Goal: Entertainment & Leisure: Browse casually

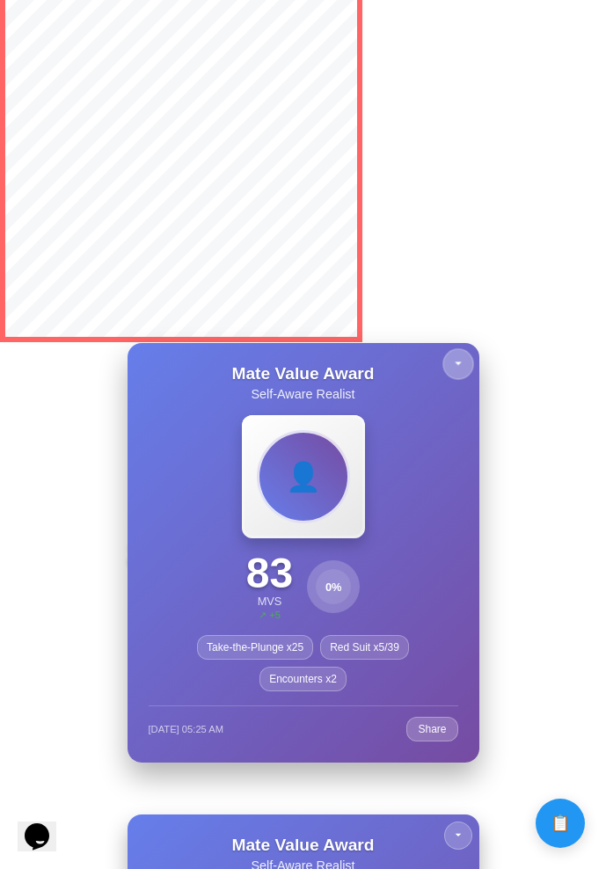
click at [461, 358] on icon at bounding box center [458, 362] width 16 height 16
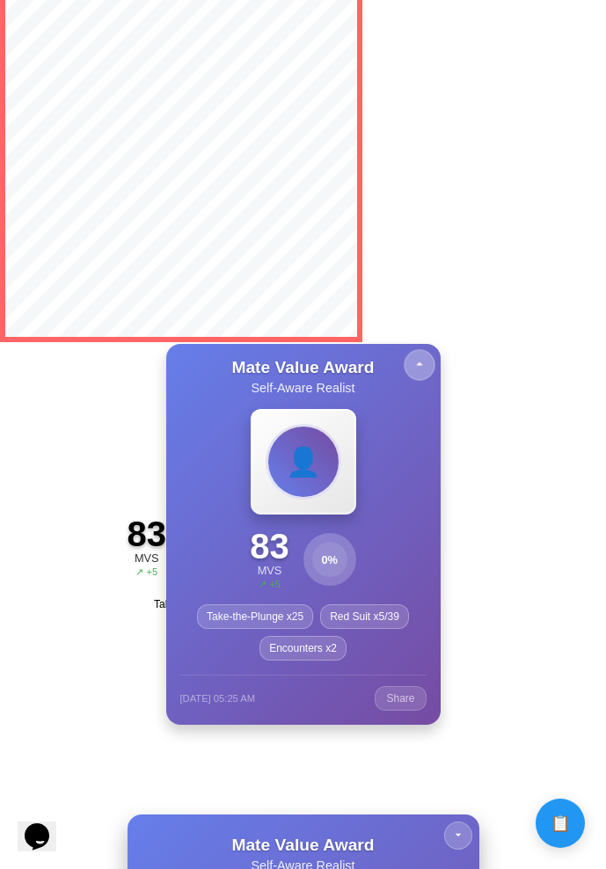
click at [414, 369] on button at bounding box center [419, 364] width 31 height 31
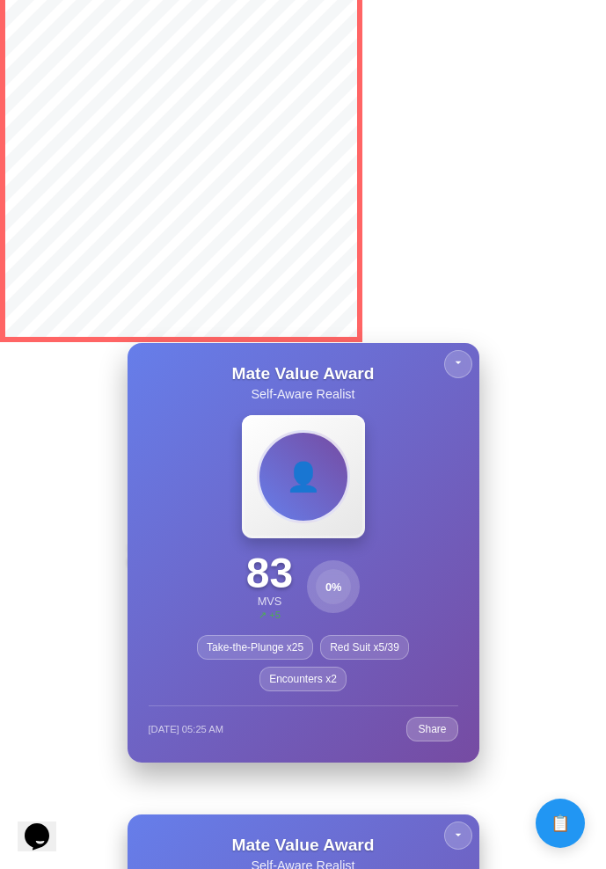
click at [436, 370] on div "Mate Value Award Self-Aware Realist 👤 83 MVS ↗ +5 0 % Take-the-Plunge x25 Red S…" at bounding box center [303, 552] width 352 height 419
click at [449, 369] on button at bounding box center [457, 363] width 31 height 31
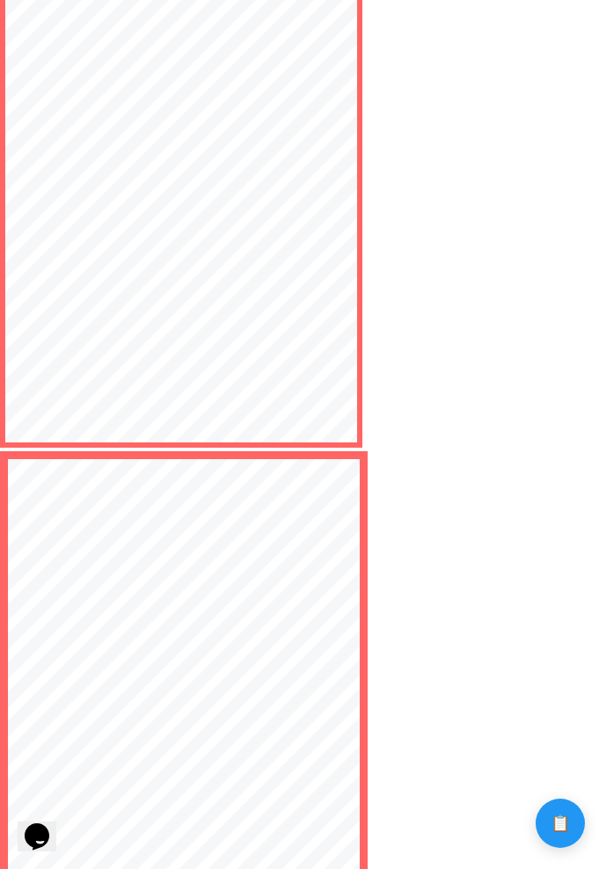
scroll to position [6130, 0]
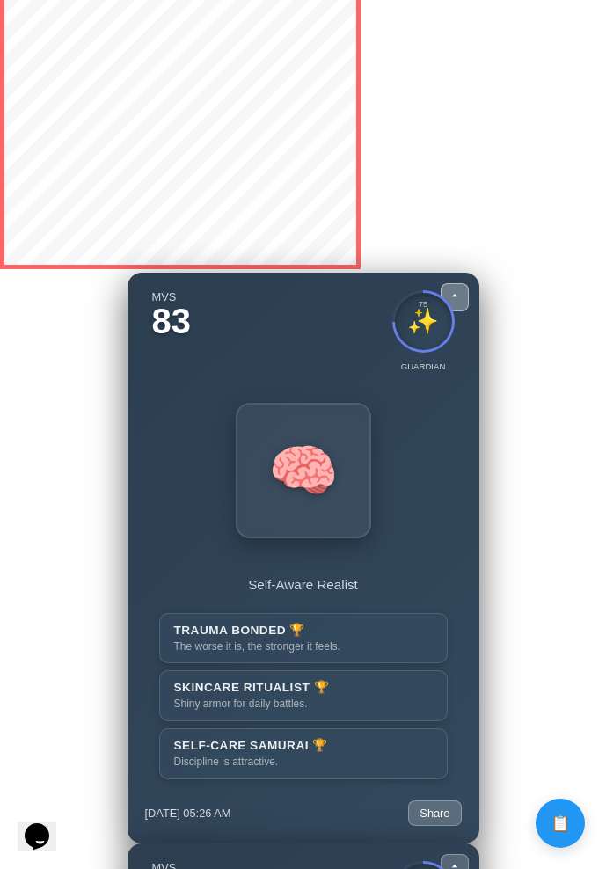
click at [453, 295] on icon at bounding box center [455, 295] width 14 height 14
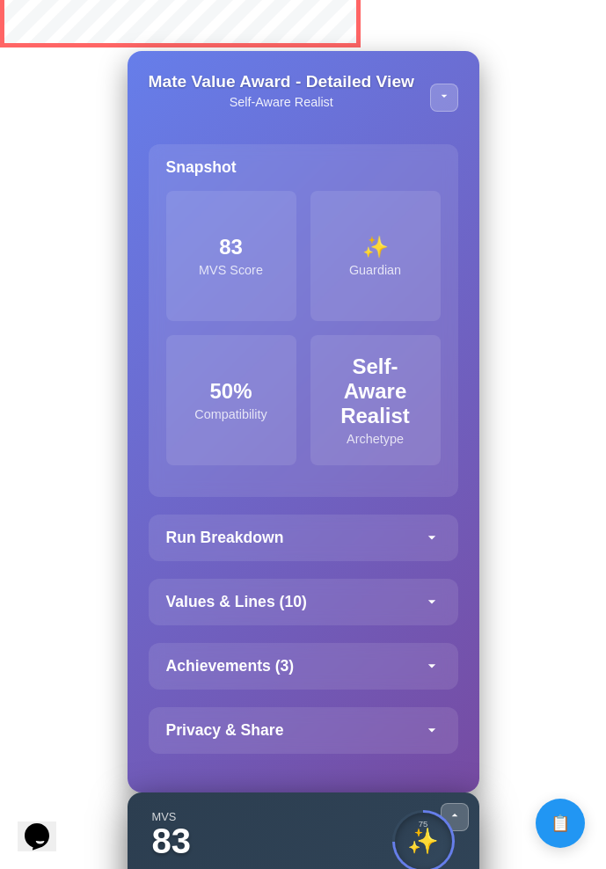
scroll to position [3193, 0]
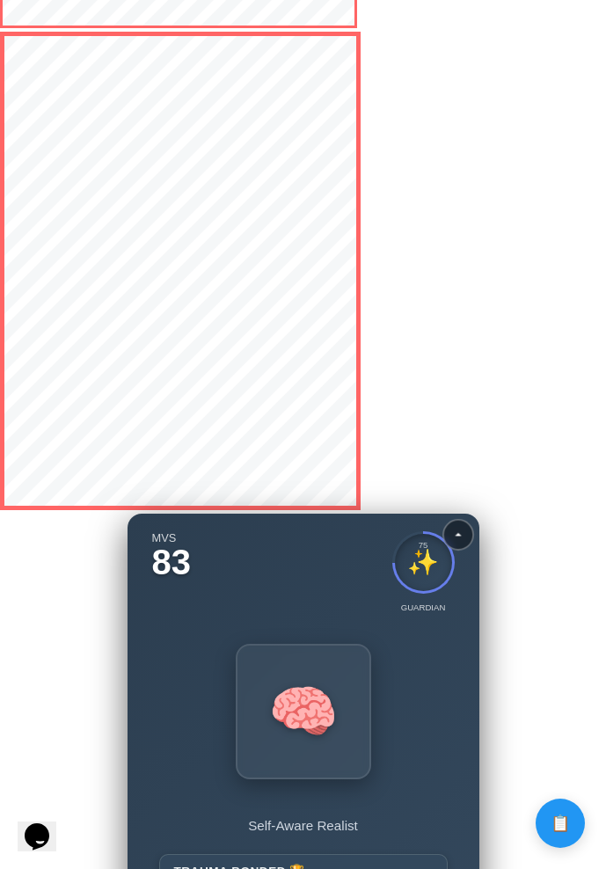
click at [455, 537] on icon at bounding box center [458, 535] width 16 height 16
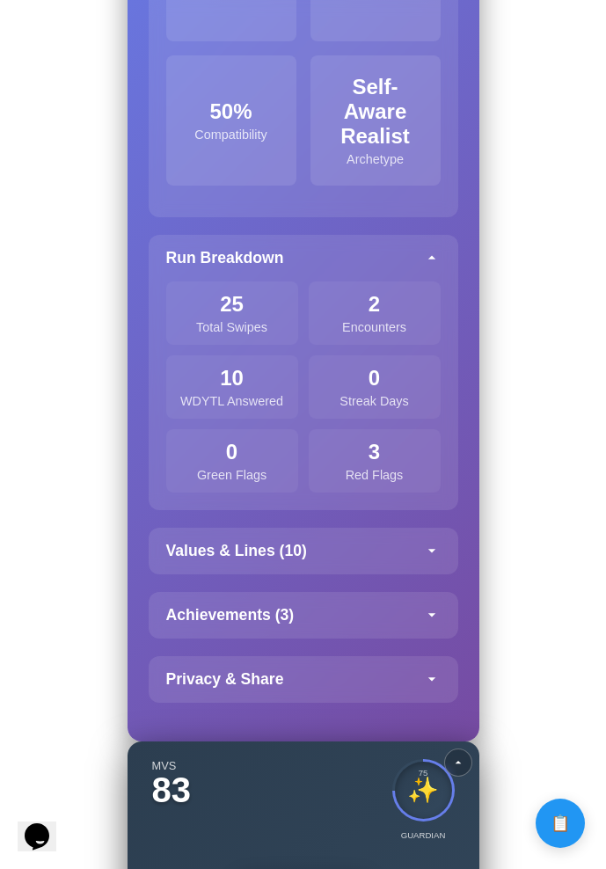
scroll to position [3599, 0]
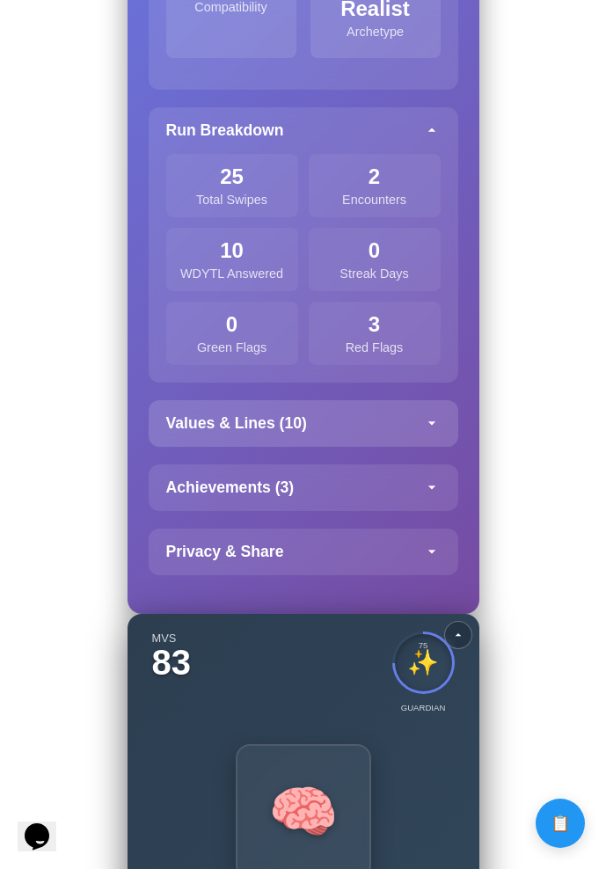
click at [435, 416] on icon at bounding box center [432, 423] width 18 height 18
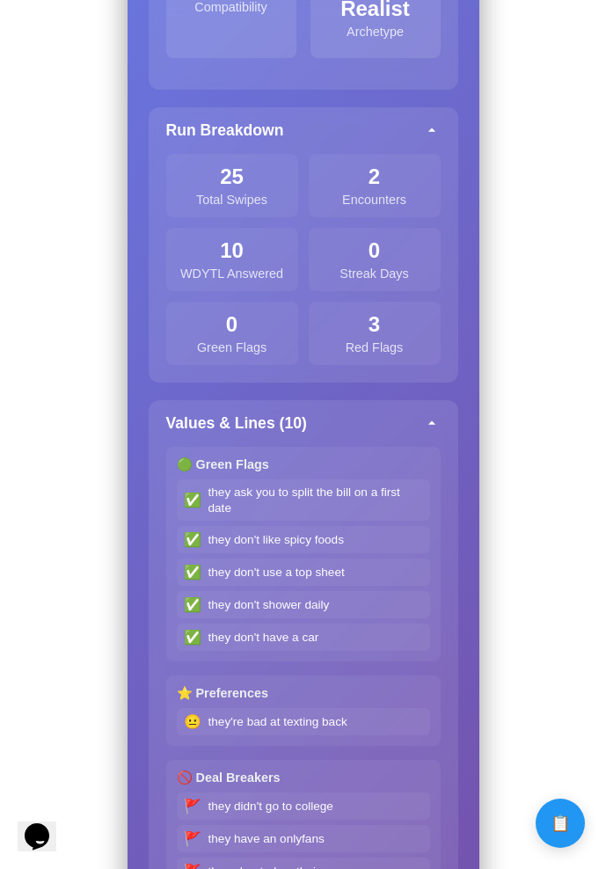
scroll to position [3606, 0]
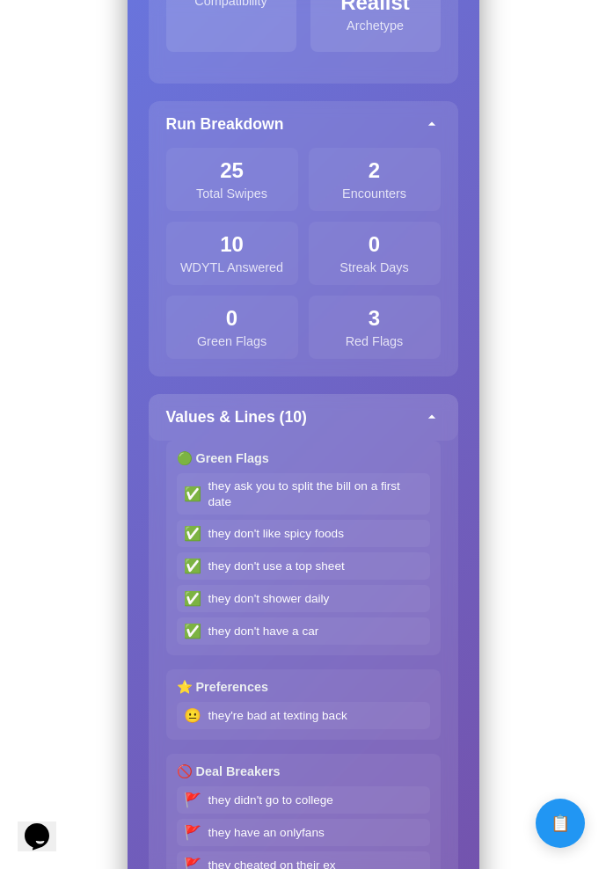
click at [418, 419] on div "Values & Lines ( 10 )" at bounding box center [303, 417] width 309 height 47
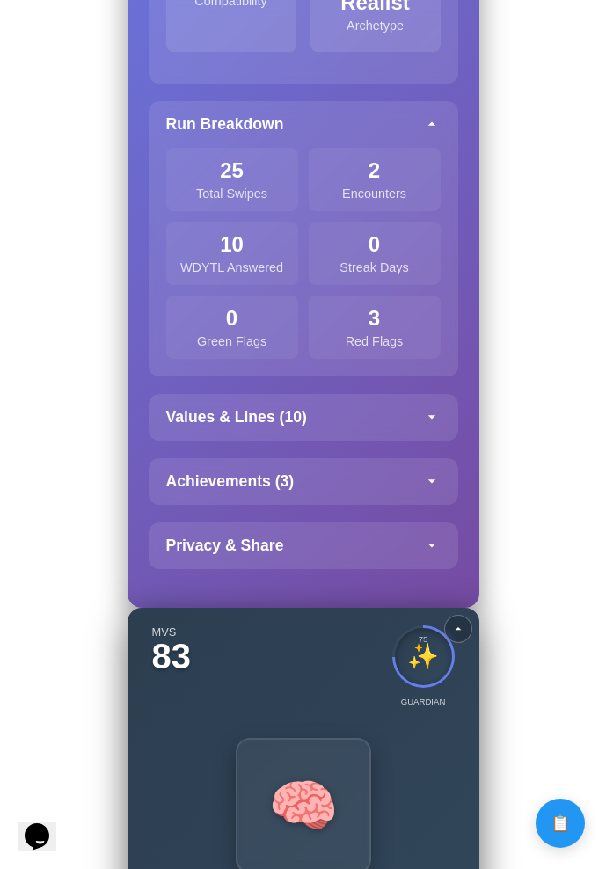
click at [502, 504] on body "Calculate distance! Calculate distance! Calculate distance! Calculate distance!" at bounding box center [303, 348] width 606 height 7908
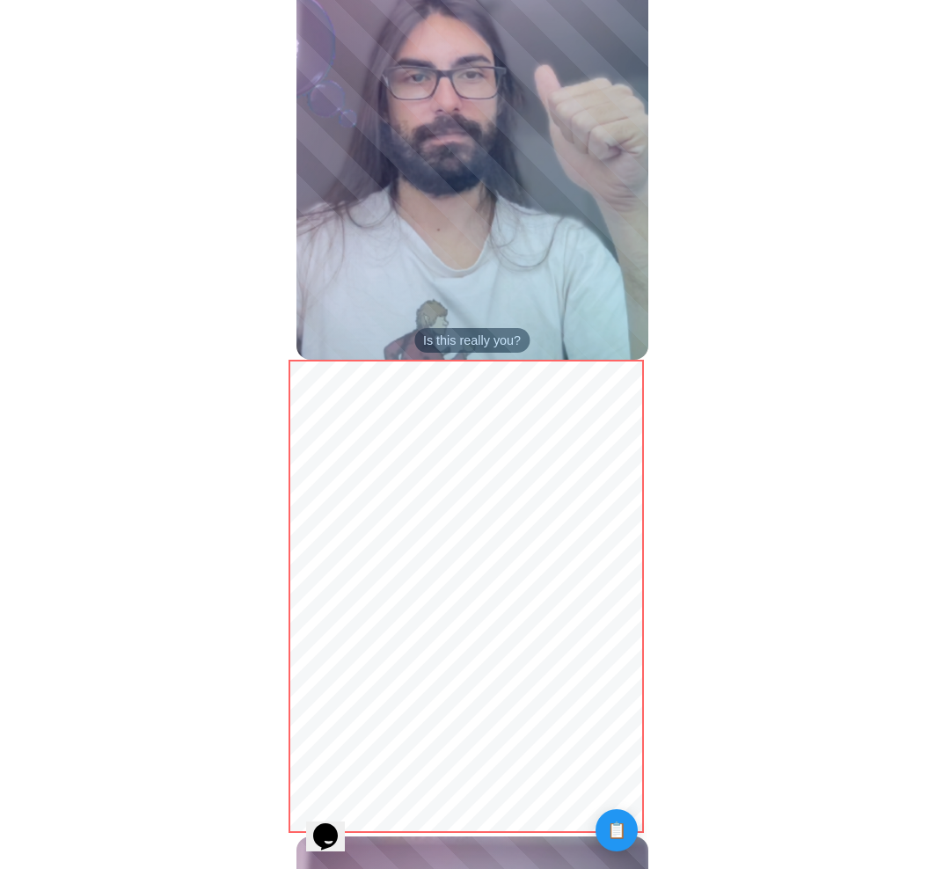
scroll to position [994, 0]
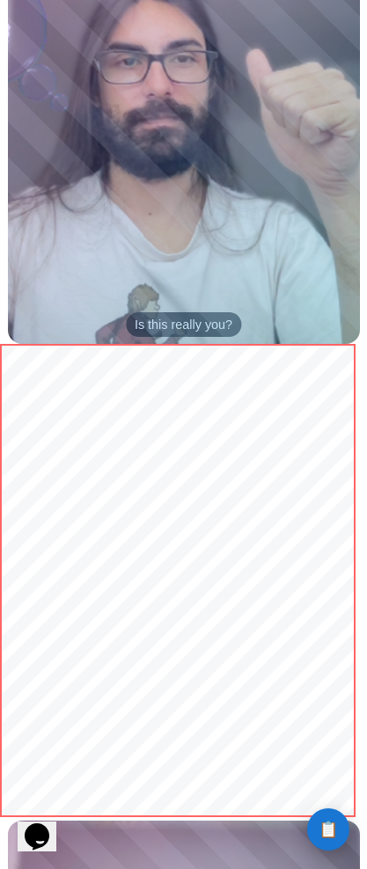
click at [330, 826] on span "📋" at bounding box center [327, 829] width 19 height 16
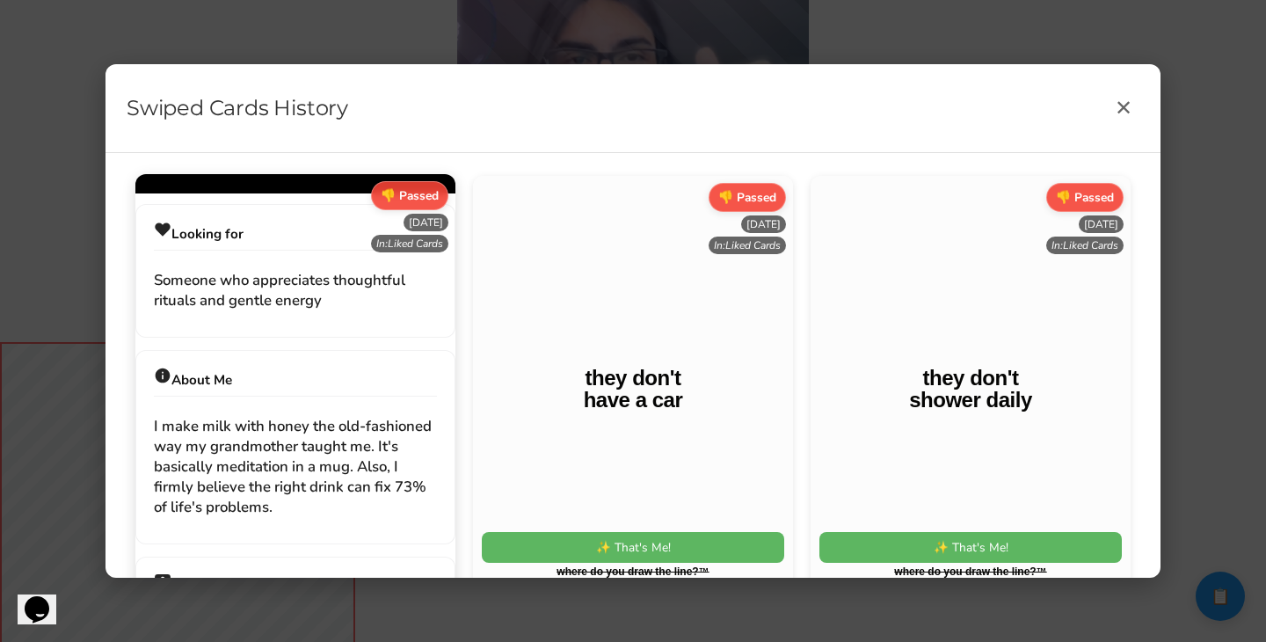
scroll to position [794, 0]
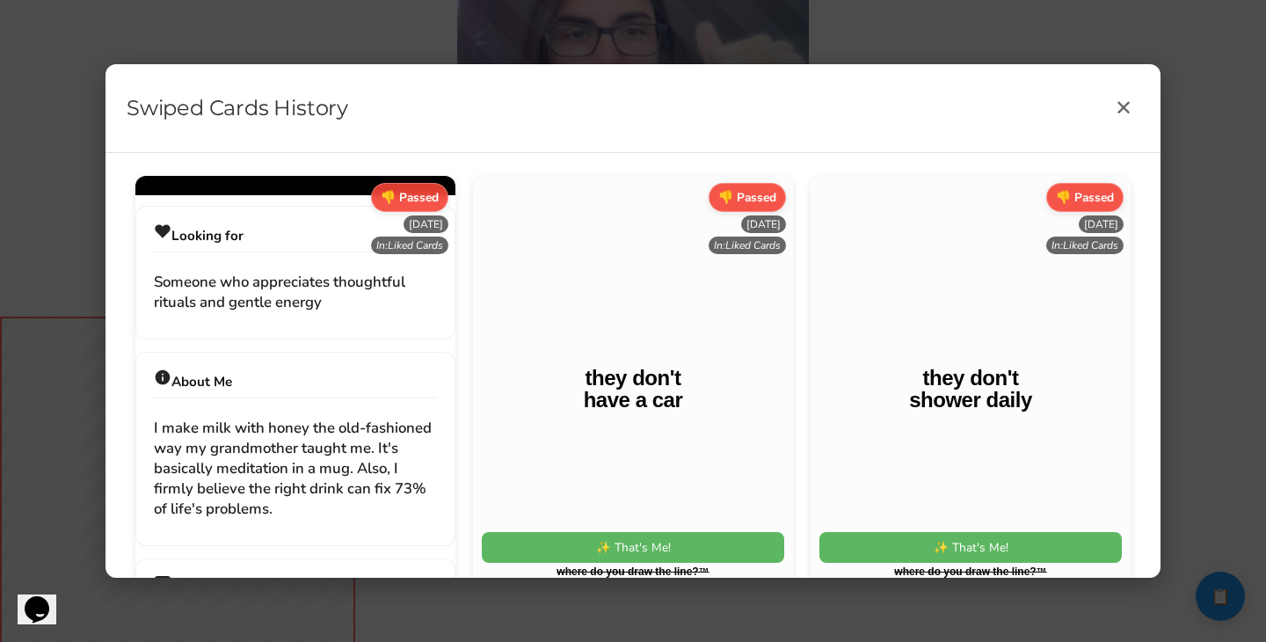
click at [260, 108] on h2 "Swiped Cards History" at bounding box center [238, 108] width 222 height 53
click at [300, 113] on h2 "Swiped Cards History" at bounding box center [238, 108] width 222 height 53
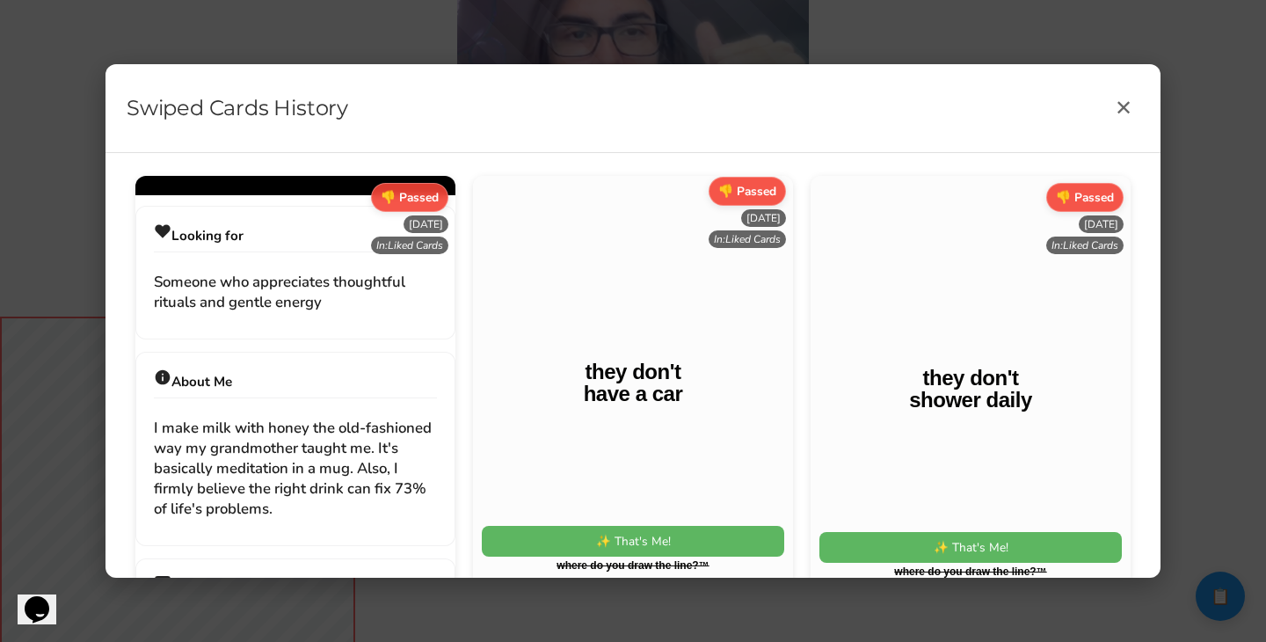
scroll to position [0, 0]
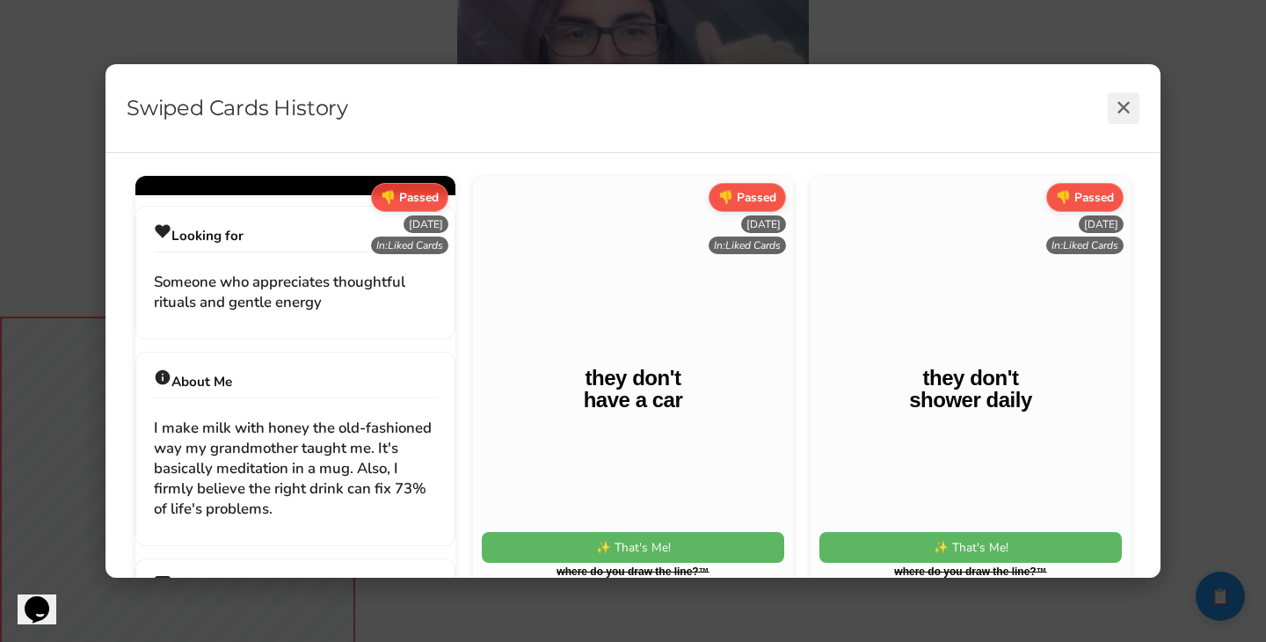
click at [605, 99] on button "✕" at bounding box center [1124, 108] width 32 height 32
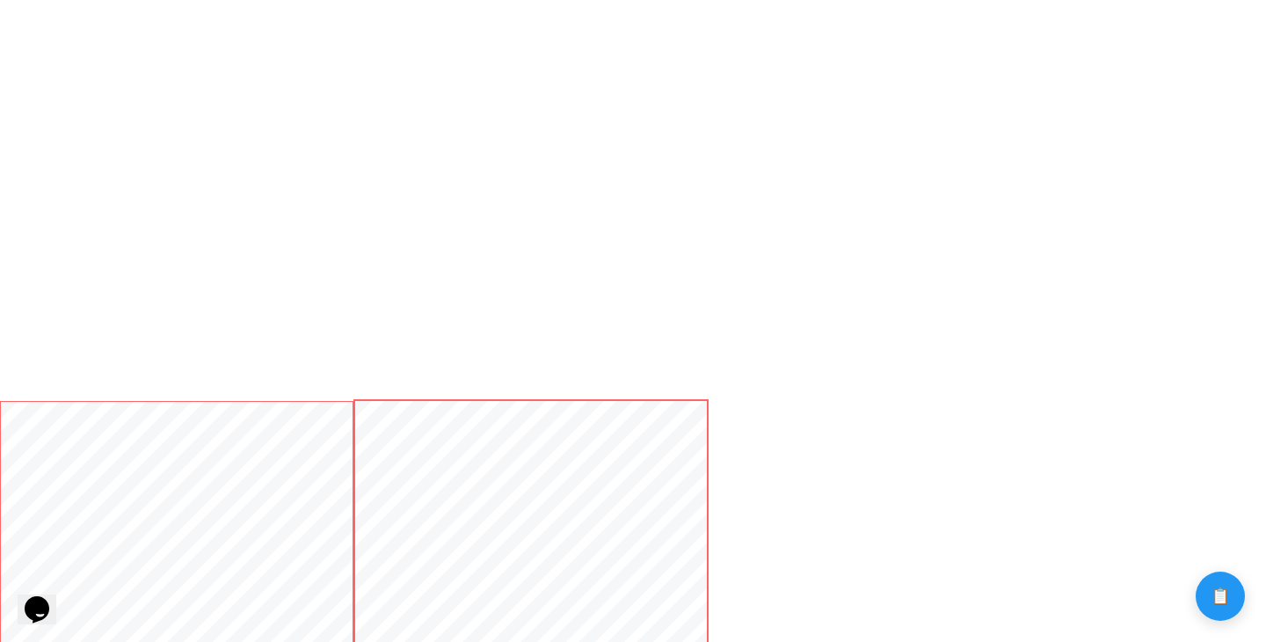
scroll to position [3311, 0]
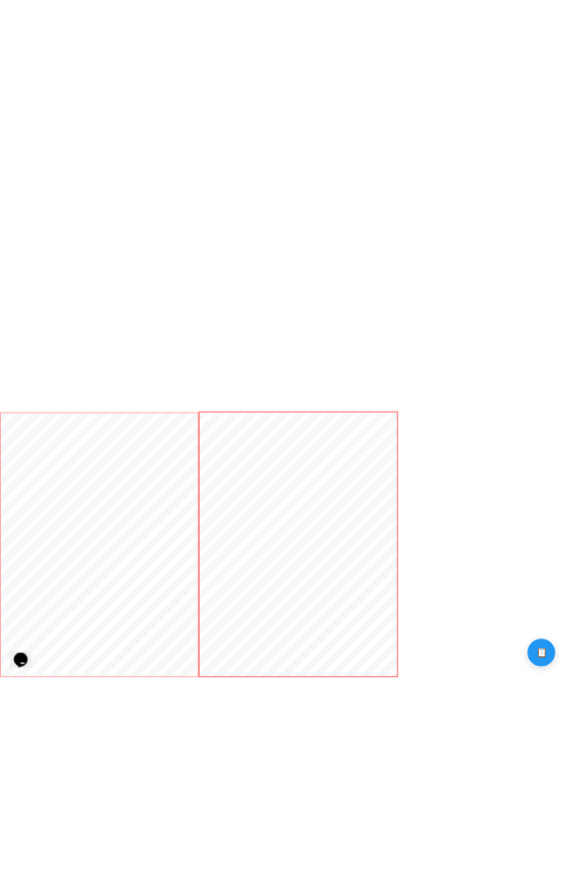
scroll to position [4497, 0]
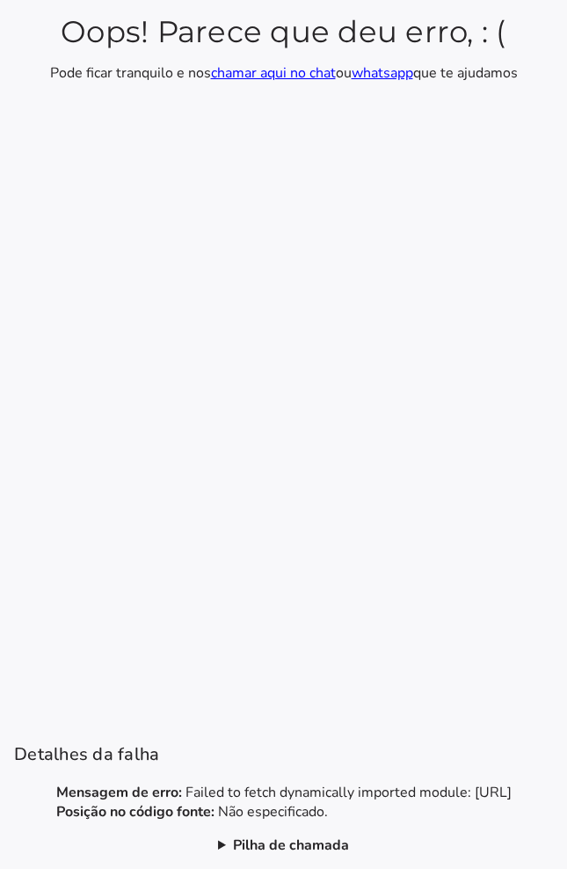
click at [475, 507] on section "Oops! Parece que deu erro, : ( Pode ficar tranquilo e nos chamar aqui no chat o…" at bounding box center [283, 434] width 567 height 869
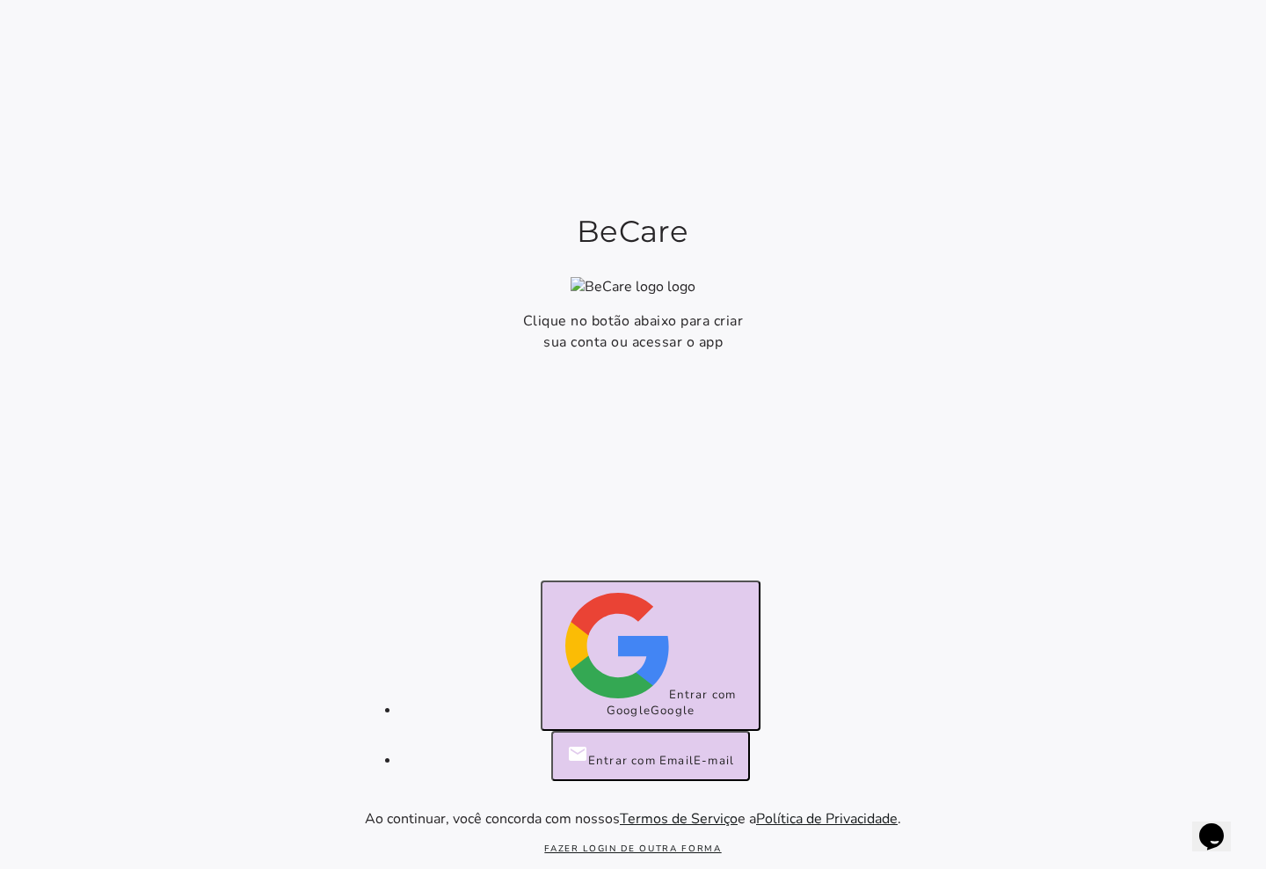
click at [608, 699] on span "Entrar com Google" at bounding box center [672, 703] width 130 height 32
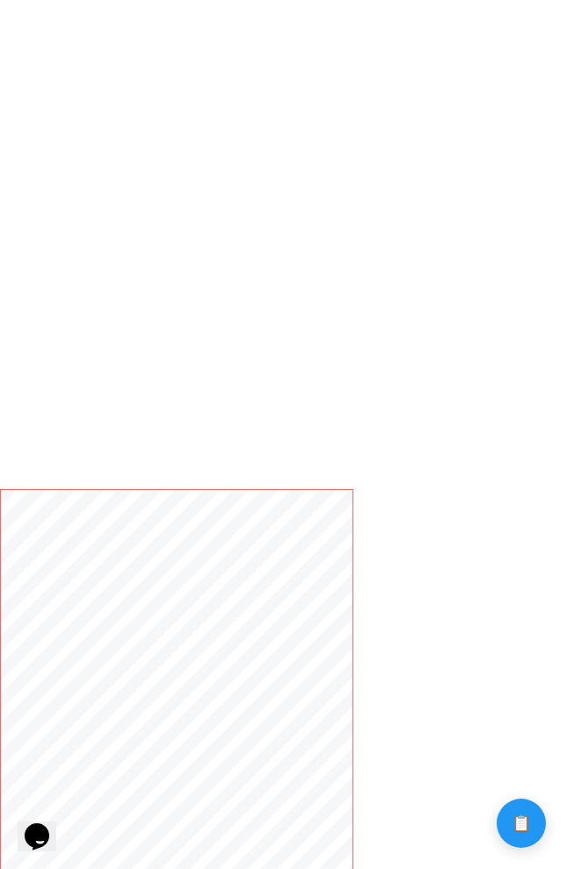
scroll to position [3915, 0]
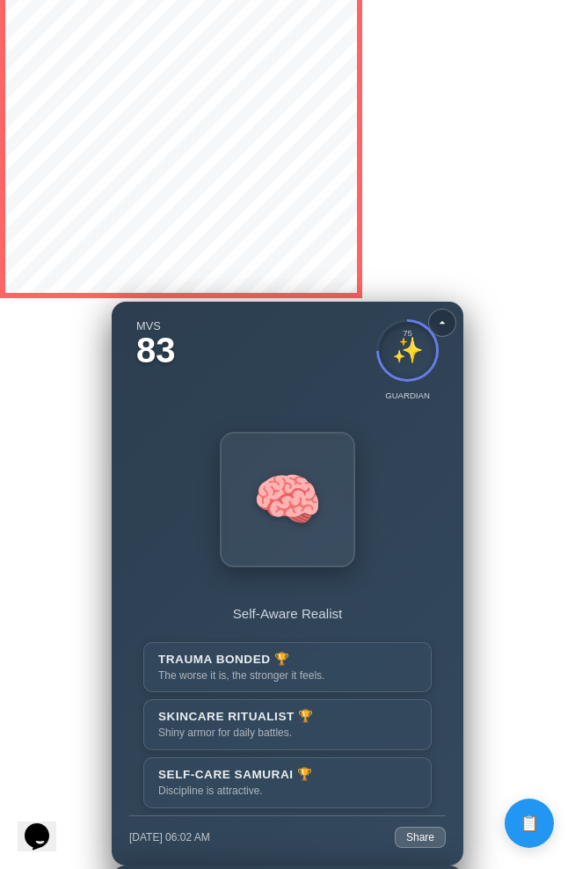
scroll to position [3439, 0]
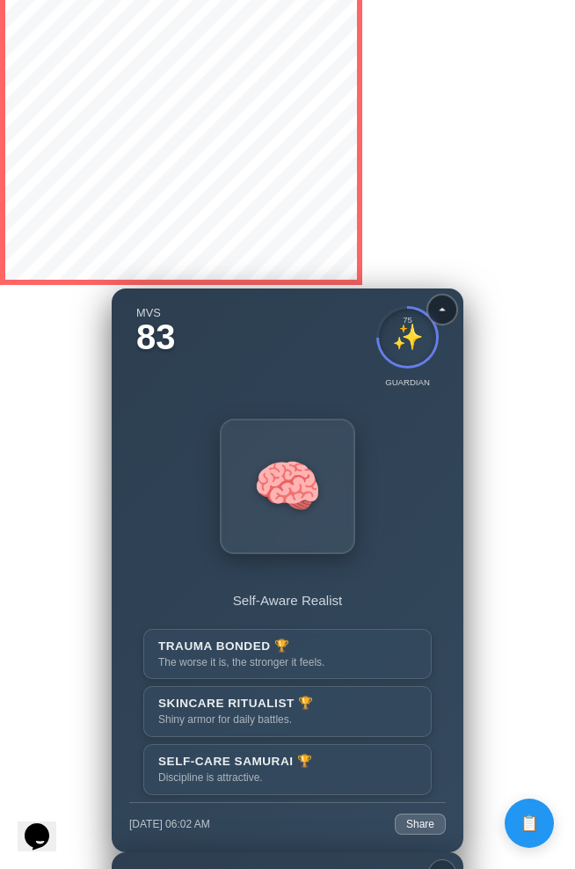
click at [440, 306] on icon at bounding box center [442, 310] width 16 height 16
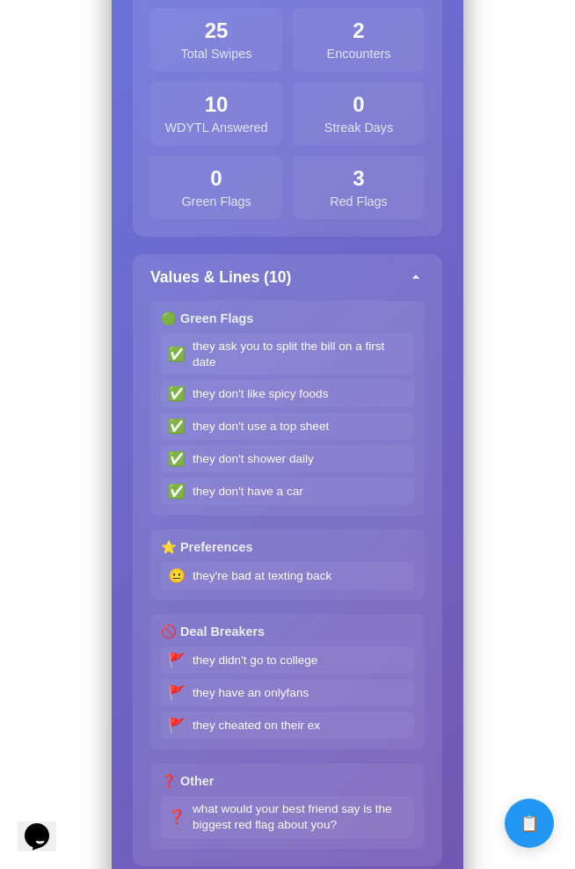
scroll to position [4198, 0]
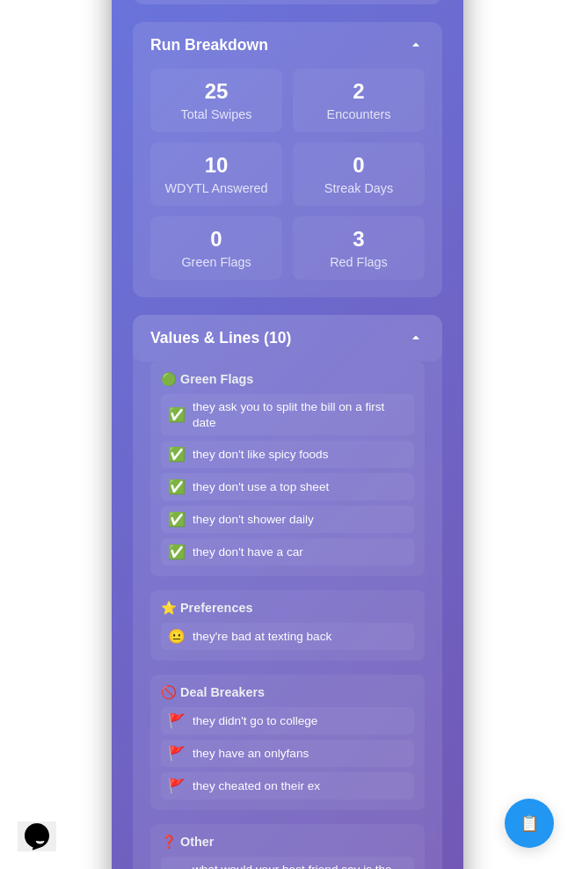
click at [395, 339] on div "Values & Lines ( 10 )" at bounding box center [287, 338] width 309 height 47
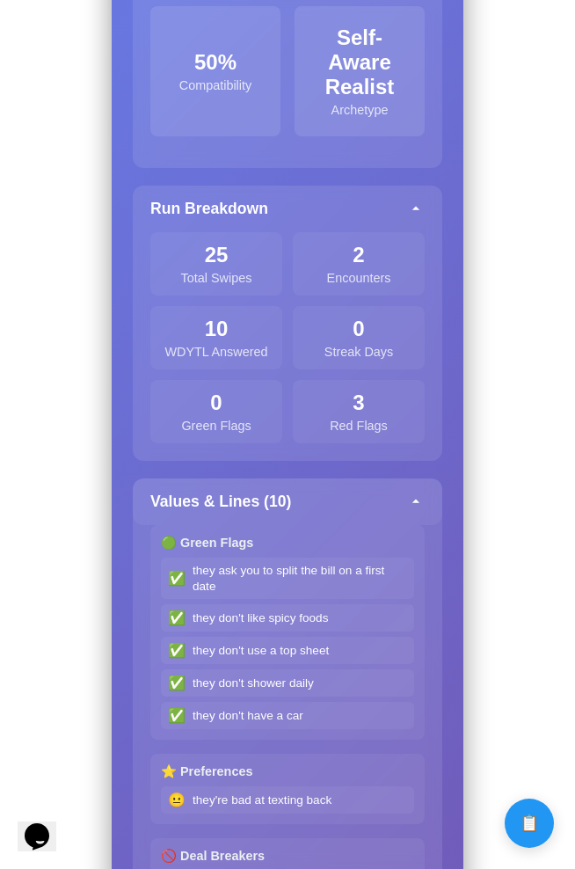
scroll to position [3997, 0]
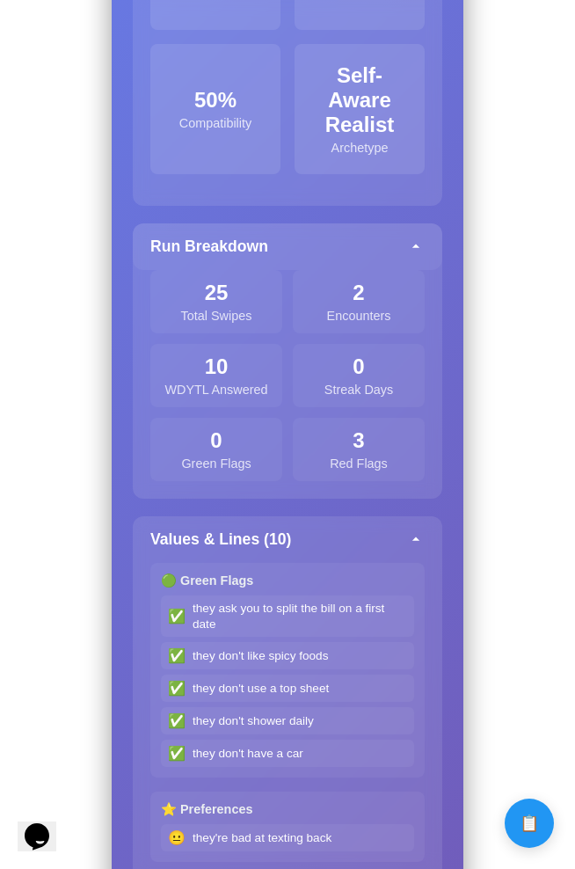
click at [413, 260] on div "Run Breakdown" at bounding box center [287, 246] width 309 height 47
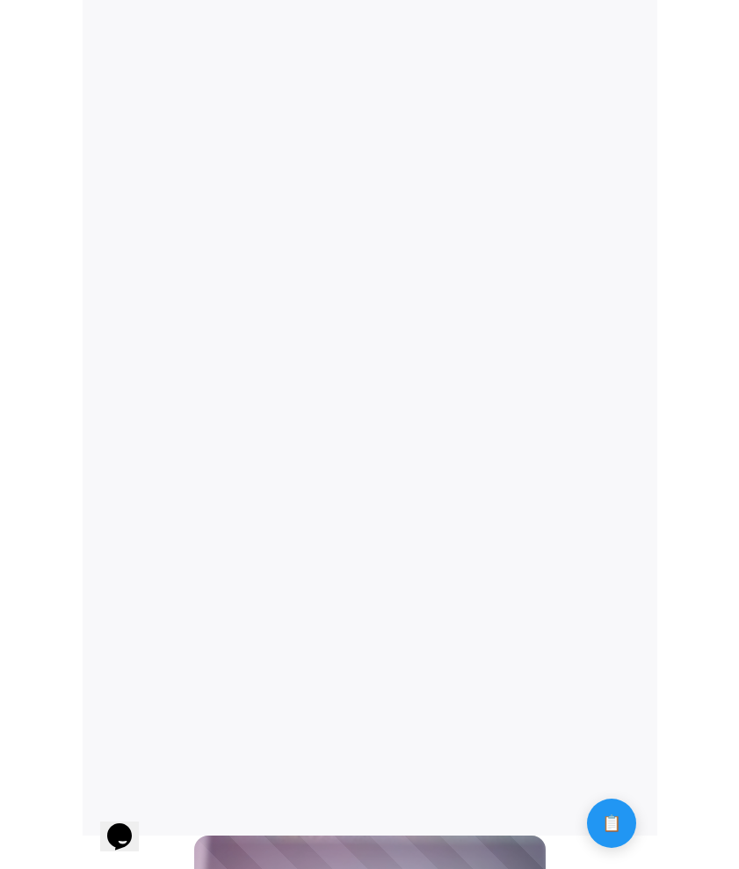
scroll to position [0, 0]
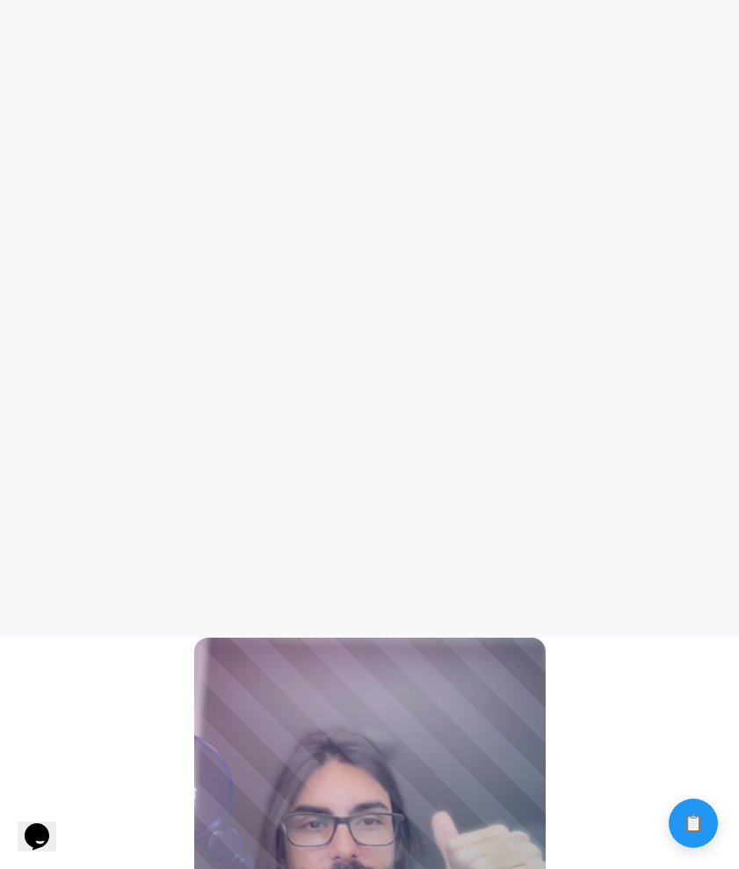
scroll to position [492, 0]
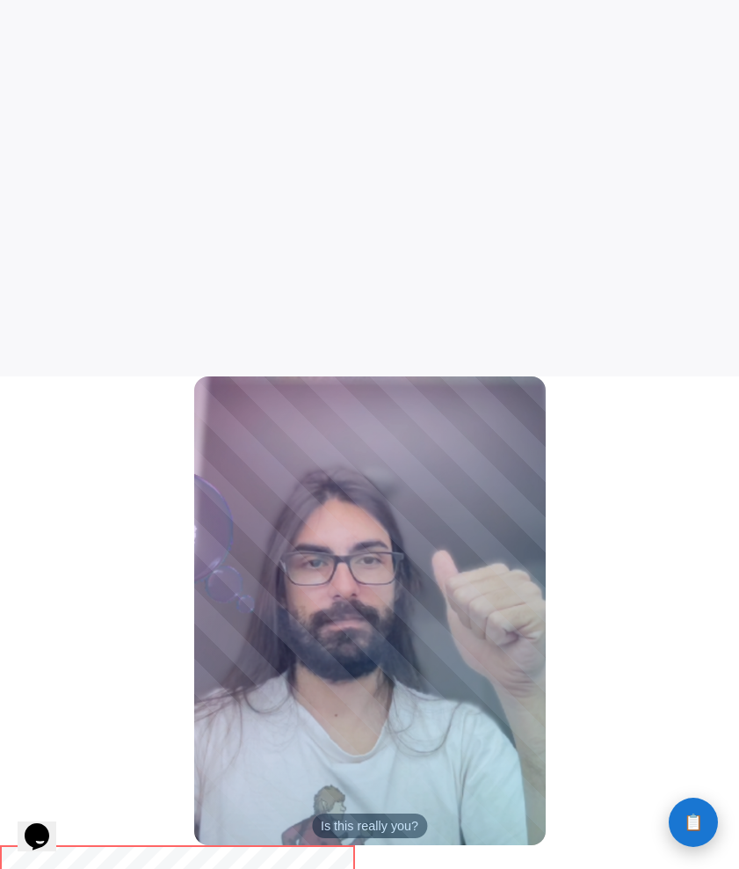
click at [574, 812] on button "📋 History" at bounding box center [693, 821] width 49 height 49
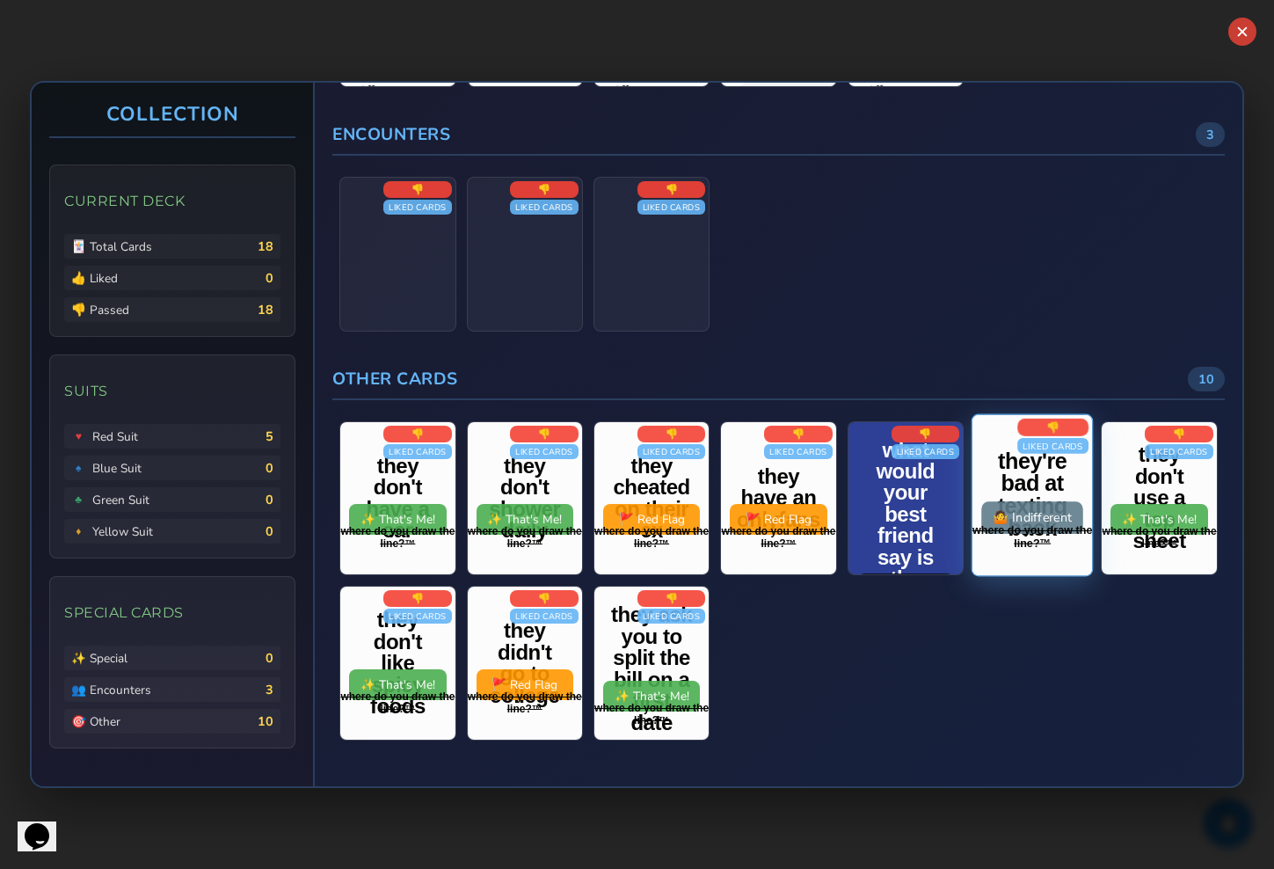
scroll to position [0, 0]
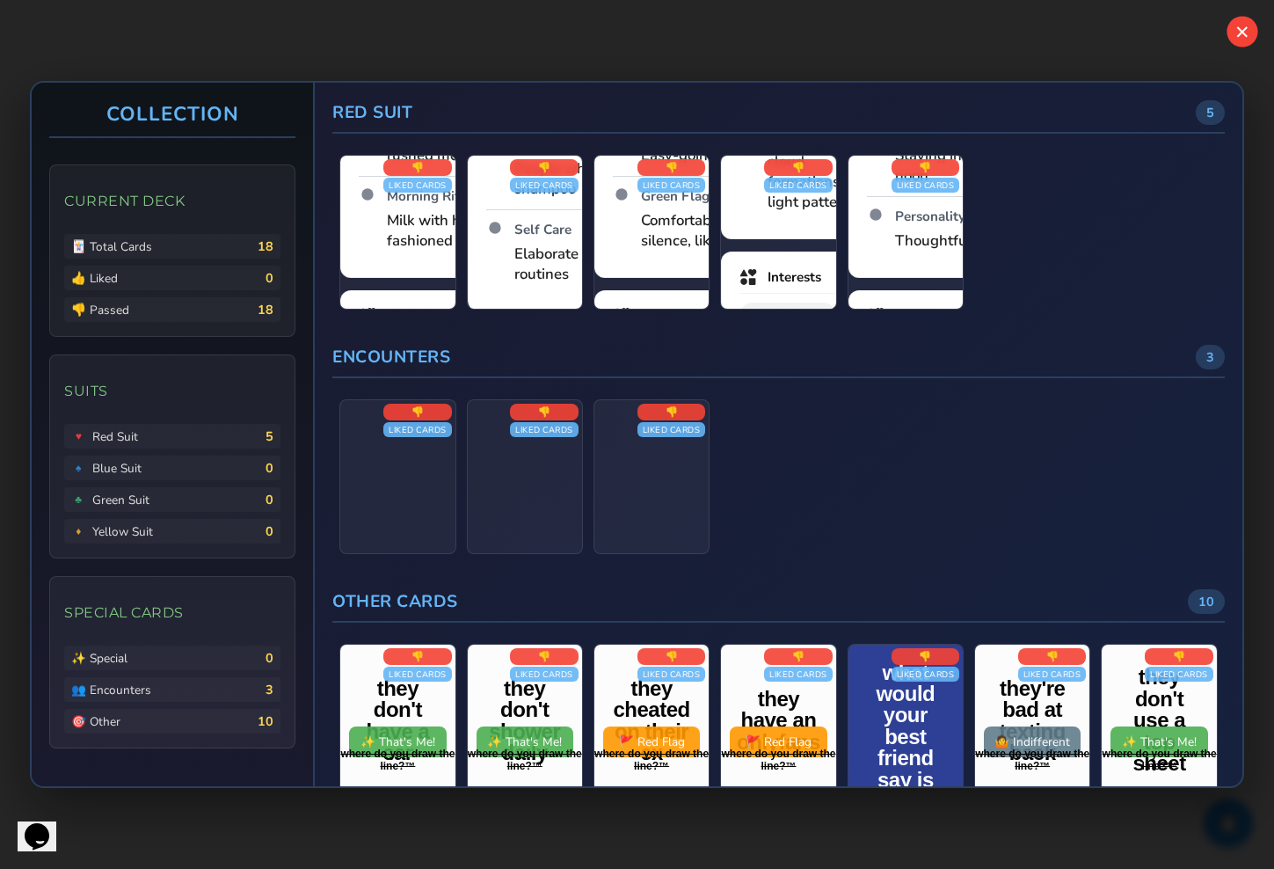
click at [574, 33] on button "✕" at bounding box center [1241, 31] width 31 height 31
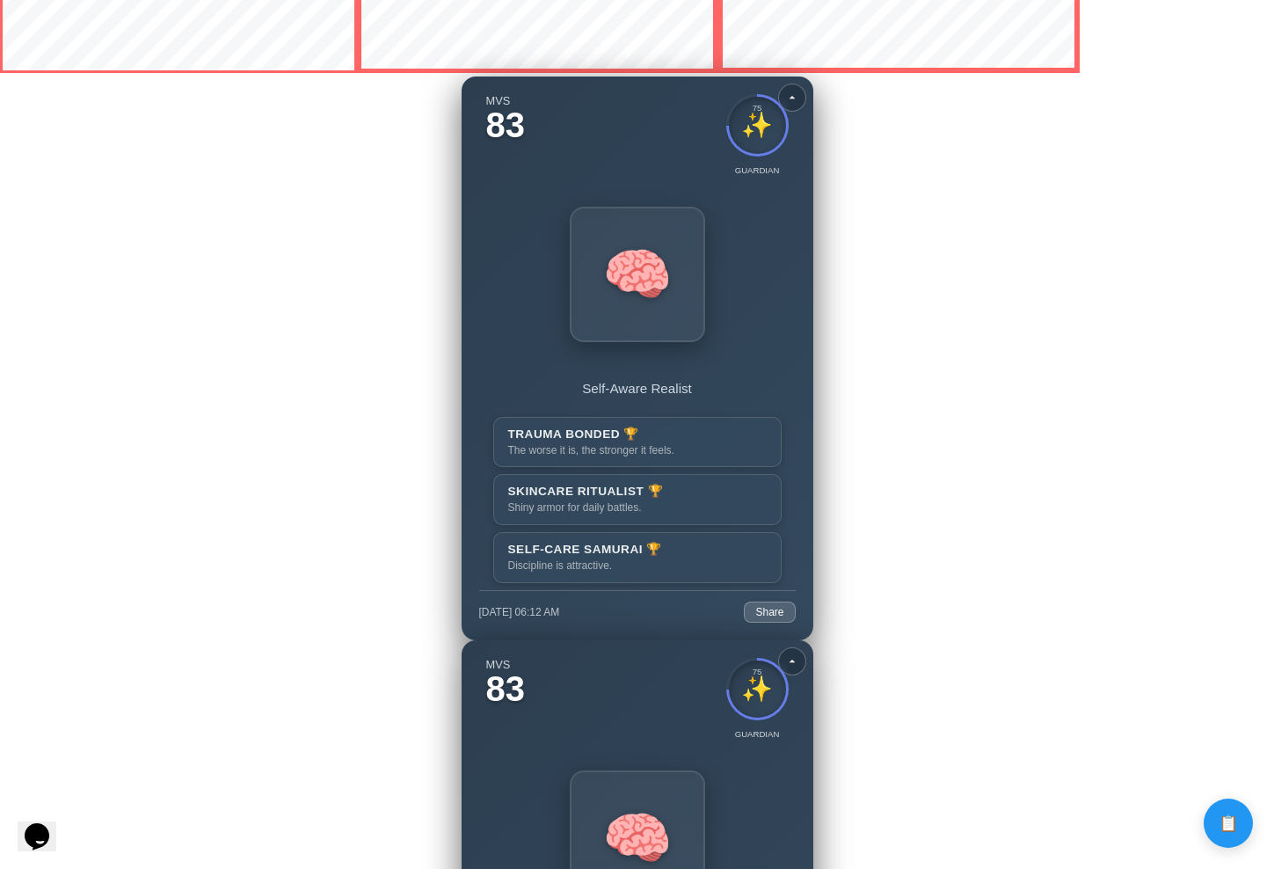
scroll to position [2601, 0]
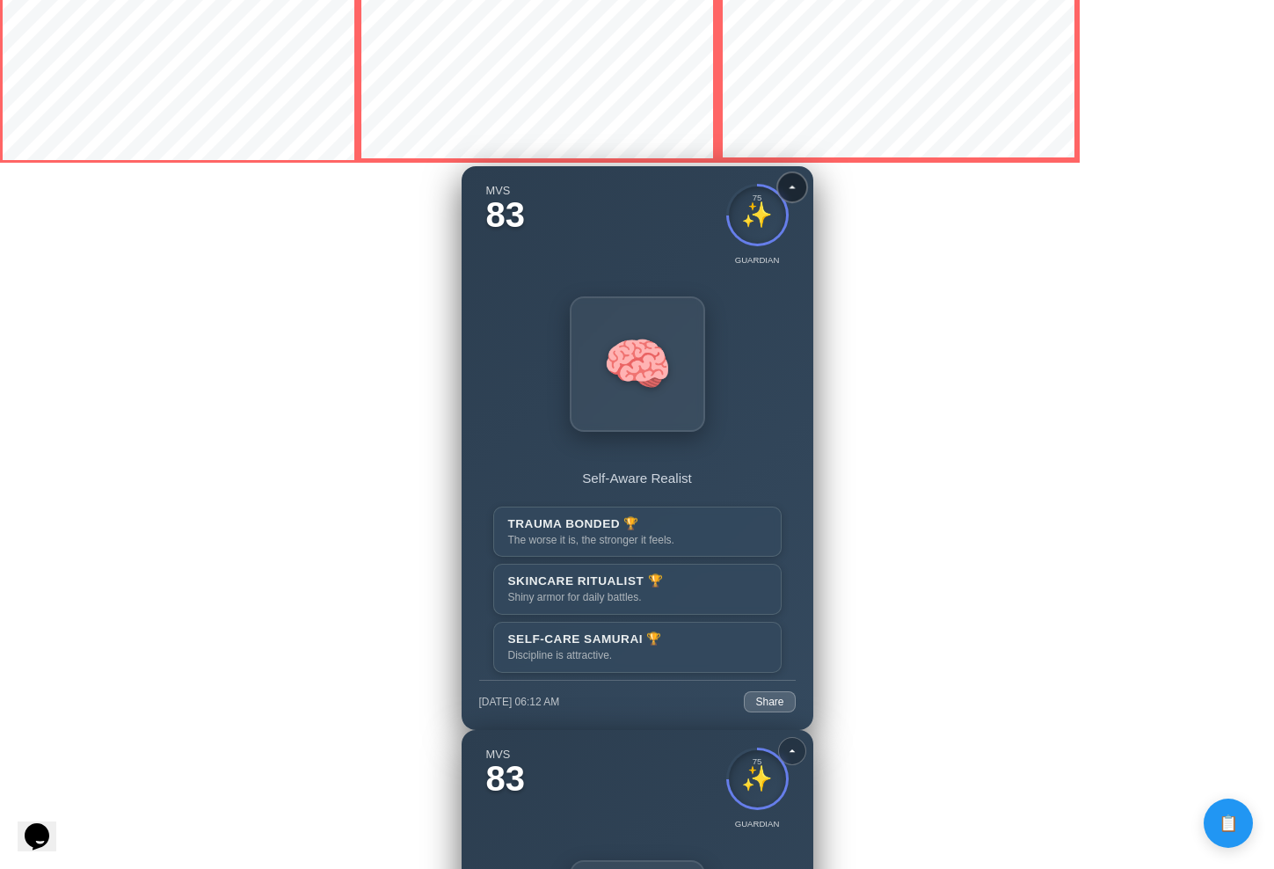
click at [784, 192] on icon at bounding box center [792, 187] width 16 height 16
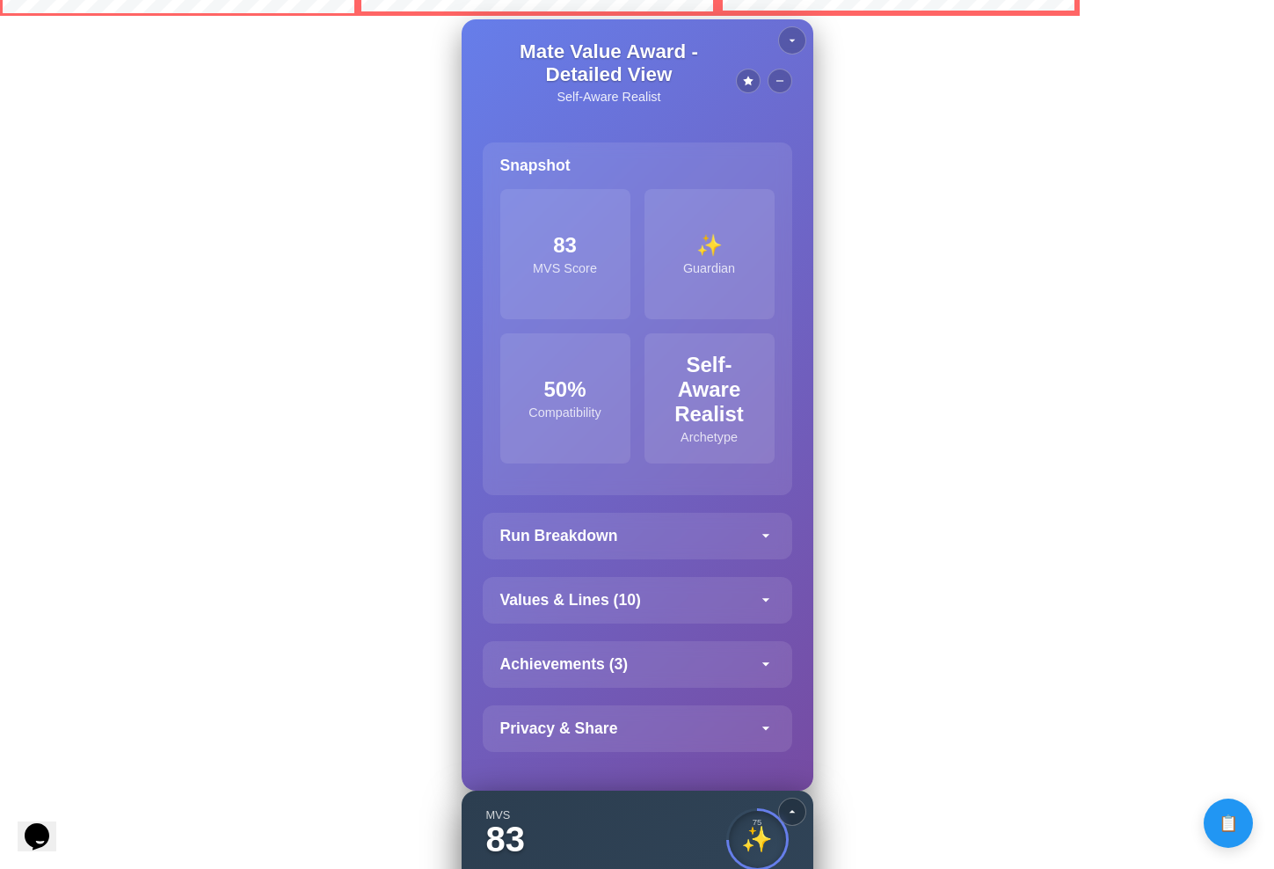
scroll to position [2830, 0]
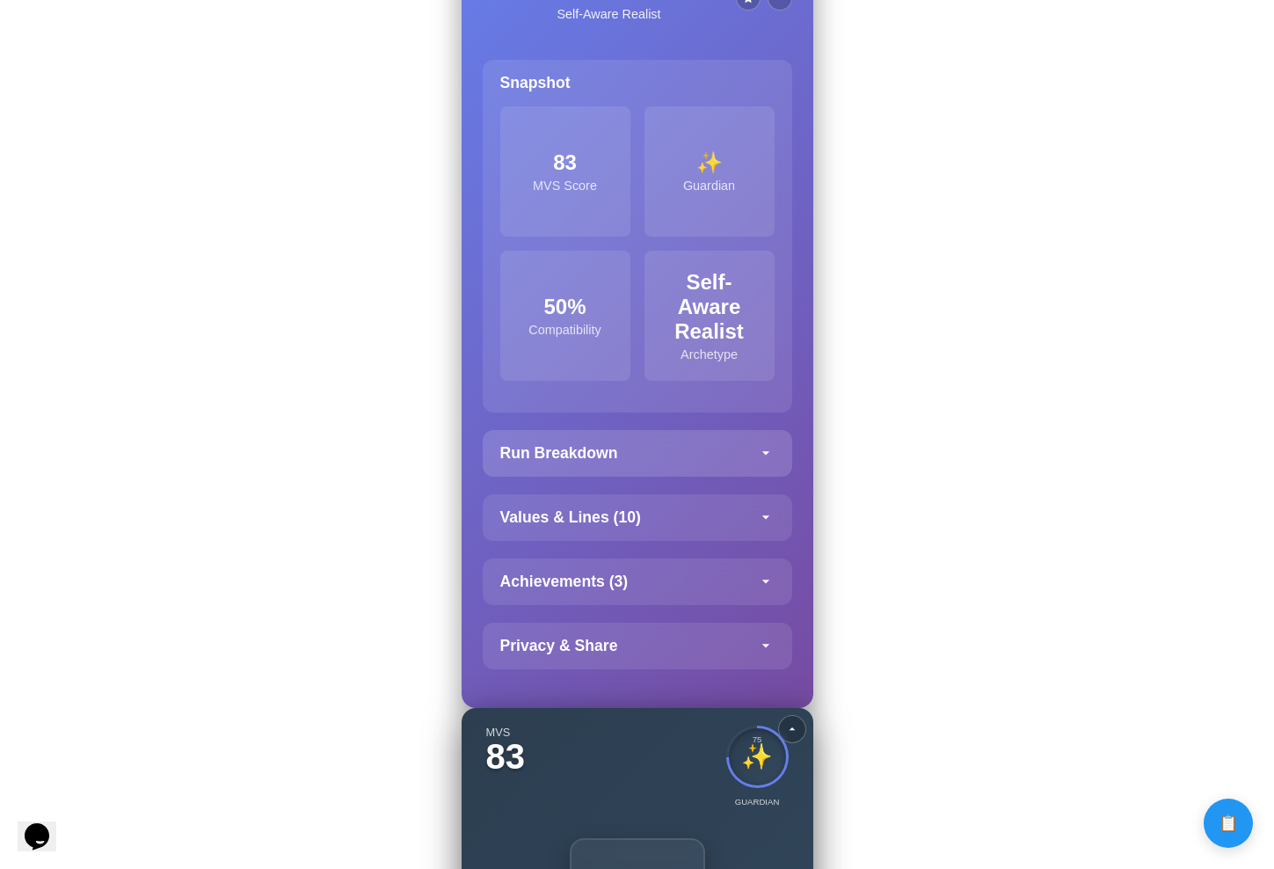
click at [740, 456] on div "Run Breakdown" at bounding box center [637, 453] width 309 height 47
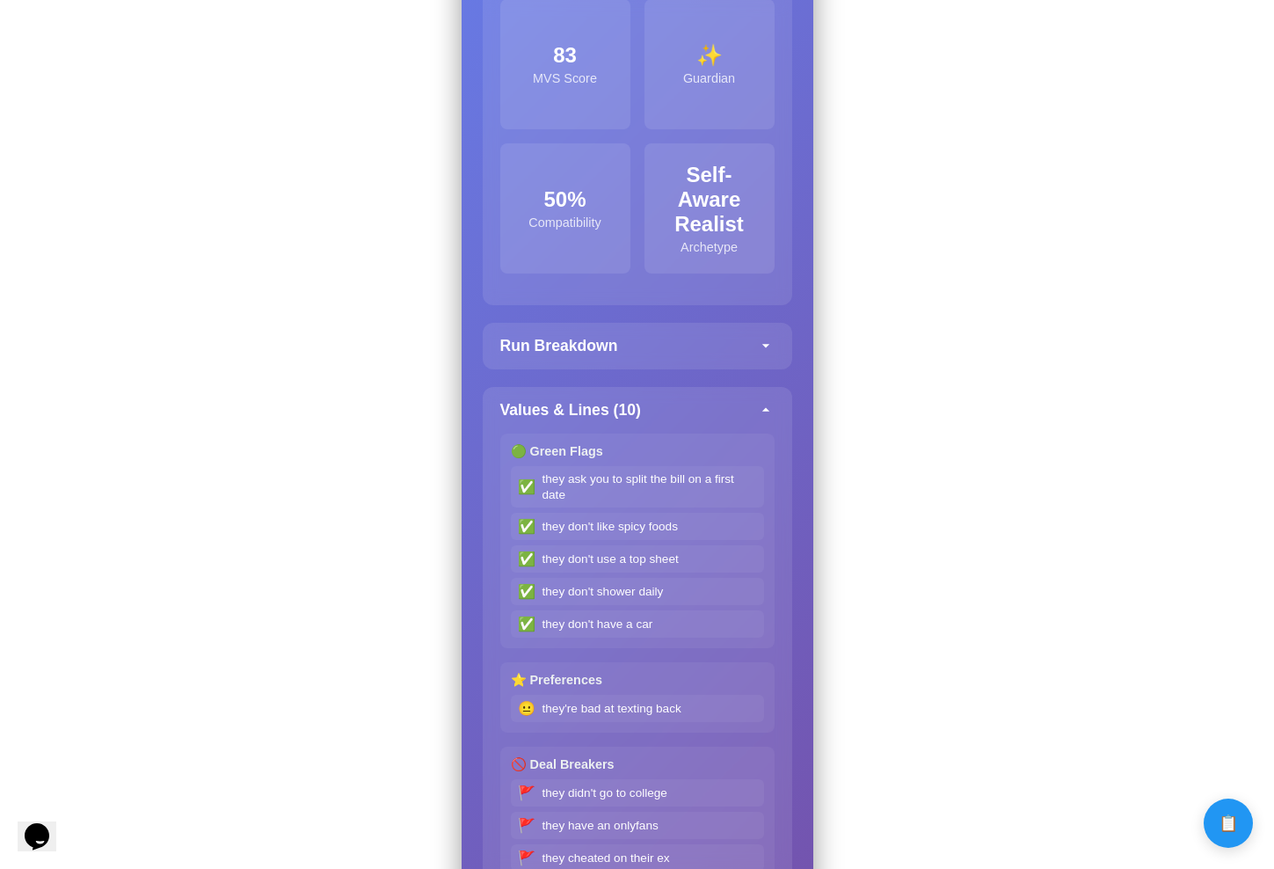
scroll to position [2583, 0]
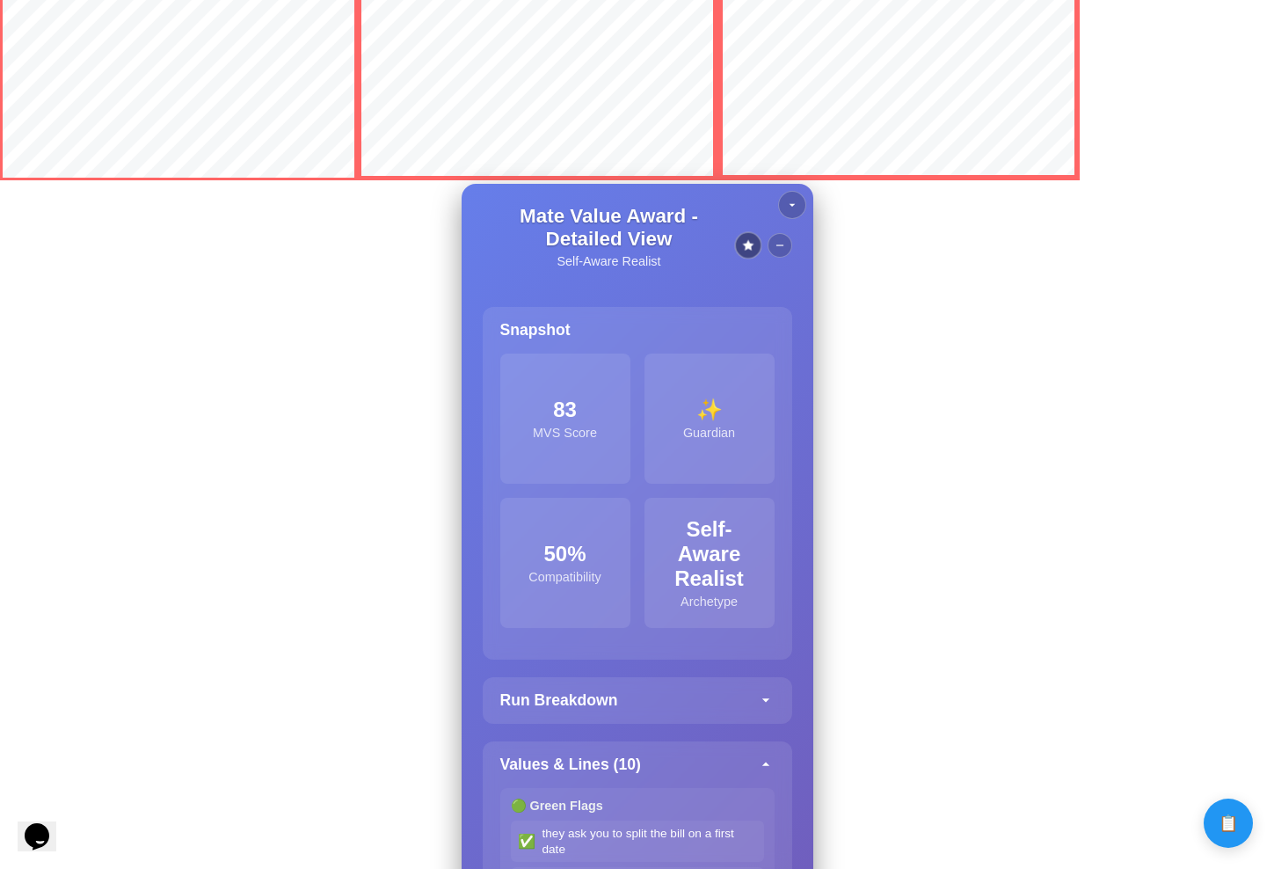
click at [741, 246] on icon at bounding box center [747, 244] width 13 height 13
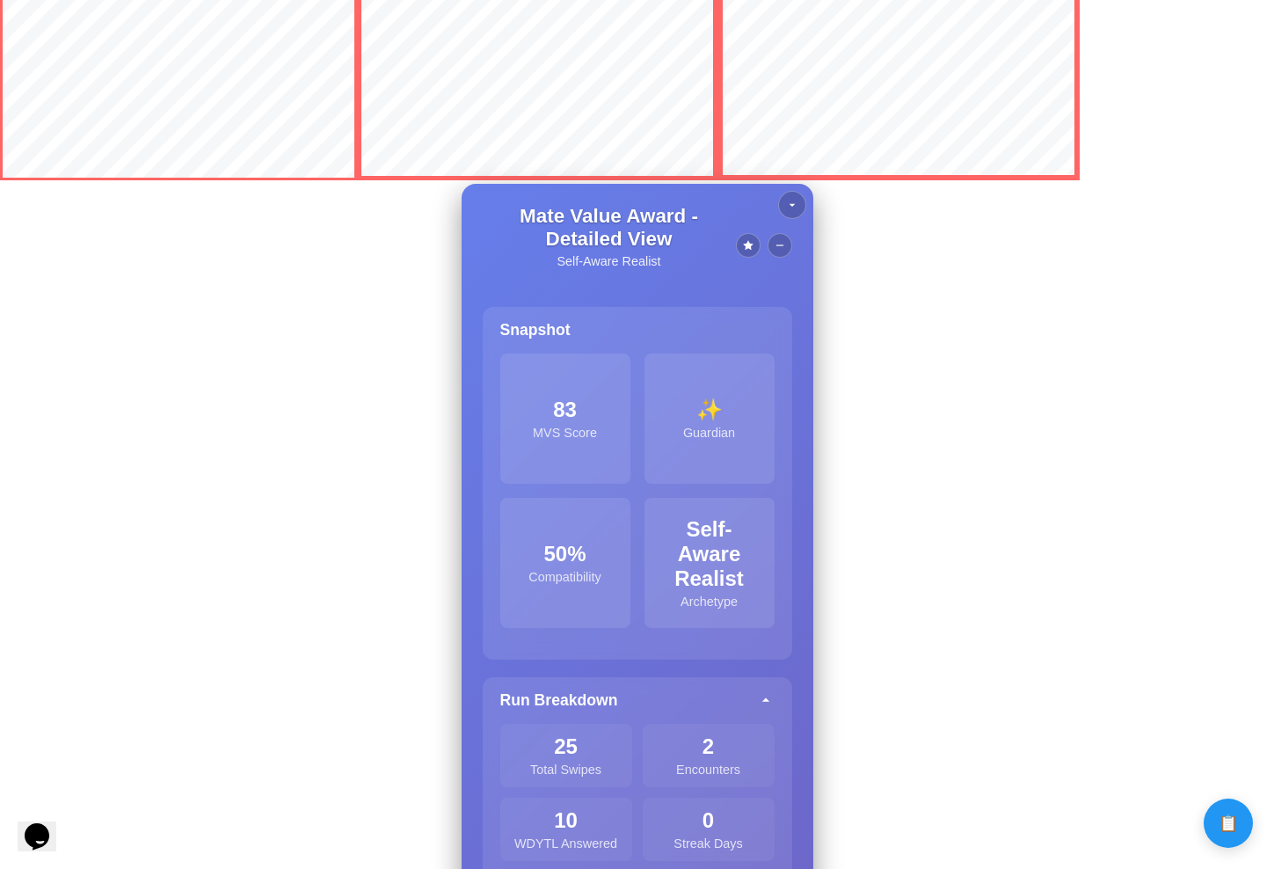
click at [737, 274] on div "Mate Value Award - Detailed View Self-Aware Realist" at bounding box center [637, 245] width 309 height 81
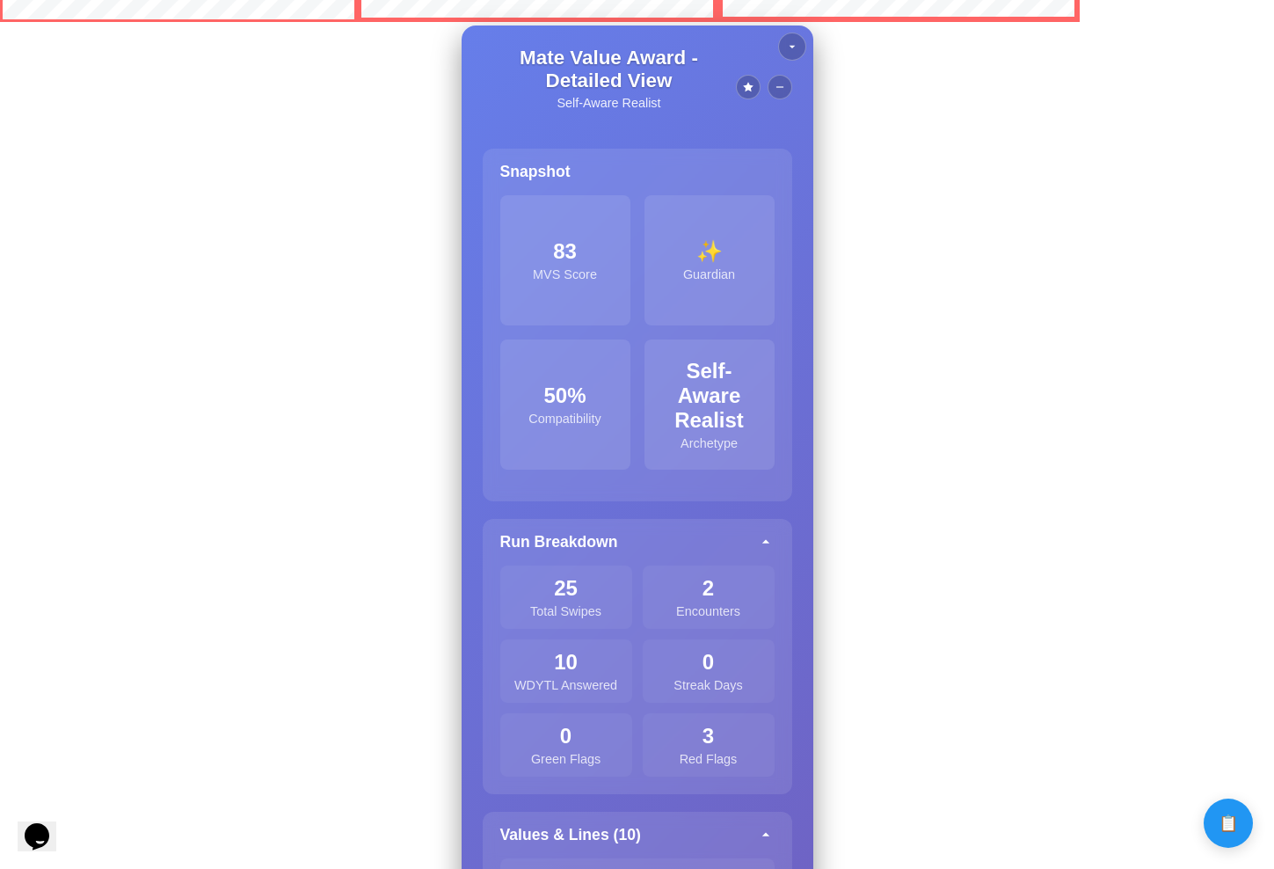
scroll to position [2627, 0]
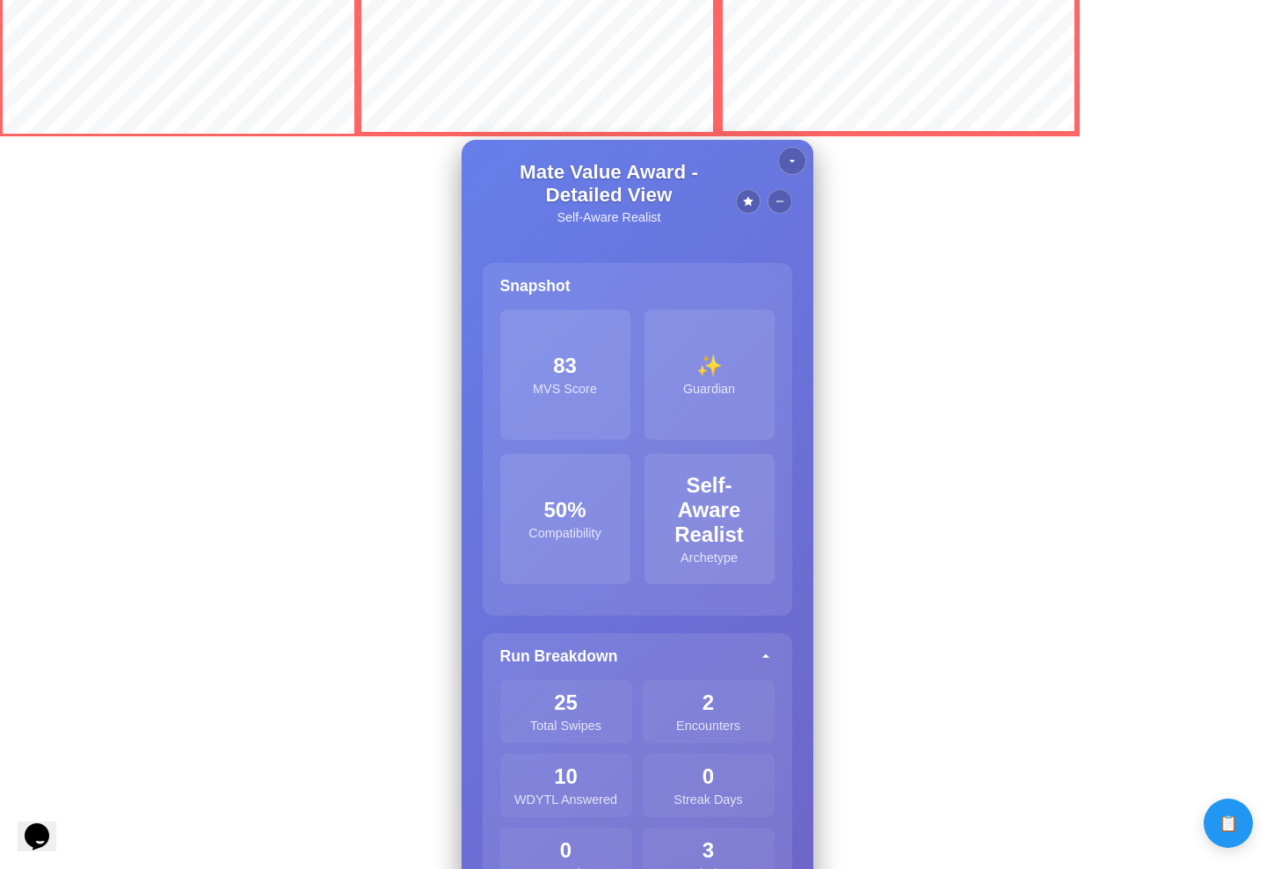
click at [782, 207] on button at bounding box center [780, 201] width 25 height 25
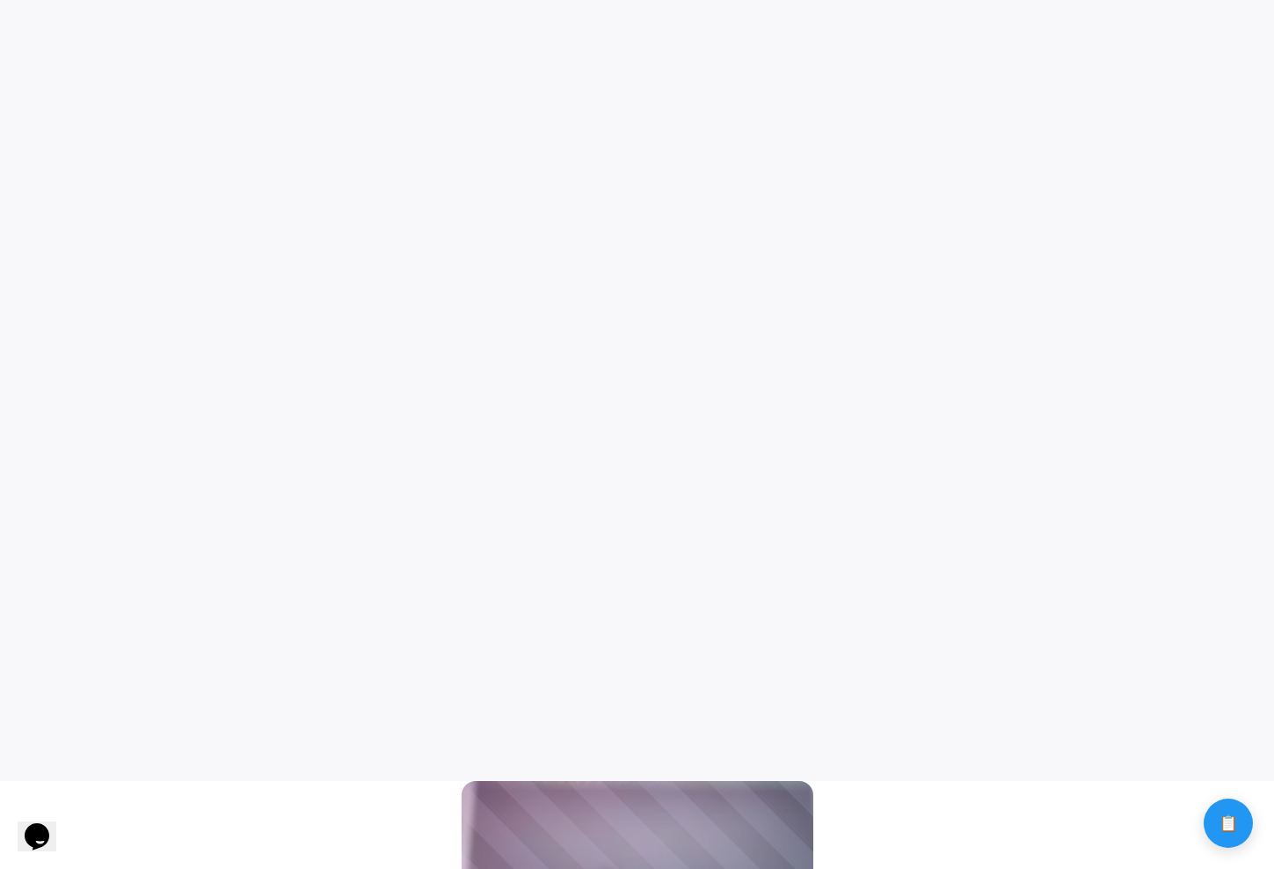
scroll to position [0, 0]
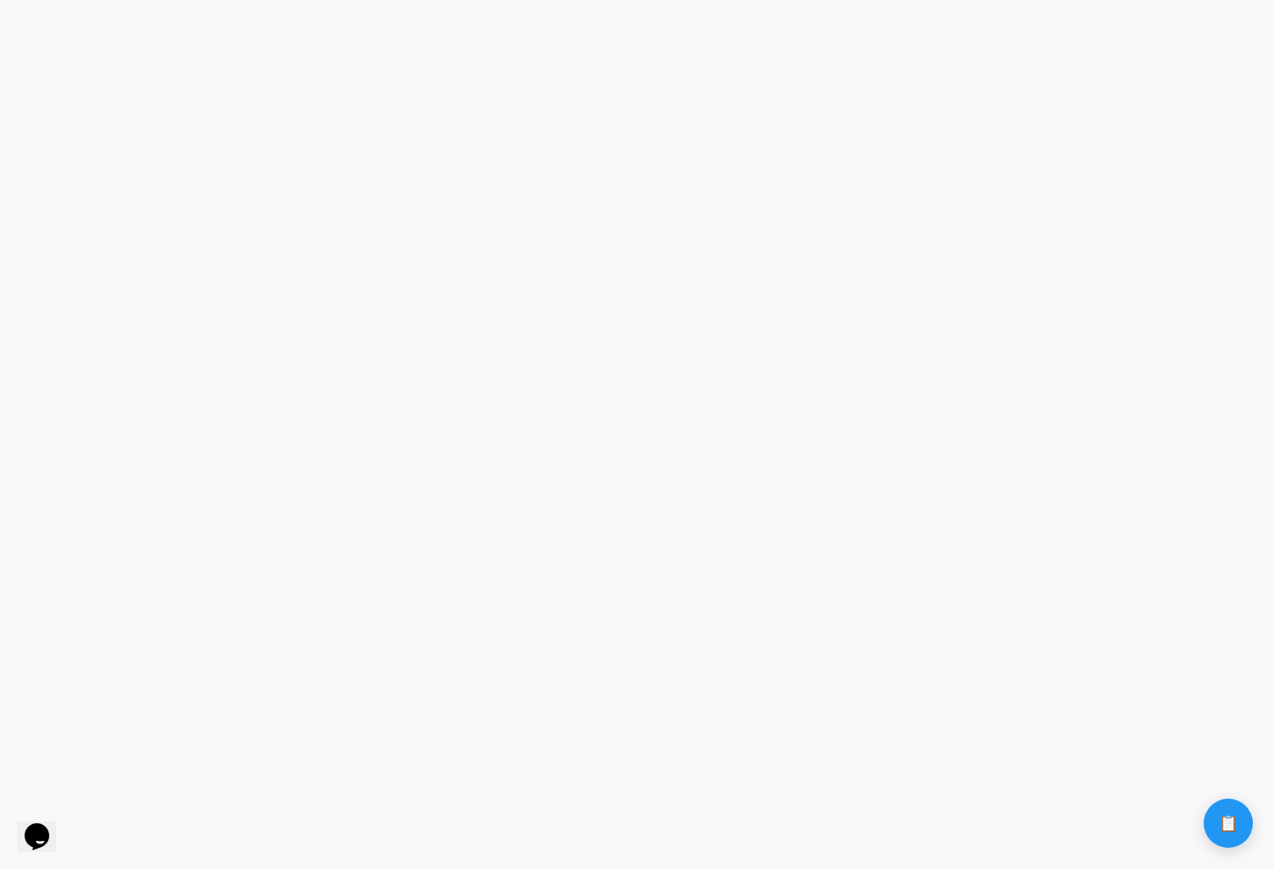
click at [1158, 833] on game-player-page at bounding box center [637, 434] width 1274 height 869
click at [1229, 826] on span "📋" at bounding box center [1228, 822] width 19 height 16
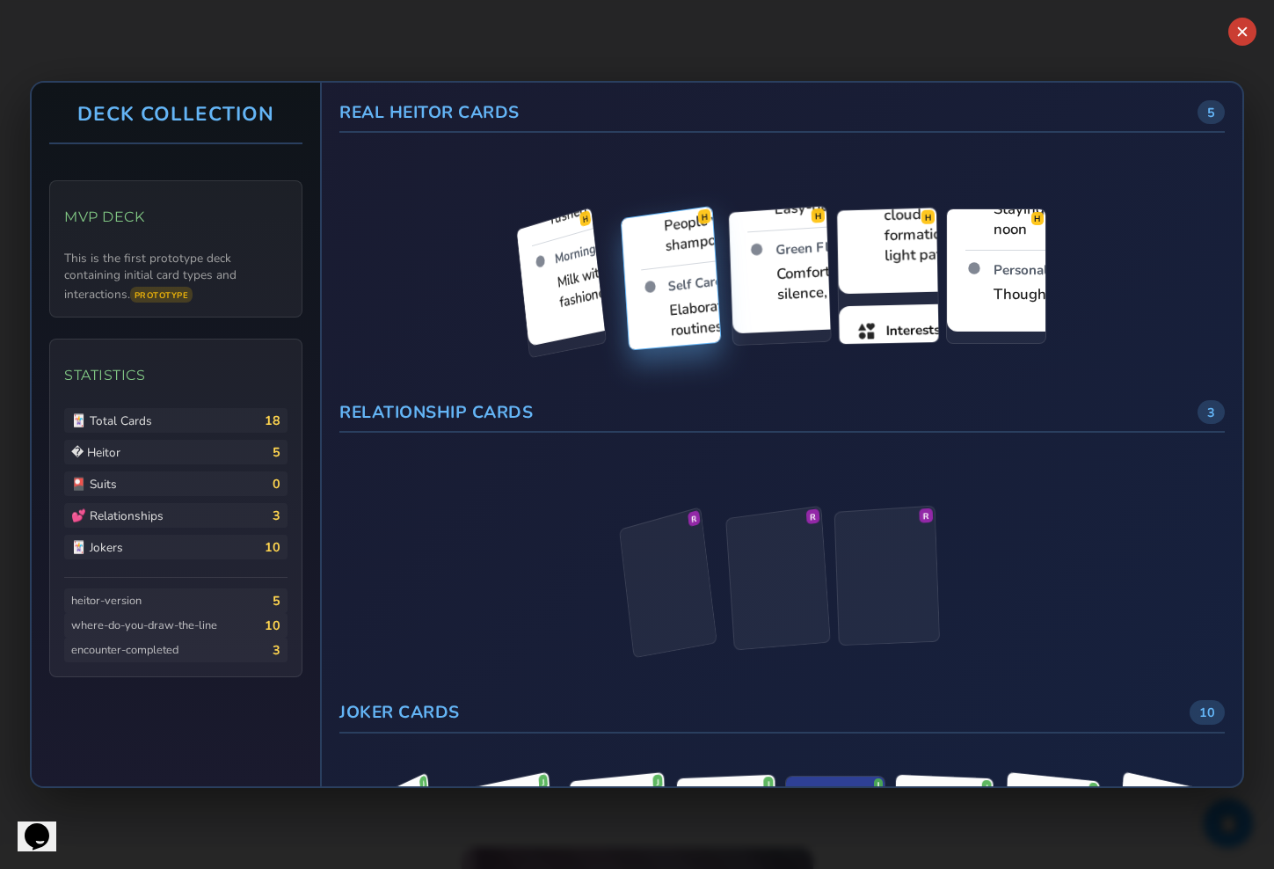
drag, startPoint x: 682, startPoint y: 332, endPoint x: 684, endPoint y: 418, distance: 85.3
click at [684, 415] on div "Real Heitor Cards 5 H H H H H Relationship Cards 3 R R R" at bounding box center [782, 434] width 921 height 703
click at [591, 462] on div "R R R" at bounding box center [781, 559] width 885 height 225
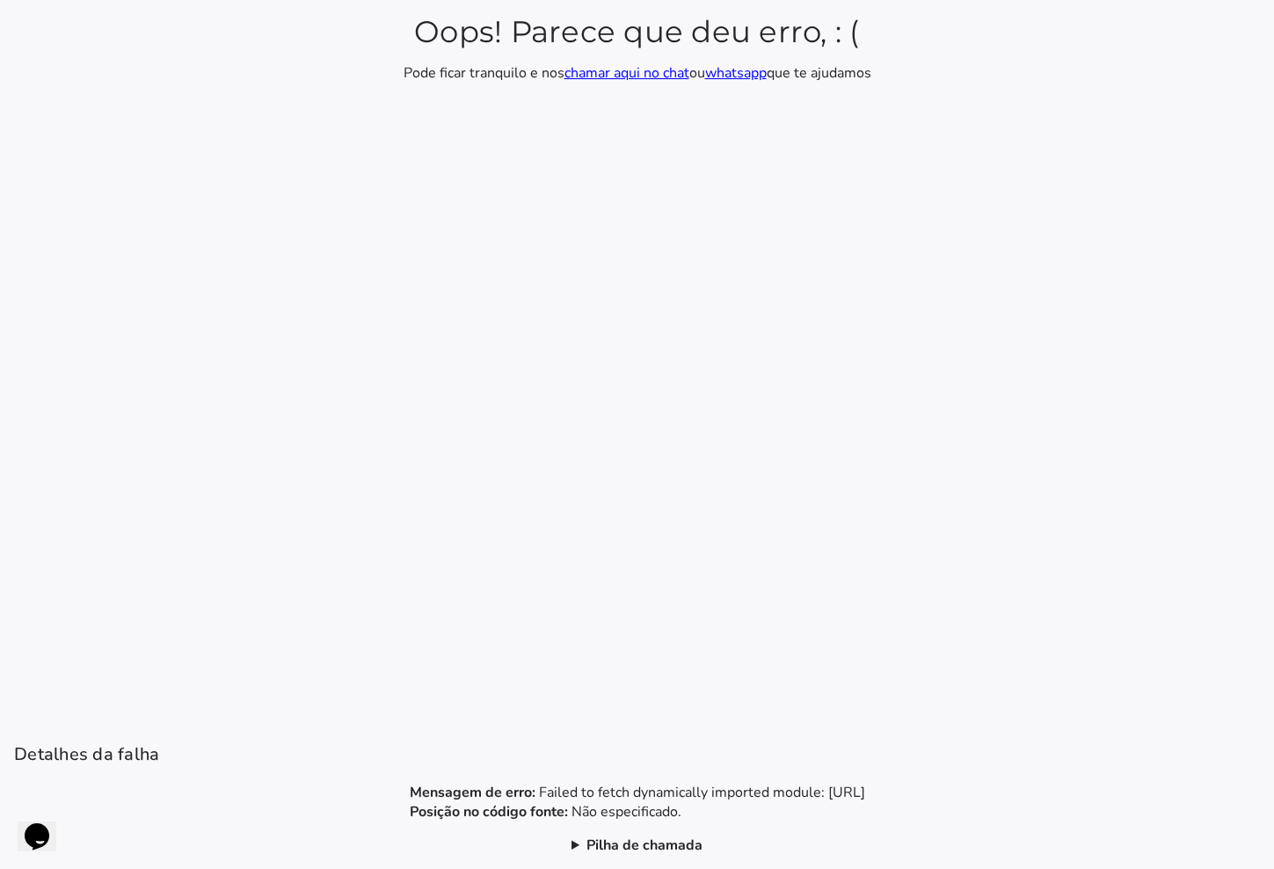
click at [312, 530] on section "Oops! Parece que deu erro, : ( Pode ficar tranquilo e nos chamar aqui no chat o…" at bounding box center [637, 434] width 1274 height 869
click at [1149, 474] on section "Oops! Parece que deu erro, : ( Pode ficar tranquilo e nos chamar aqui no chat o…" at bounding box center [637, 434] width 1274 height 869
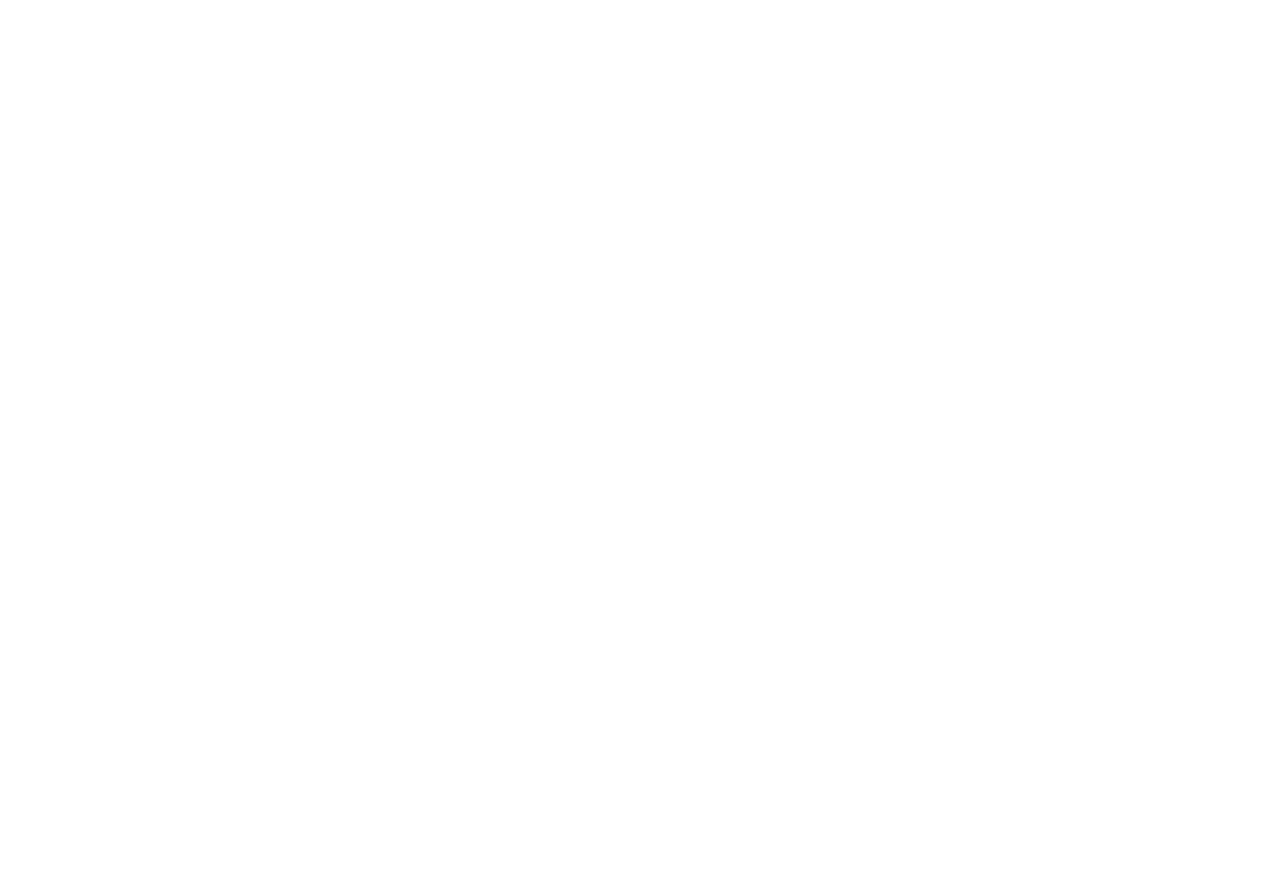
click at [0, 0] on silmele-applet at bounding box center [0, 0] width 0 height 0
click at [1222, 811] on button "📋 History" at bounding box center [1228, 821] width 49 height 49
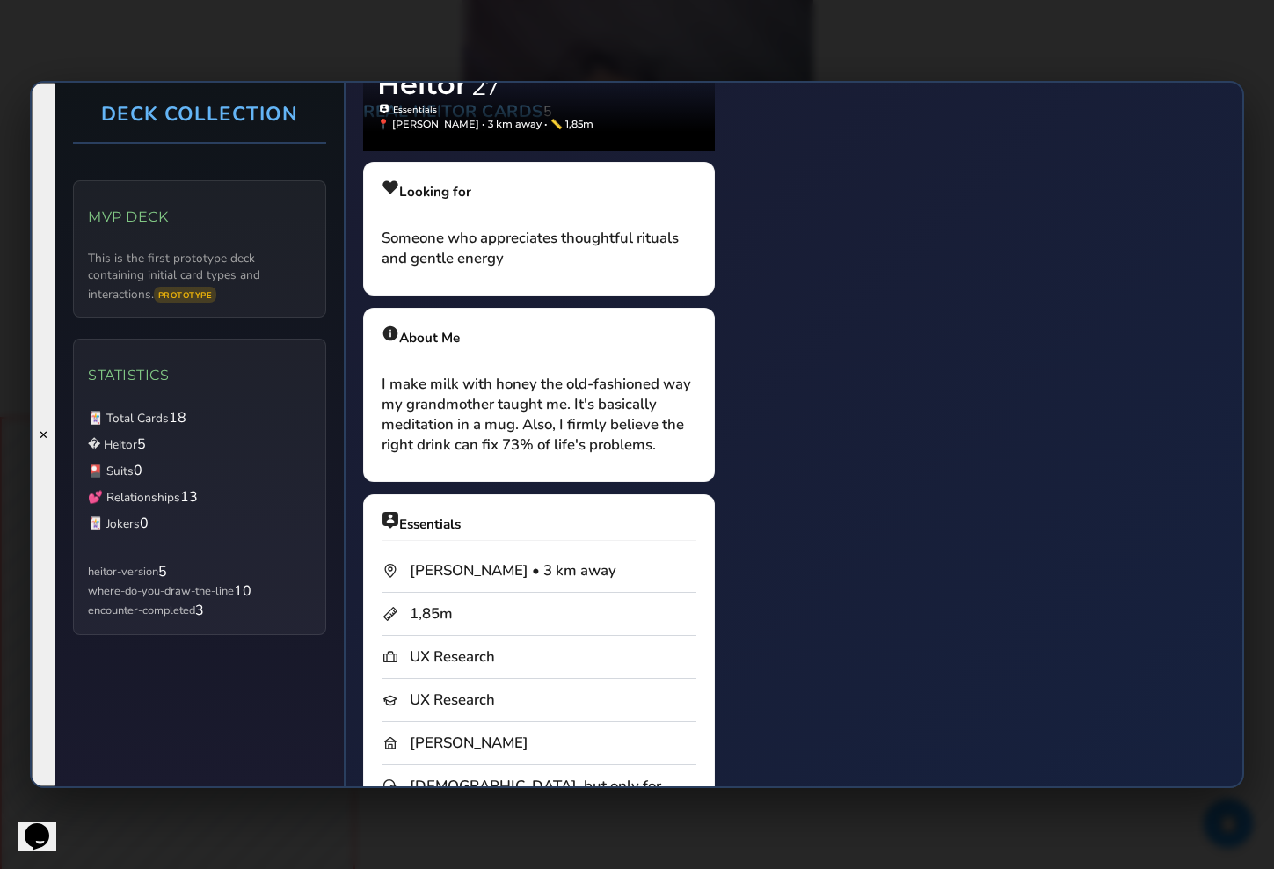
drag, startPoint x: 763, startPoint y: 500, endPoint x: 751, endPoint y: 402, distance: 99.2
click at [752, 404] on div "✕ Deck Collection MVP Deck This is the first prototype deck containing initial …" at bounding box center [637, 434] width 1214 height 707
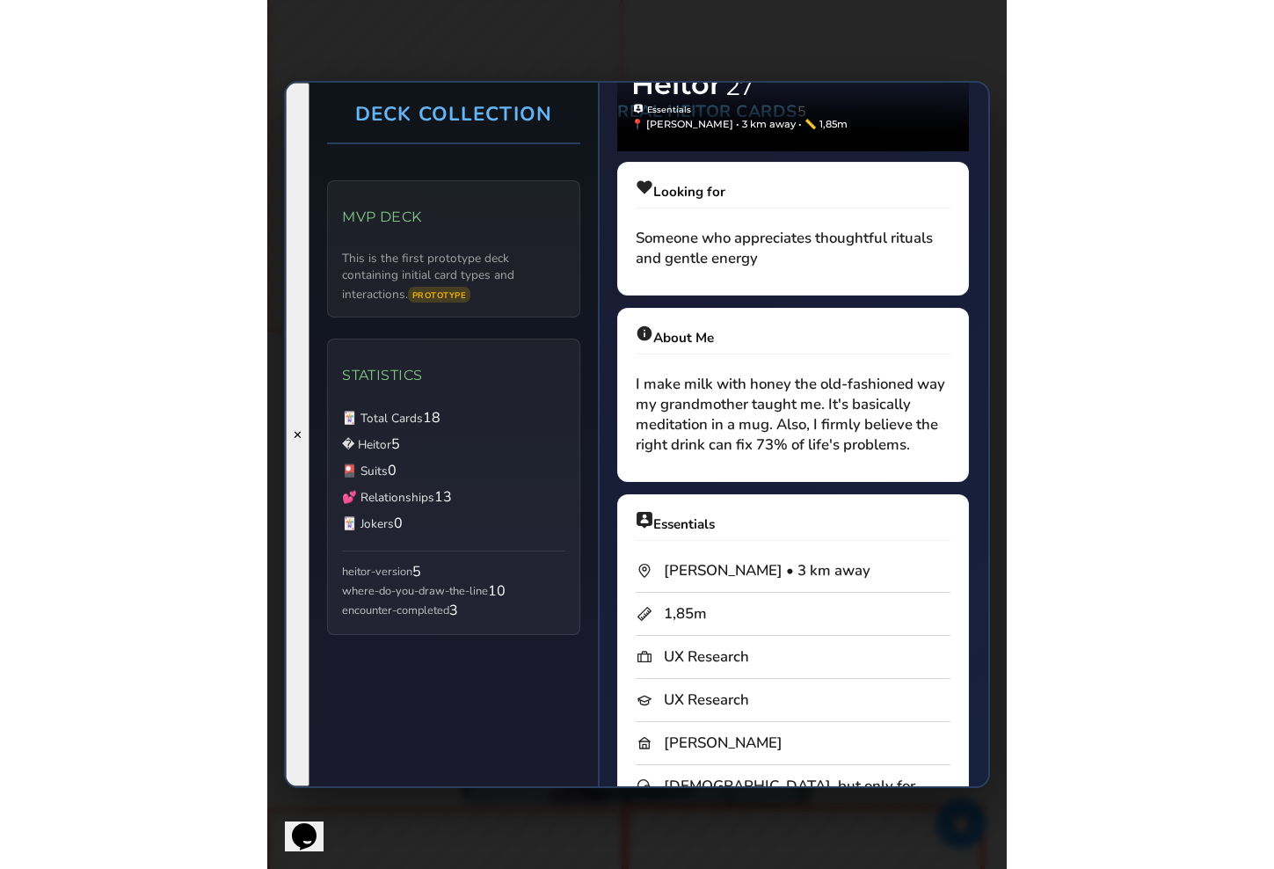
scroll to position [1194, 0]
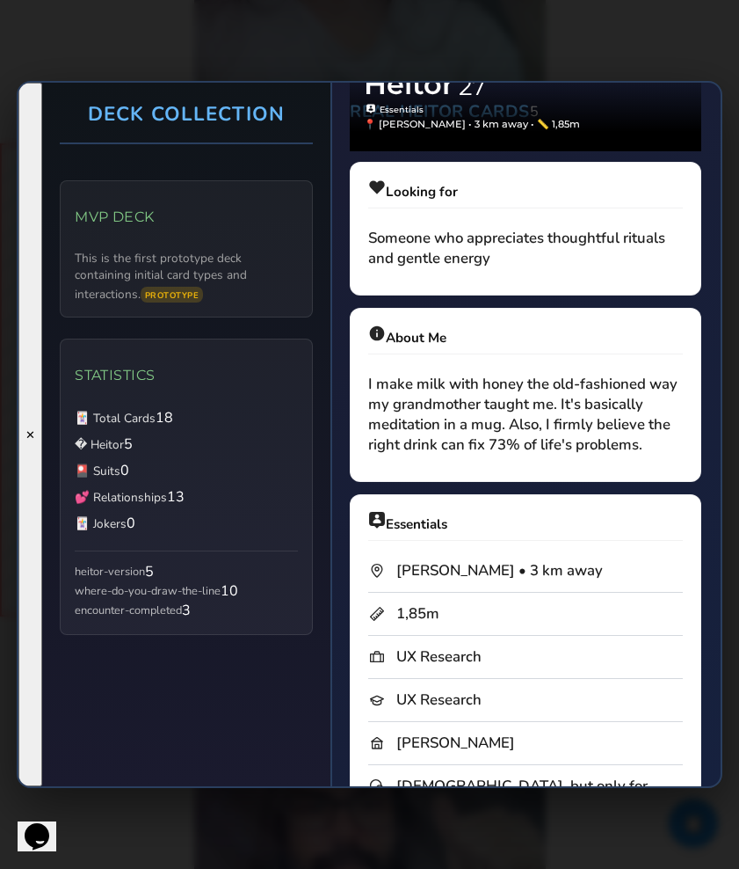
drag, startPoint x: 482, startPoint y: 569, endPoint x: 433, endPoint y: 161, distance: 410.8
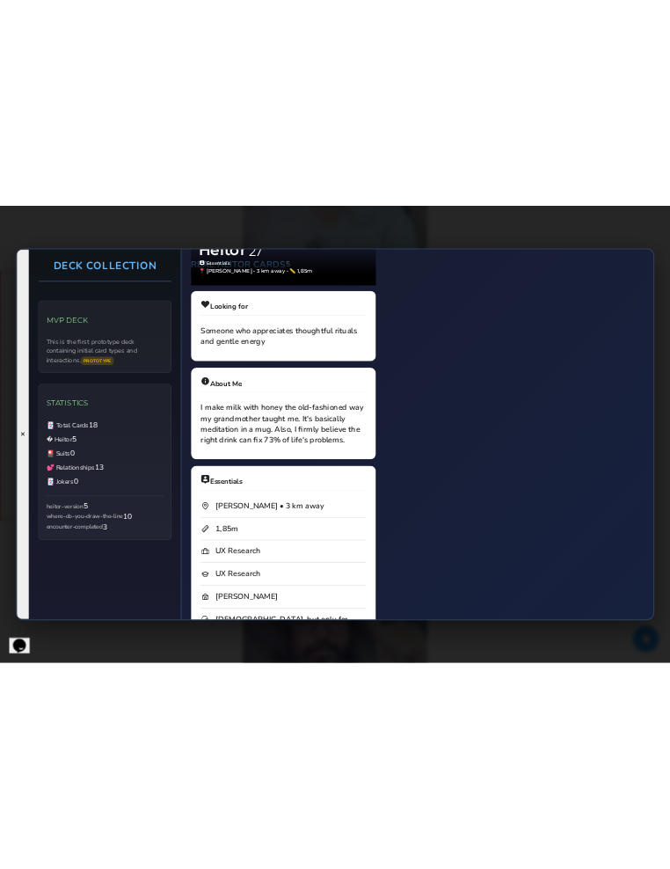
scroll to position [1118, 0]
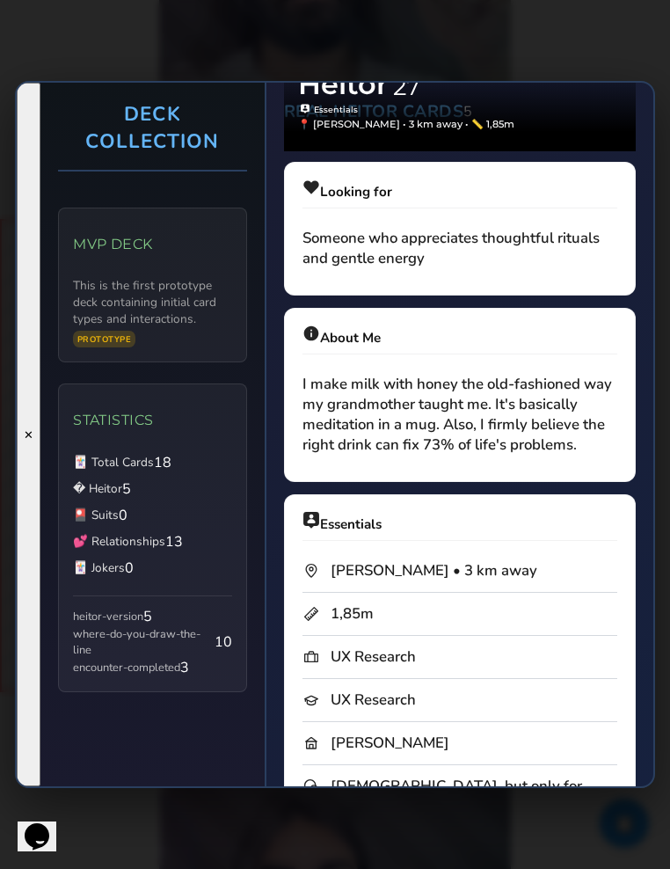
click at [575, 45] on div "✕ Deck Collection MVP Deck This is the first prototype deck containing initial …" at bounding box center [335, 434] width 670 height 869
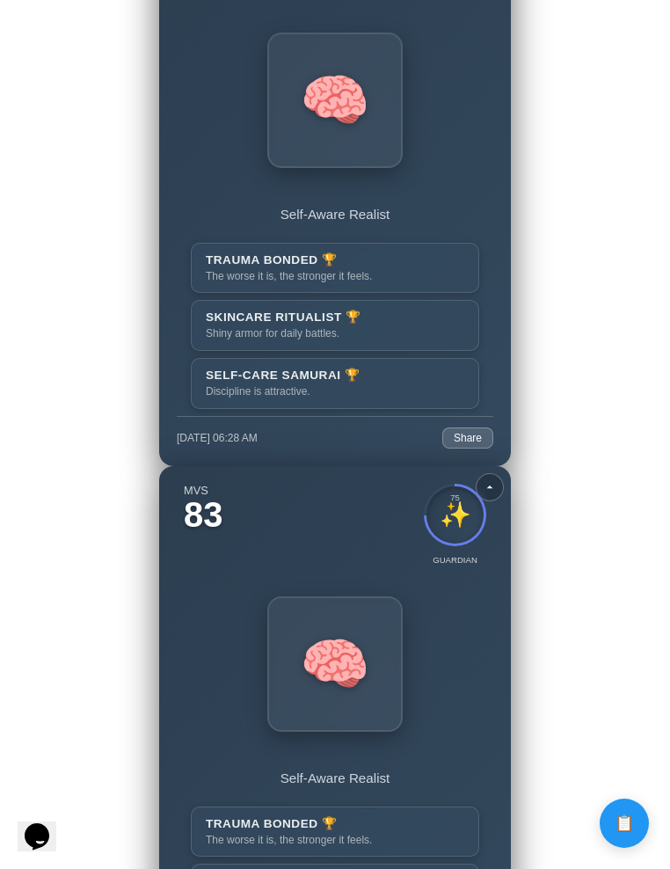
scroll to position [3377, 0]
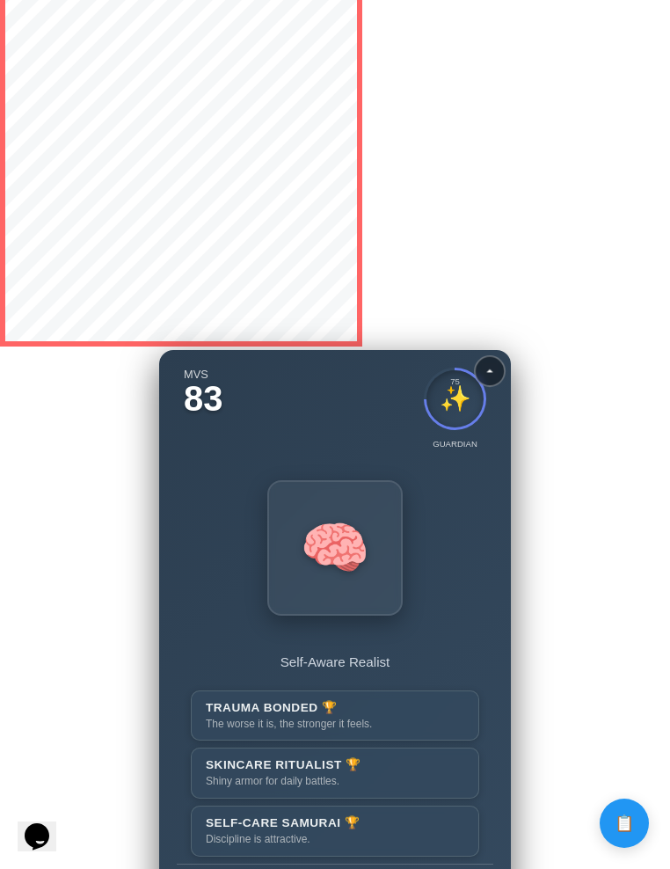
click at [490, 379] on button at bounding box center [489, 370] width 31 height 31
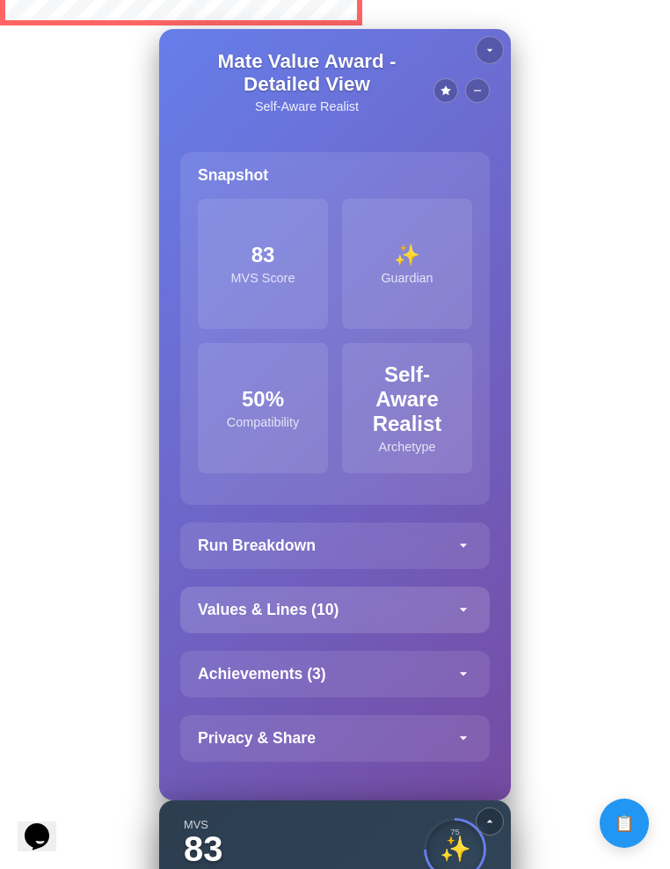
scroll to position [3754, 0]
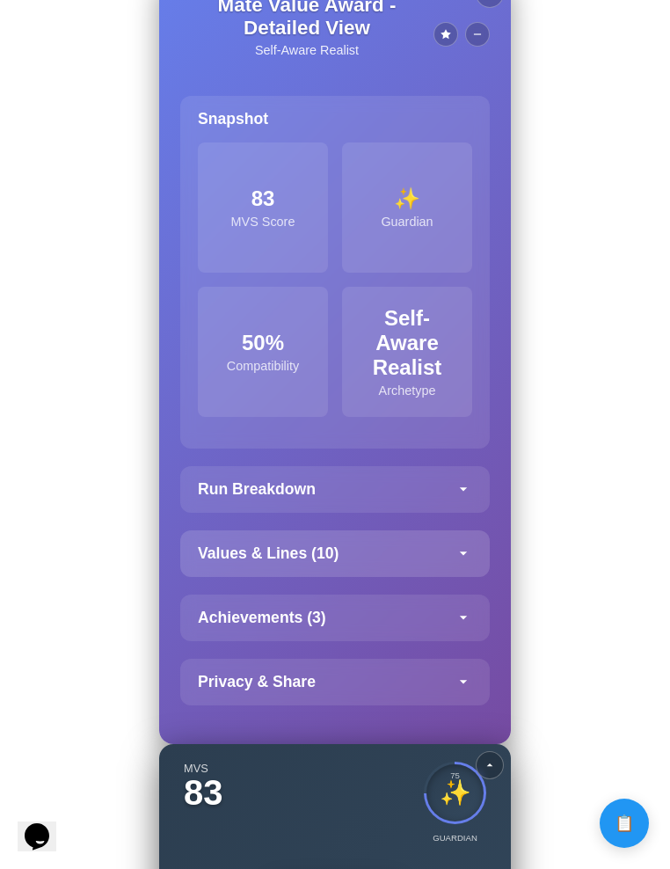
click at [462, 544] on icon at bounding box center [464, 553] width 18 height 18
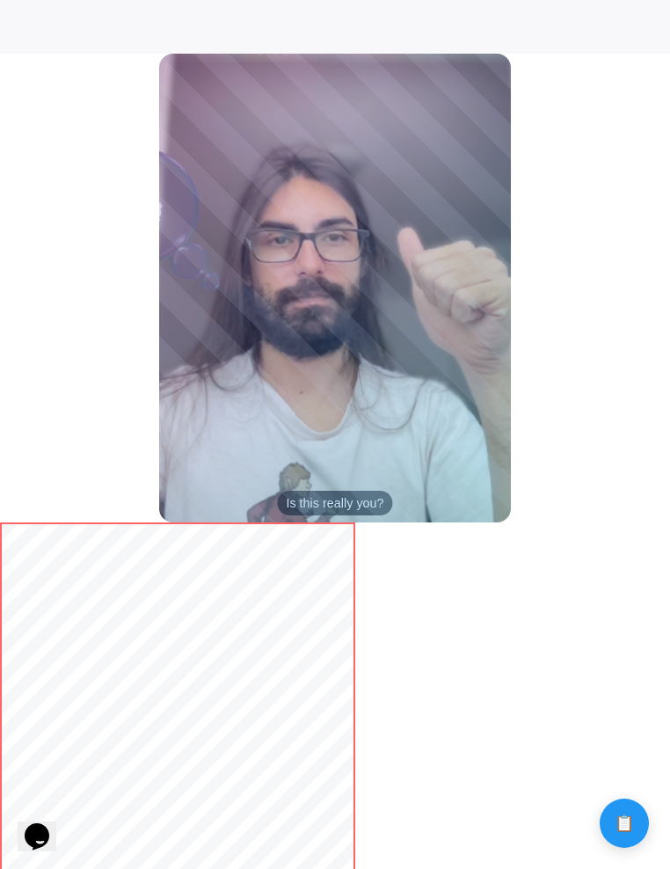
scroll to position [0, 0]
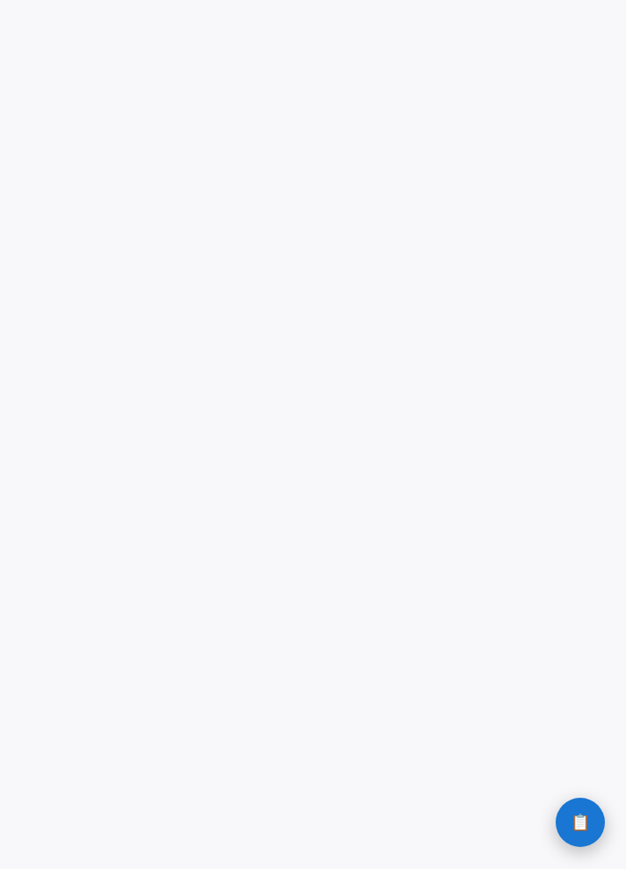
click at [390, 812] on button "📋 History" at bounding box center [580, 821] width 49 height 49
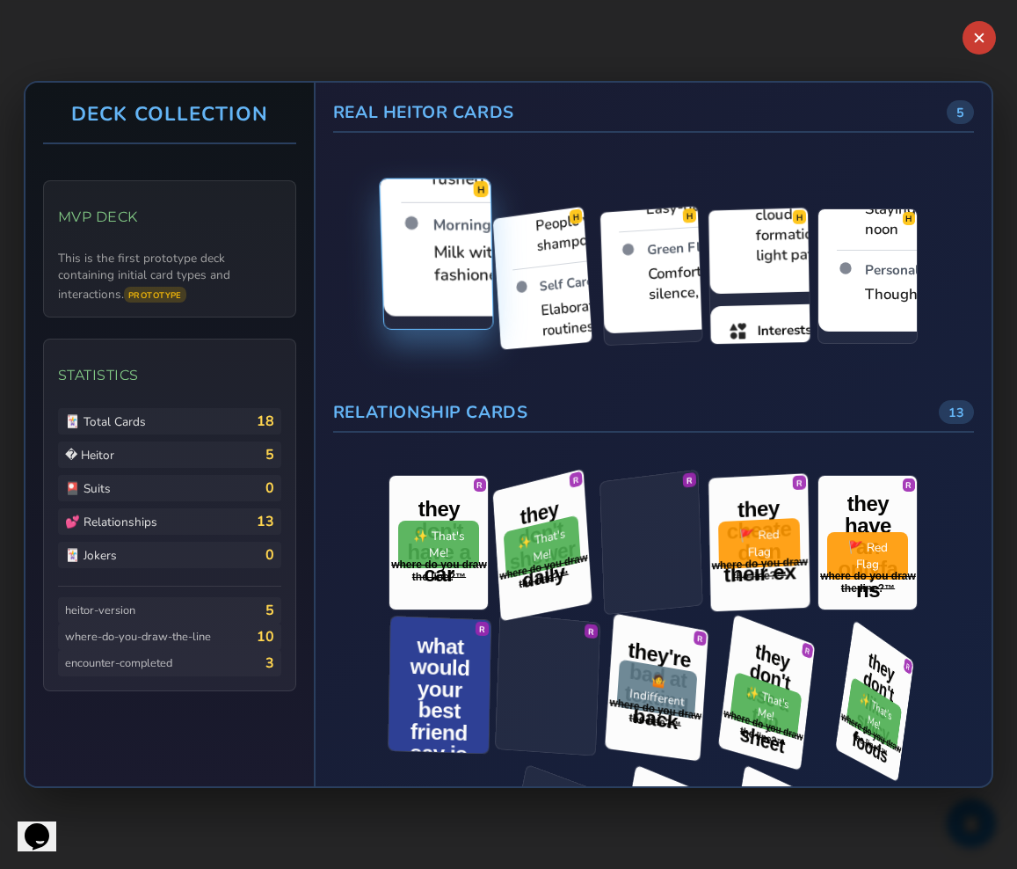
drag, startPoint x: 440, startPoint y: 270, endPoint x: 440, endPoint y: 295, distance: 24.6
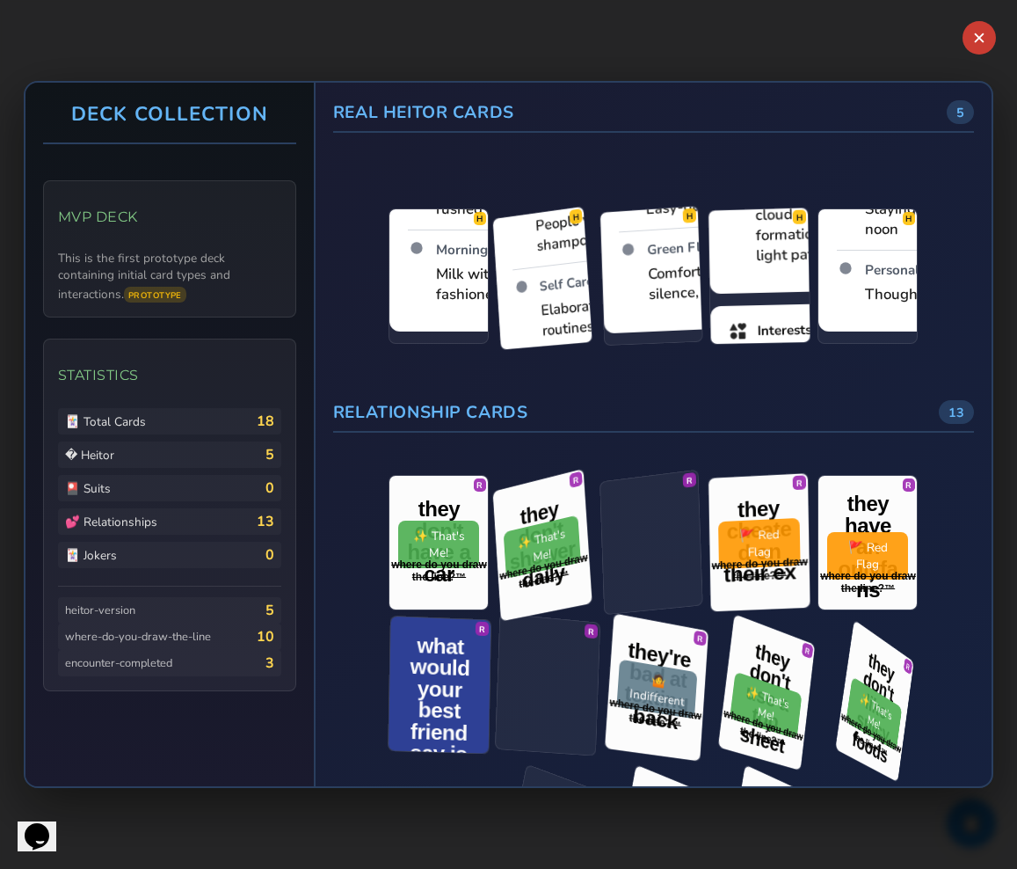
drag, startPoint x: 1015, startPoint y: 290, endPoint x: 997, endPoint y: 294, distance: 17.9
click at [390, 294] on div "✕ Deck Collection MVP Deck This is the first prototype deck containing initial …" at bounding box center [508, 434] width 1017 height 869
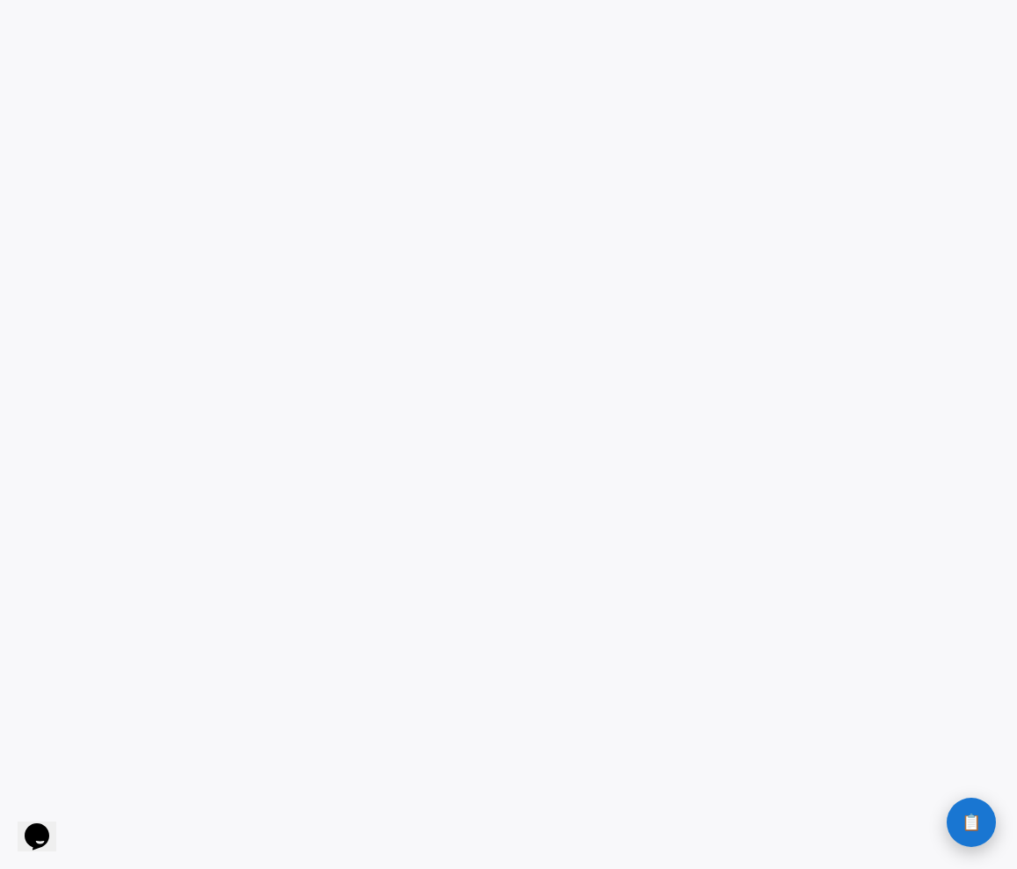
click at [390, 829] on span "📋" at bounding box center [971, 822] width 19 height 16
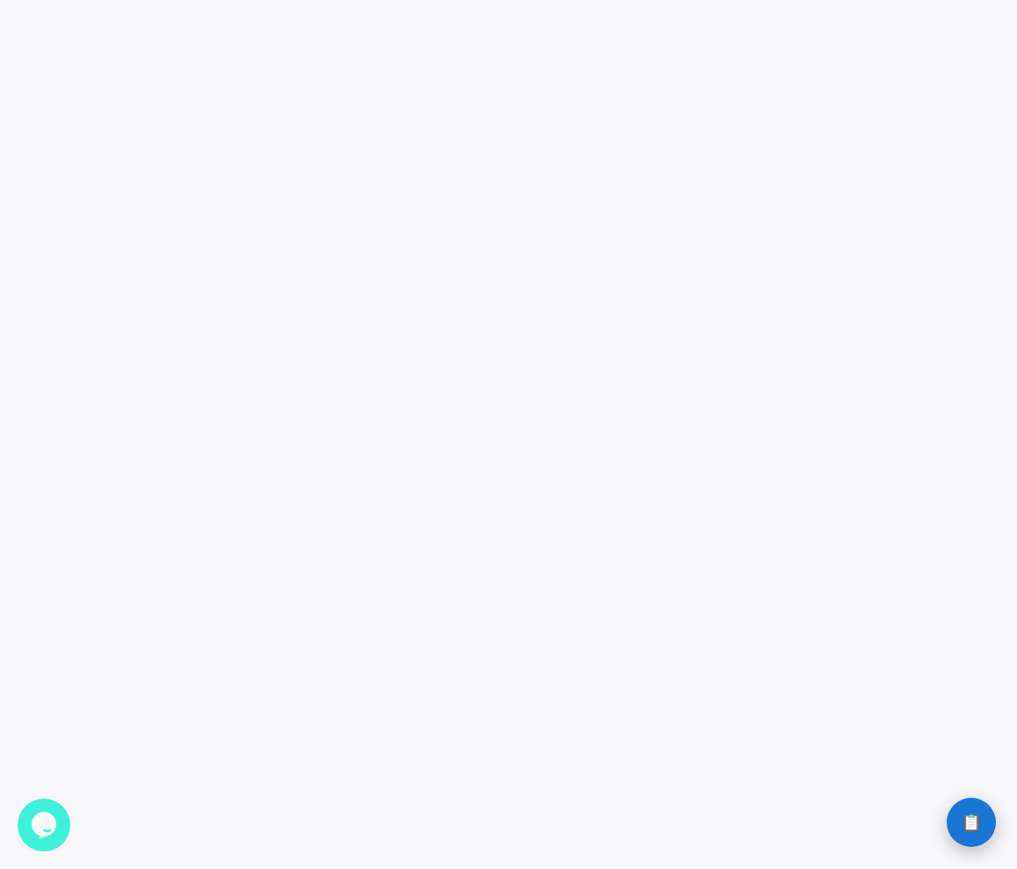
click at [970, 835] on button "📋 History" at bounding box center [971, 821] width 49 height 49
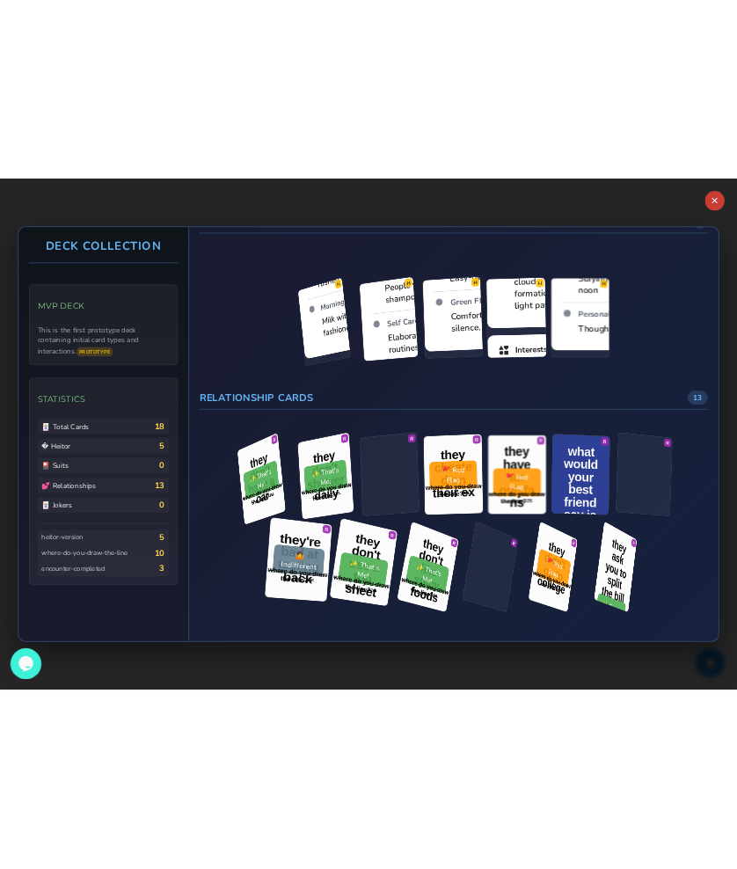
scroll to position [182, 0]
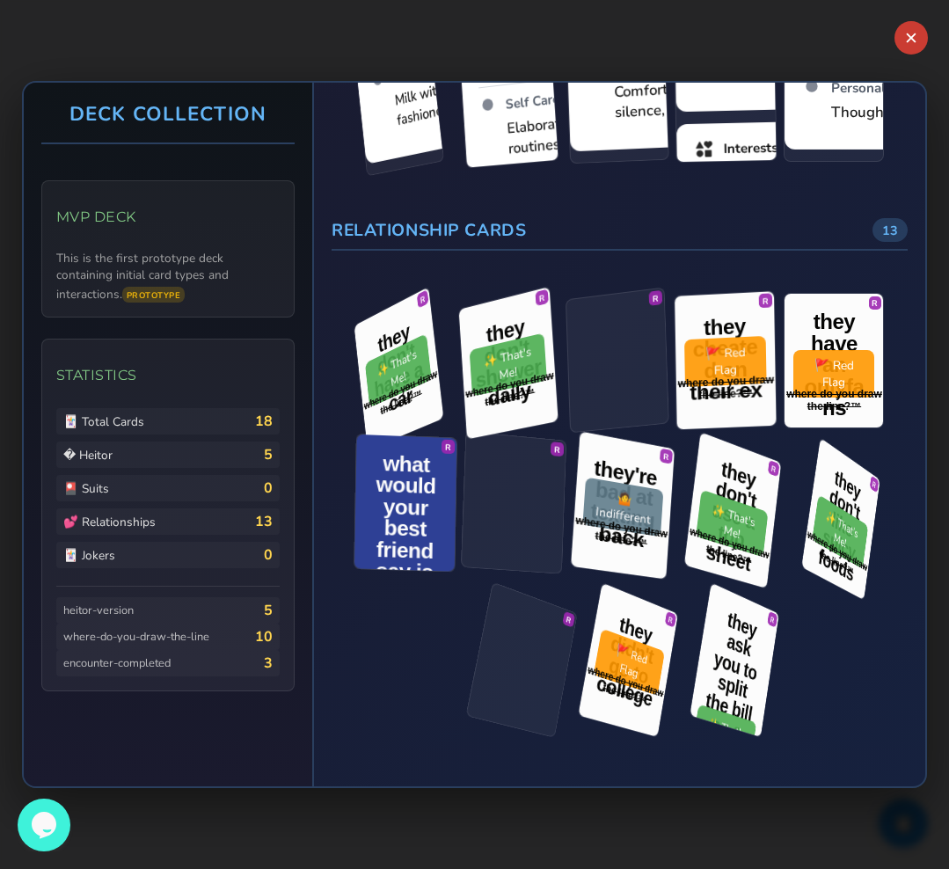
click at [938, 397] on div "✕ Deck Collection MVP Deck This is the first prototype deck containing initial …" at bounding box center [474, 434] width 949 height 869
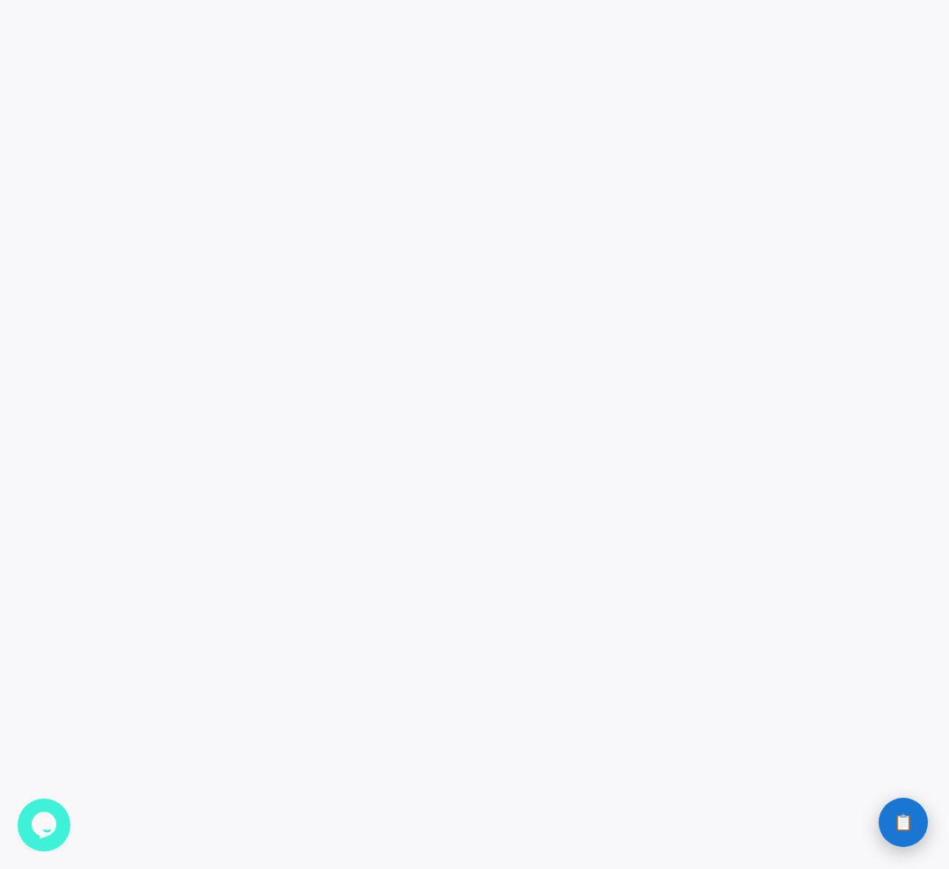
click at [898, 830] on span "📋" at bounding box center [902, 822] width 19 height 16
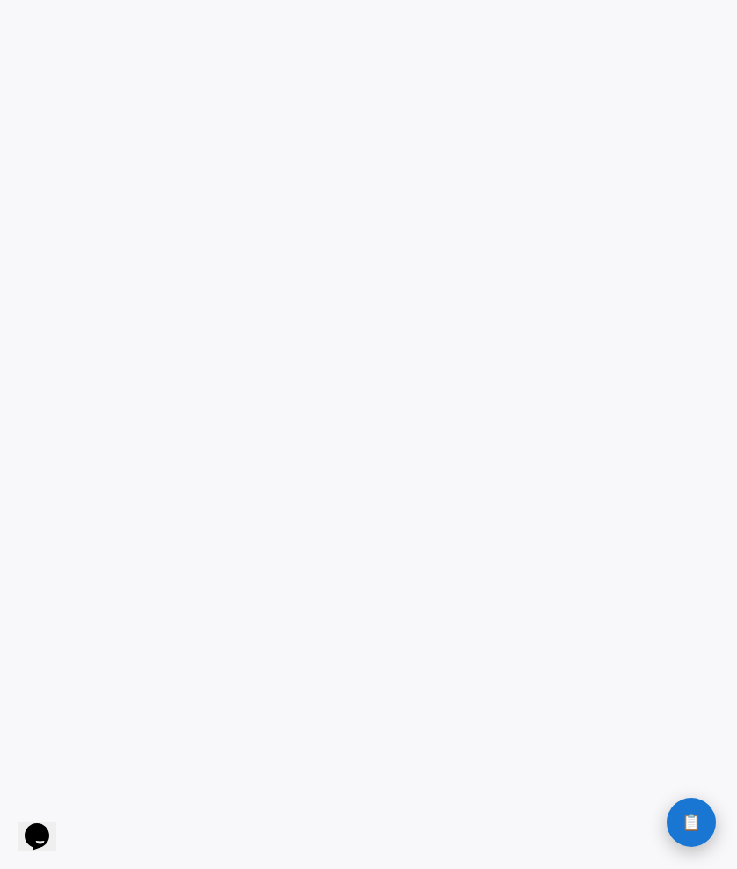
click at [675, 827] on button "📋 History" at bounding box center [690, 821] width 49 height 49
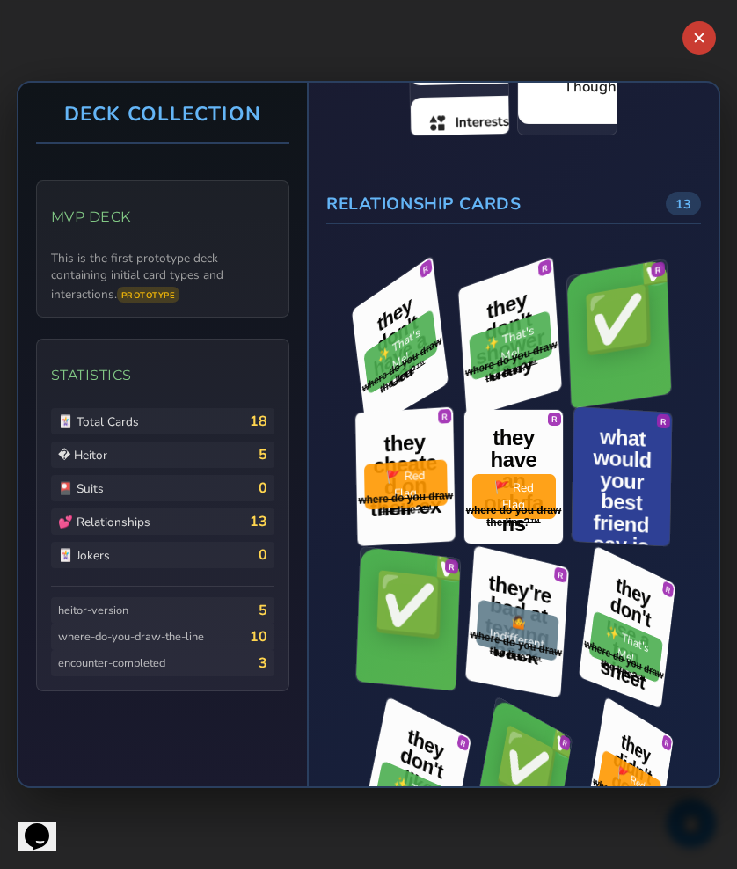
scroll to position [332, 0]
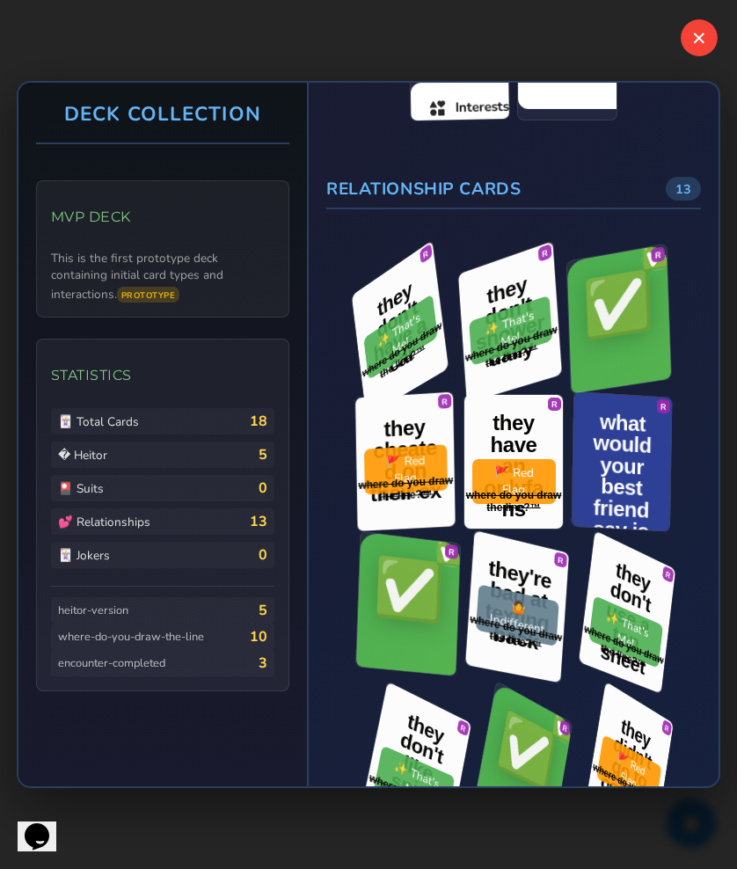
click at [704, 29] on button "✕" at bounding box center [699, 37] width 37 height 37
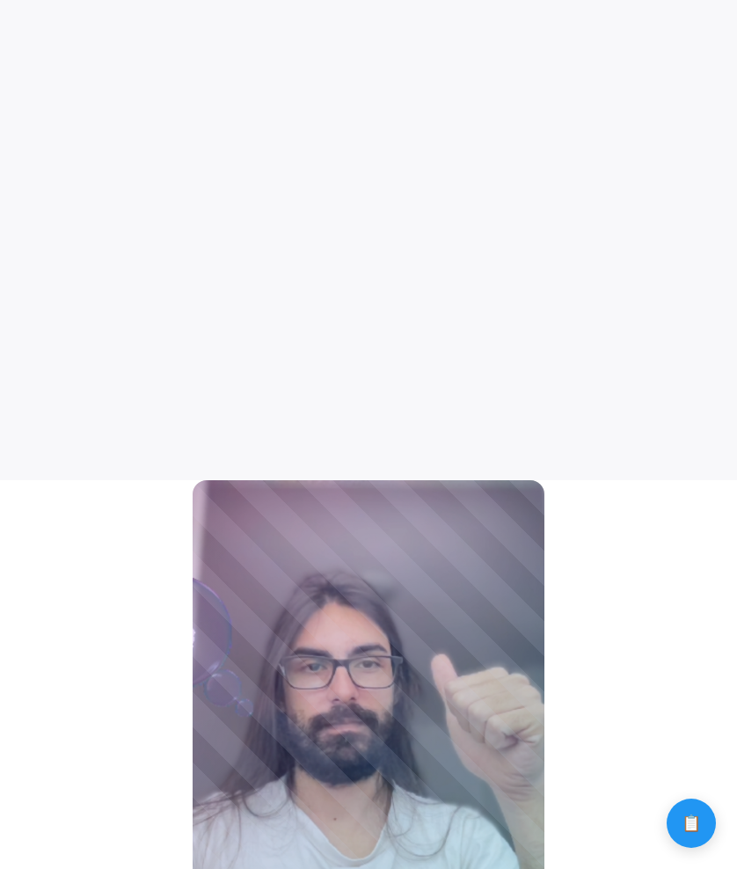
scroll to position [117, 0]
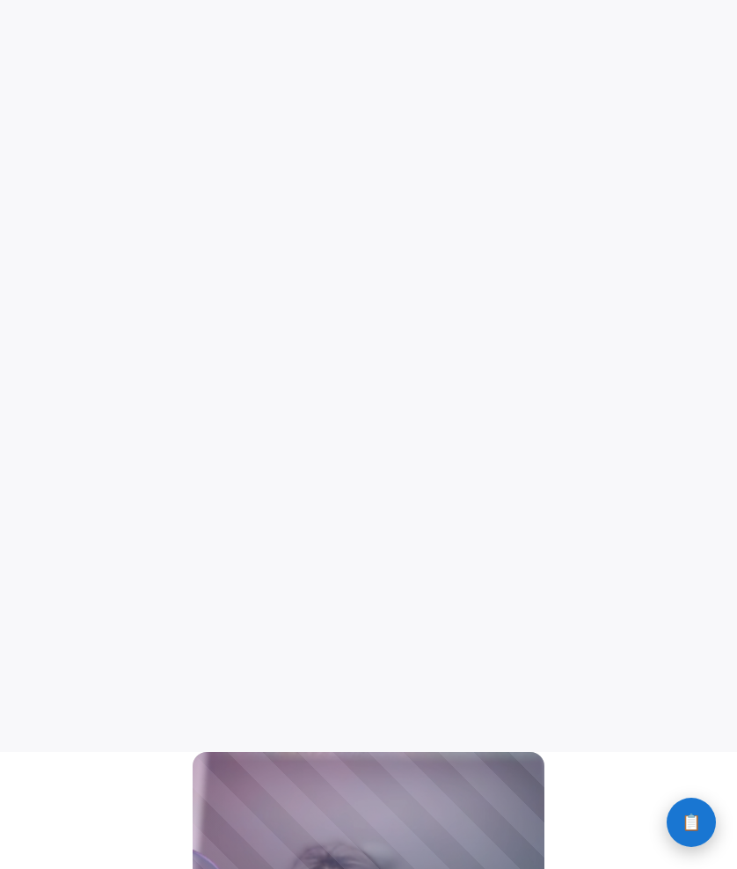
click at [673, 815] on button "📋 History" at bounding box center [690, 821] width 49 height 49
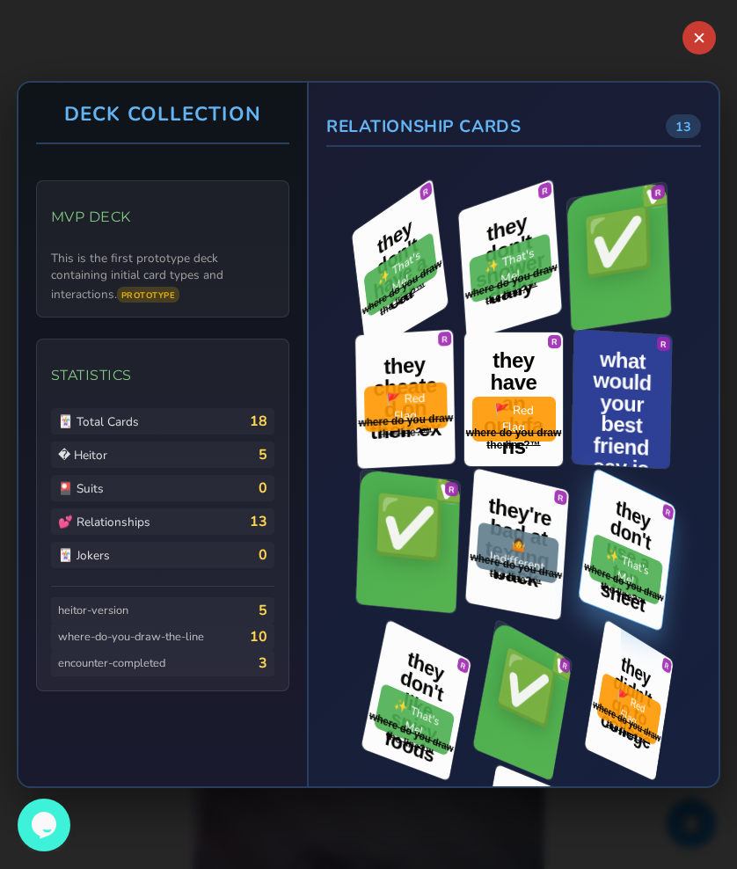
scroll to position [396, 0]
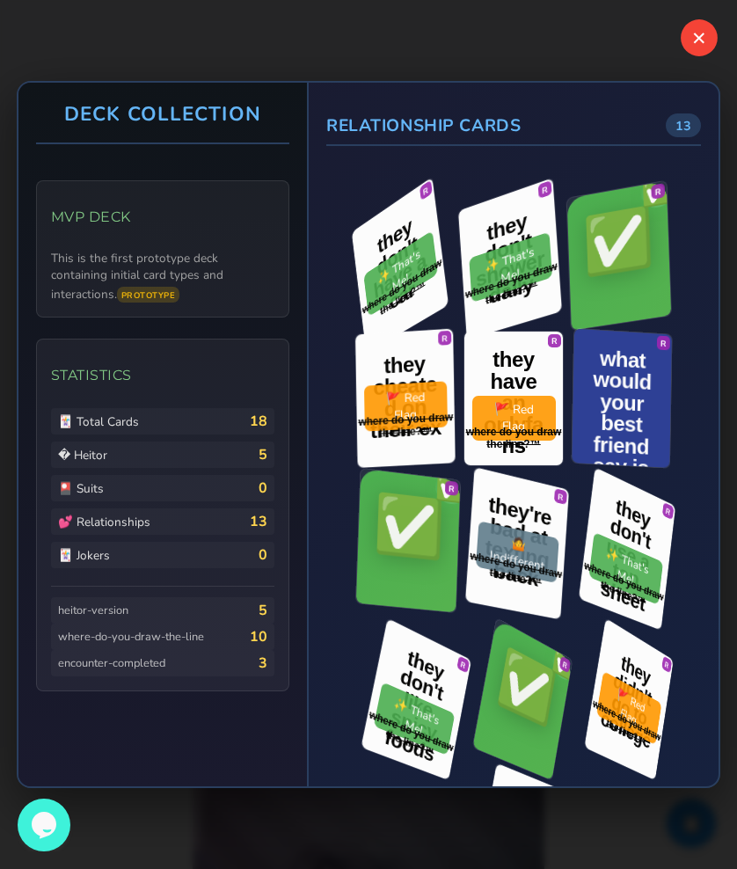
click at [697, 39] on button "✕" at bounding box center [699, 37] width 37 height 37
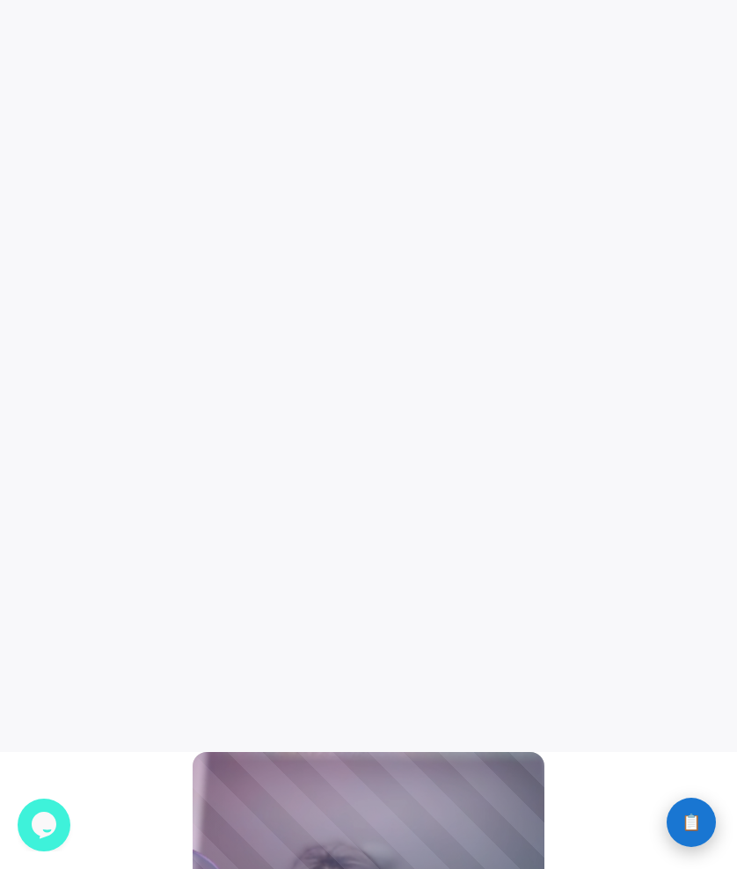
click at [688, 807] on button "📋 History" at bounding box center [690, 821] width 49 height 49
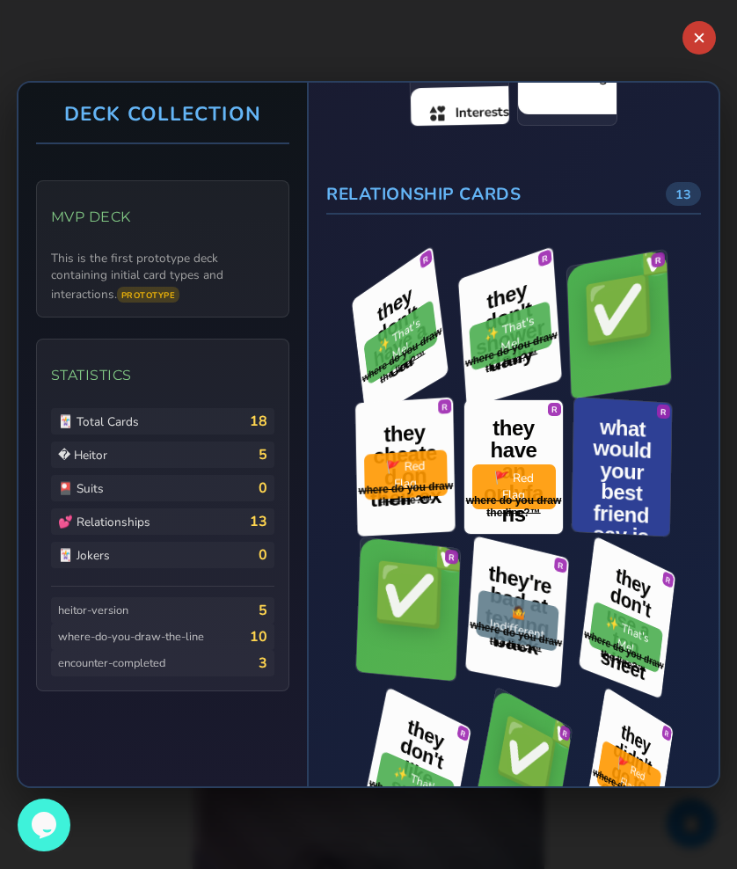
scroll to position [361, 0]
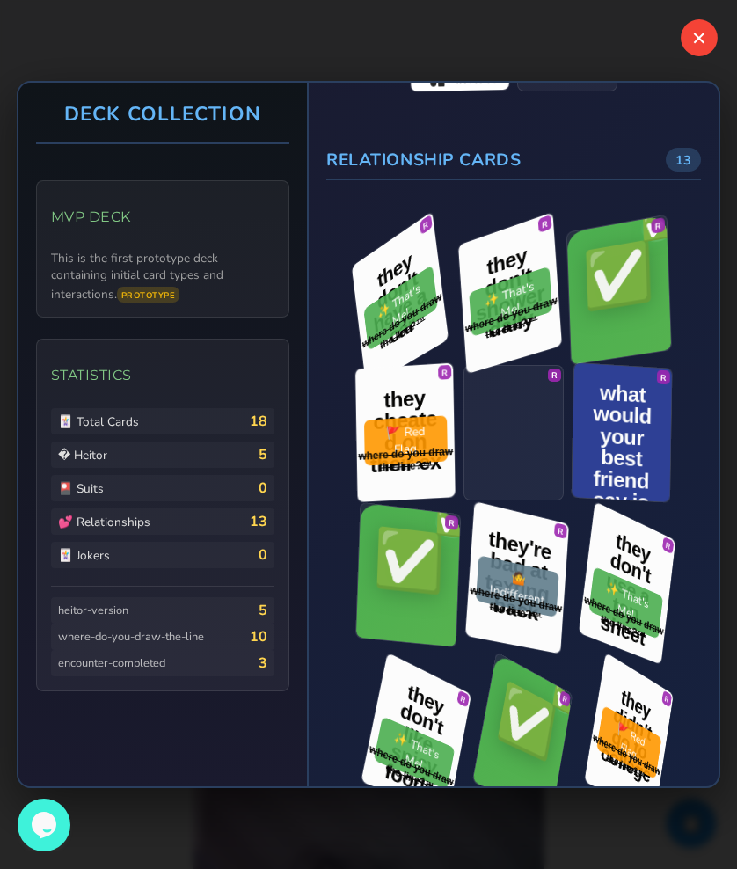
click at [691, 38] on button "✕" at bounding box center [699, 37] width 37 height 37
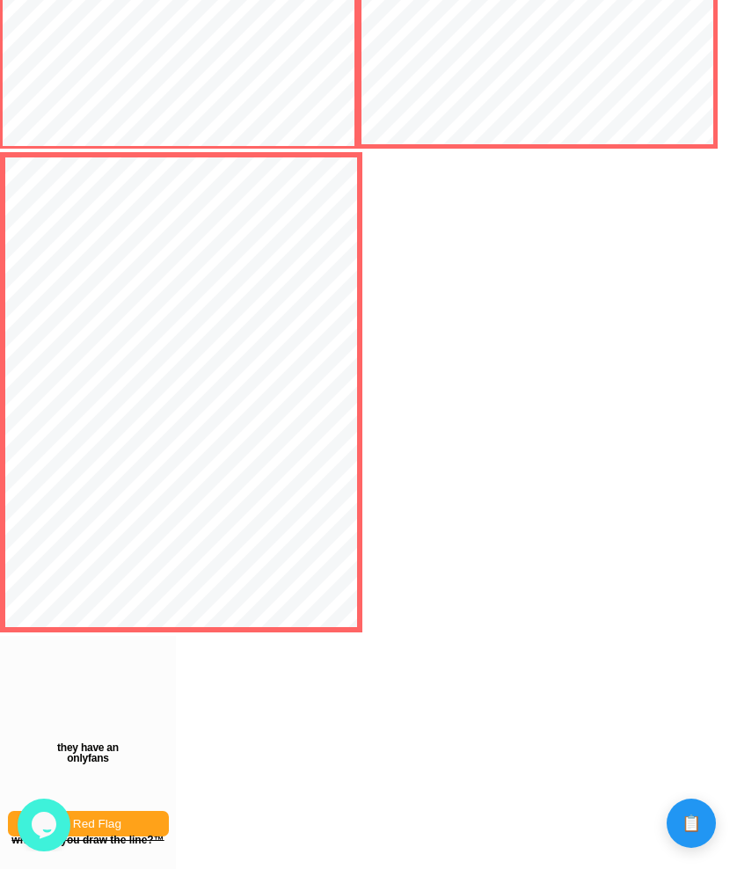
scroll to position [2707, 0]
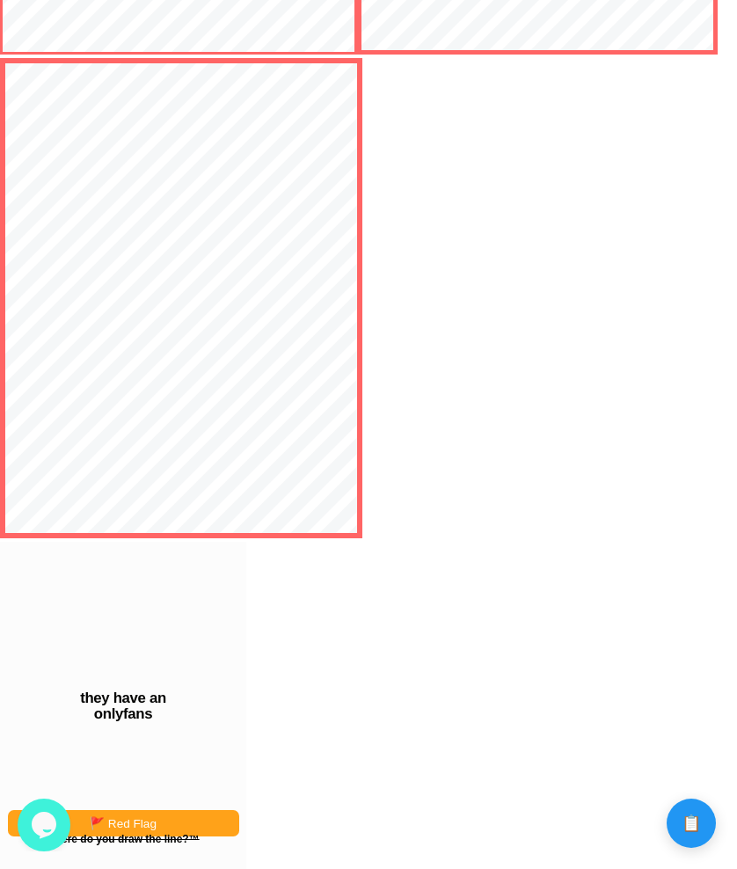
click at [186, 675] on div "they have an onlyfans 🚩 Red Flag where do you draw the line?™" at bounding box center [123, 706] width 246 height 328
click at [703, 833] on button "📋 History" at bounding box center [690, 821] width 49 height 49
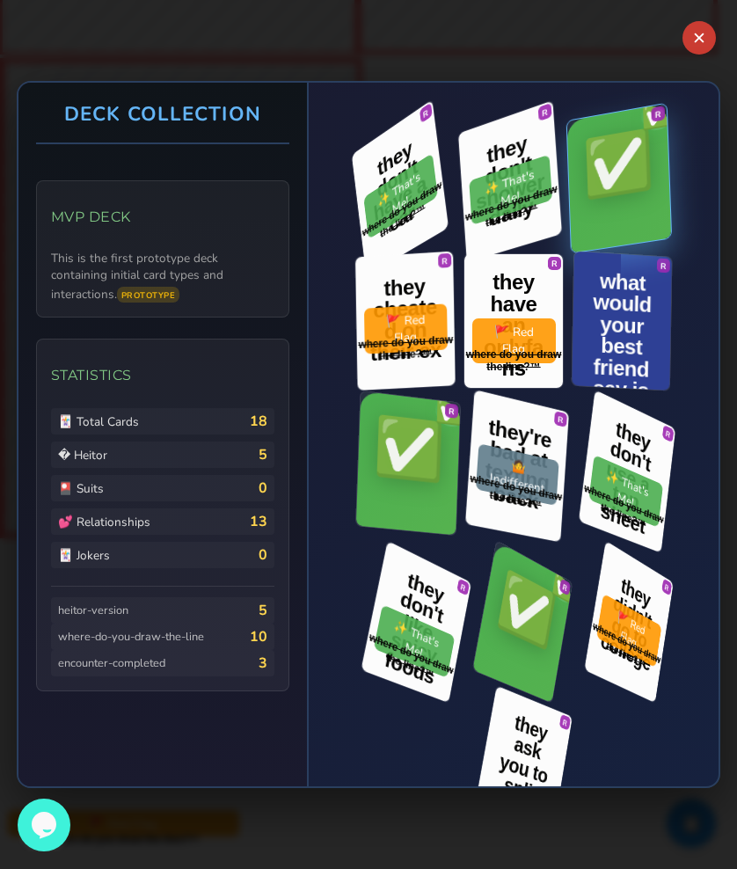
scroll to position [464, 0]
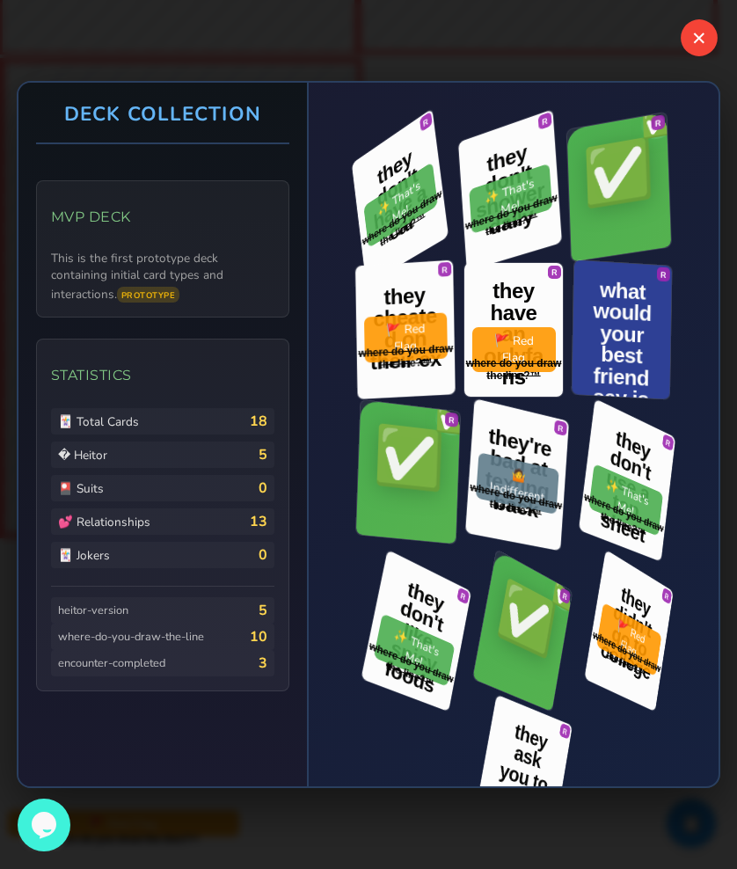
click at [703, 40] on button "✕" at bounding box center [699, 37] width 37 height 37
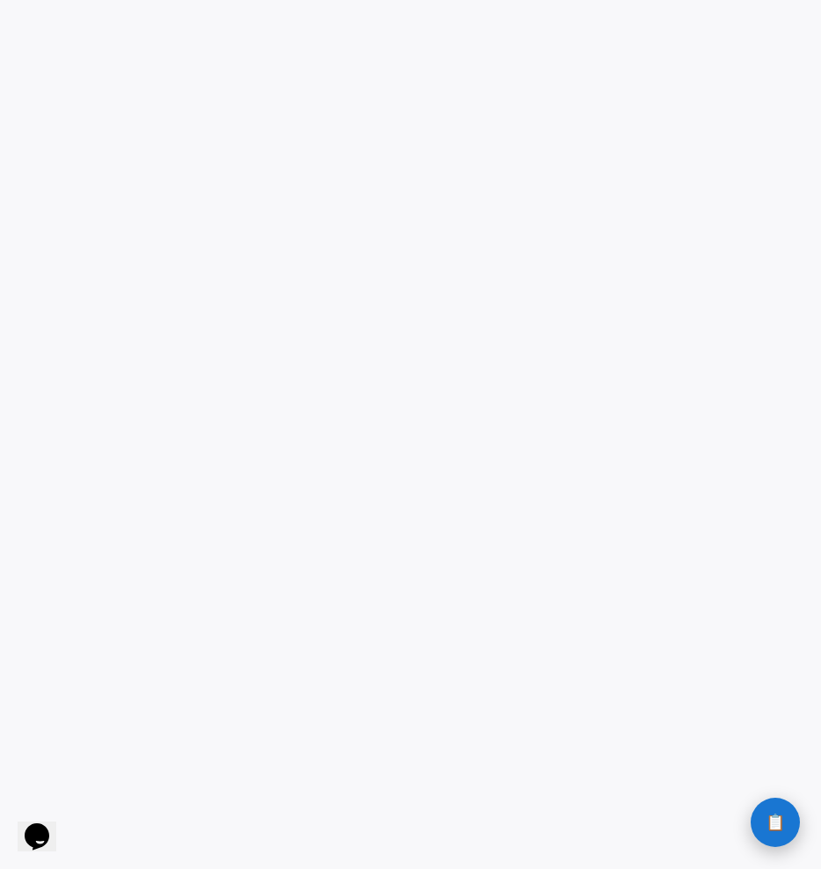
click at [736, 811] on button "📋 History" at bounding box center [775, 821] width 49 height 49
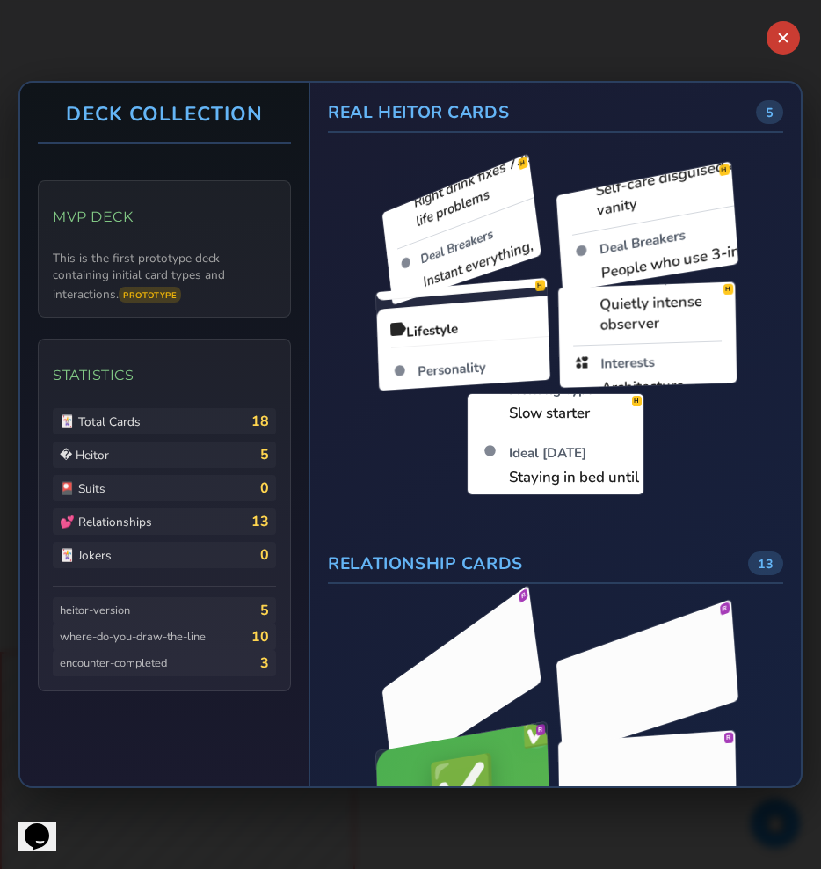
drag, startPoint x: 600, startPoint y: 550, endPoint x: 600, endPoint y: 570, distance: 19.3
click at [600, 495] on div "H H H H H" at bounding box center [555, 335] width 426 height 320
drag, startPoint x: 653, startPoint y: 555, endPoint x: 598, endPoint y: 453, distance: 116.1
click at [598, 450] on div "H H H H H" at bounding box center [555, 335] width 426 height 320
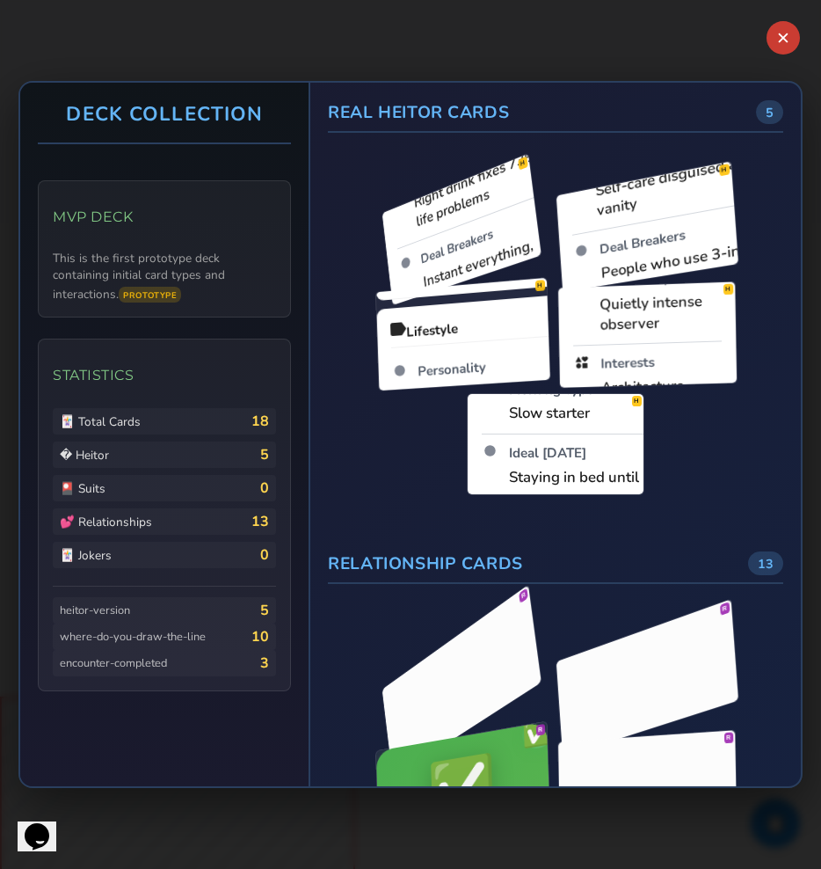
drag, startPoint x: 646, startPoint y: 514, endPoint x: 614, endPoint y: 450, distance: 72.0
click at [614, 450] on div "H H H H H" at bounding box center [555, 335] width 426 height 320
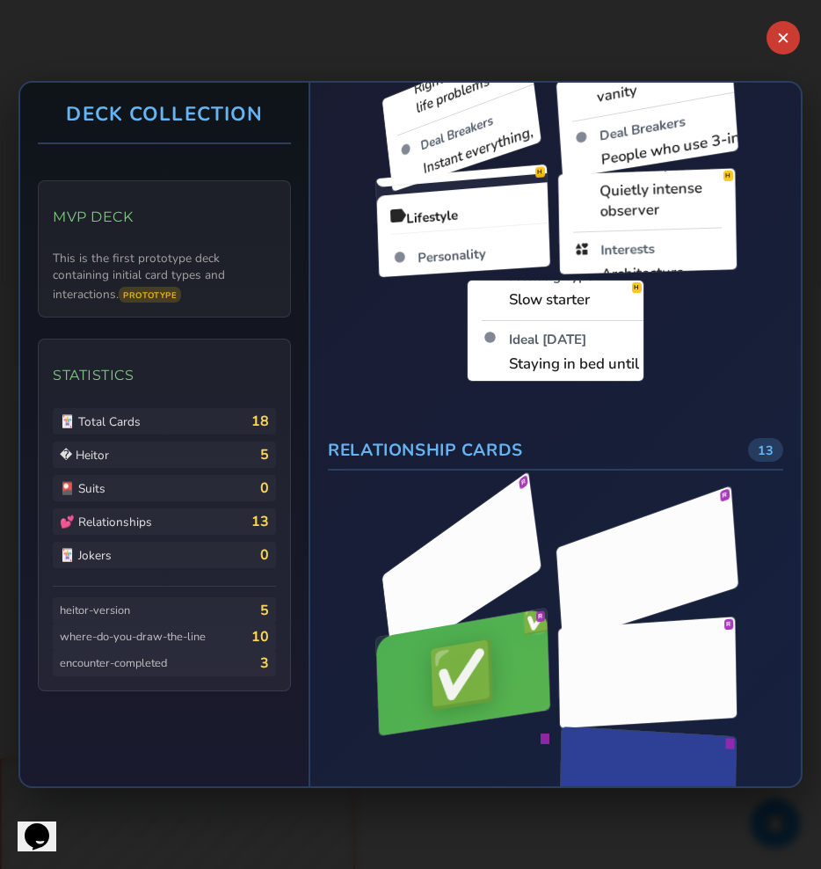
scroll to position [0, 0]
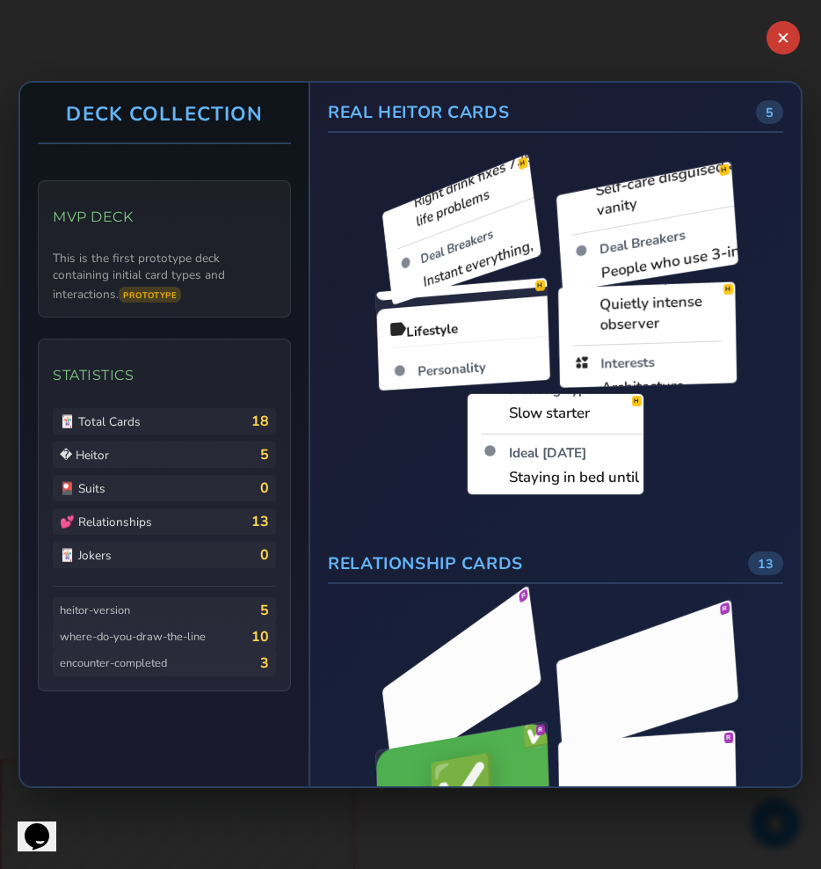
drag, startPoint x: 629, startPoint y: 469, endPoint x: 629, endPoint y: 512, distance: 42.2
click at [629, 495] on div "H H H H H" at bounding box center [555, 335] width 426 height 320
drag, startPoint x: 626, startPoint y: 233, endPoint x: 636, endPoint y: 319, distance: 86.7
click at [635, 317] on div "H H H H H" at bounding box center [555, 335] width 426 height 320
drag, startPoint x: 636, startPoint y: 307, endPoint x: 638, endPoint y: 341, distance: 34.4
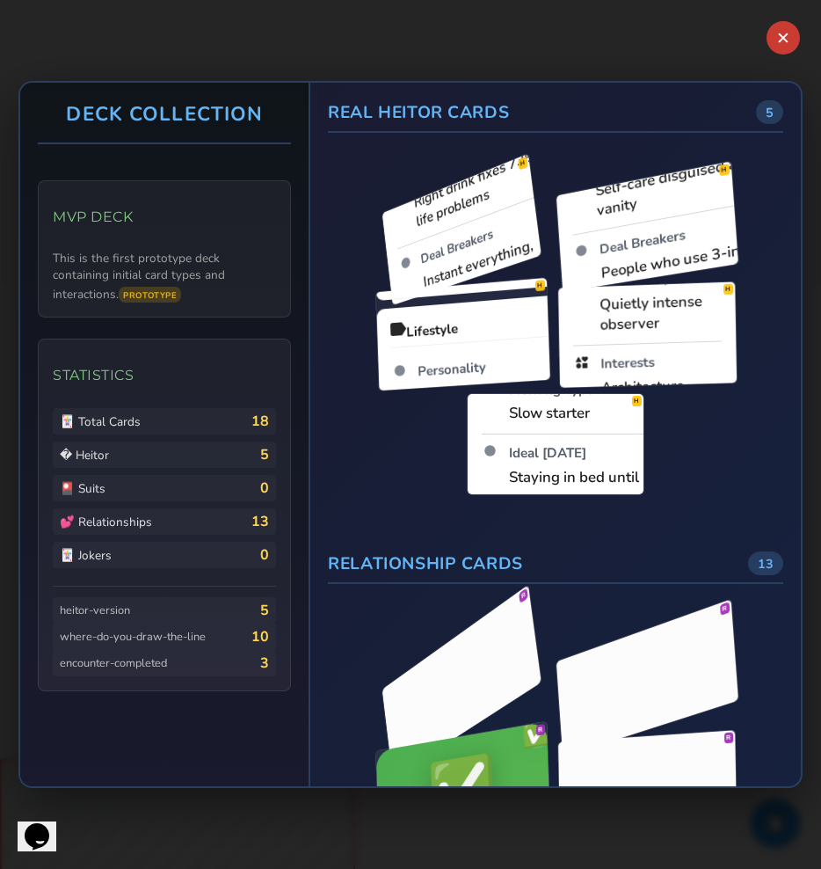
click at [638, 341] on div "H H H H H" at bounding box center [555, 335] width 426 height 320
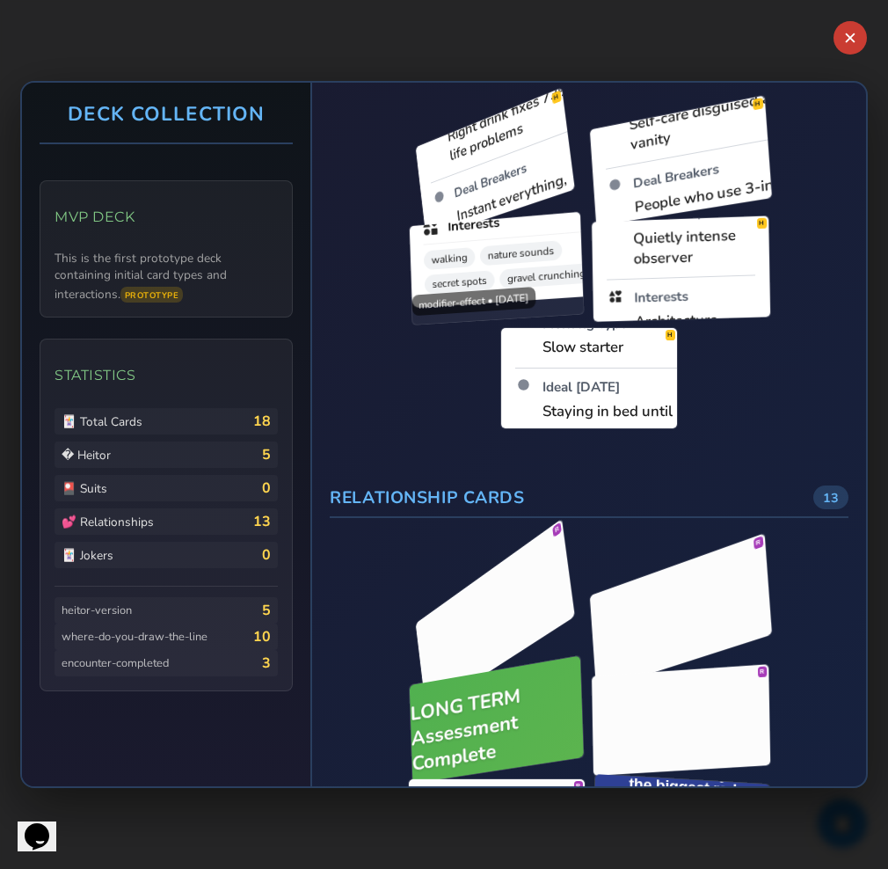
scroll to position [12, 0]
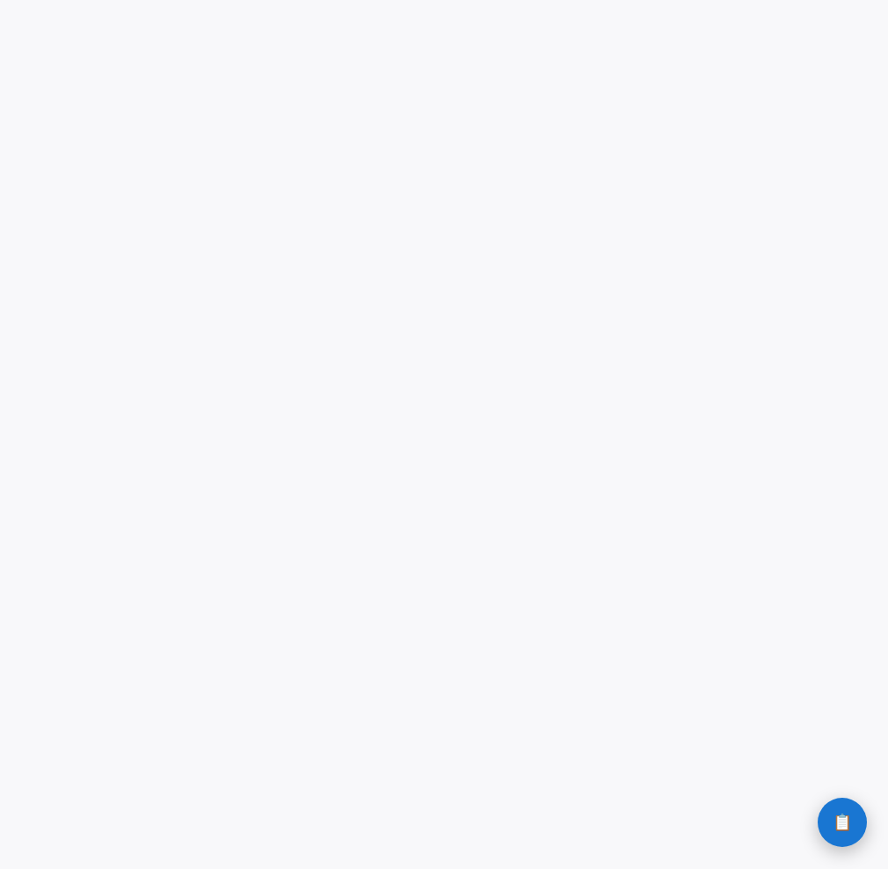
click at [844, 827] on span "📋" at bounding box center [842, 822] width 19 height 16
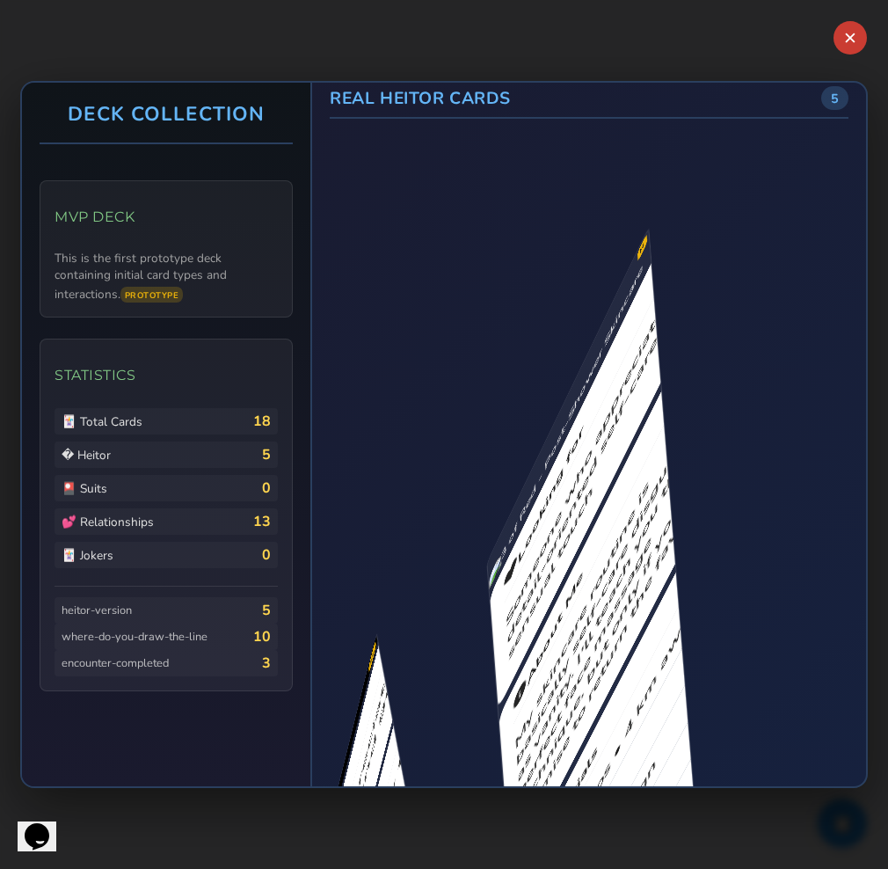
scroll to position [7, 0]
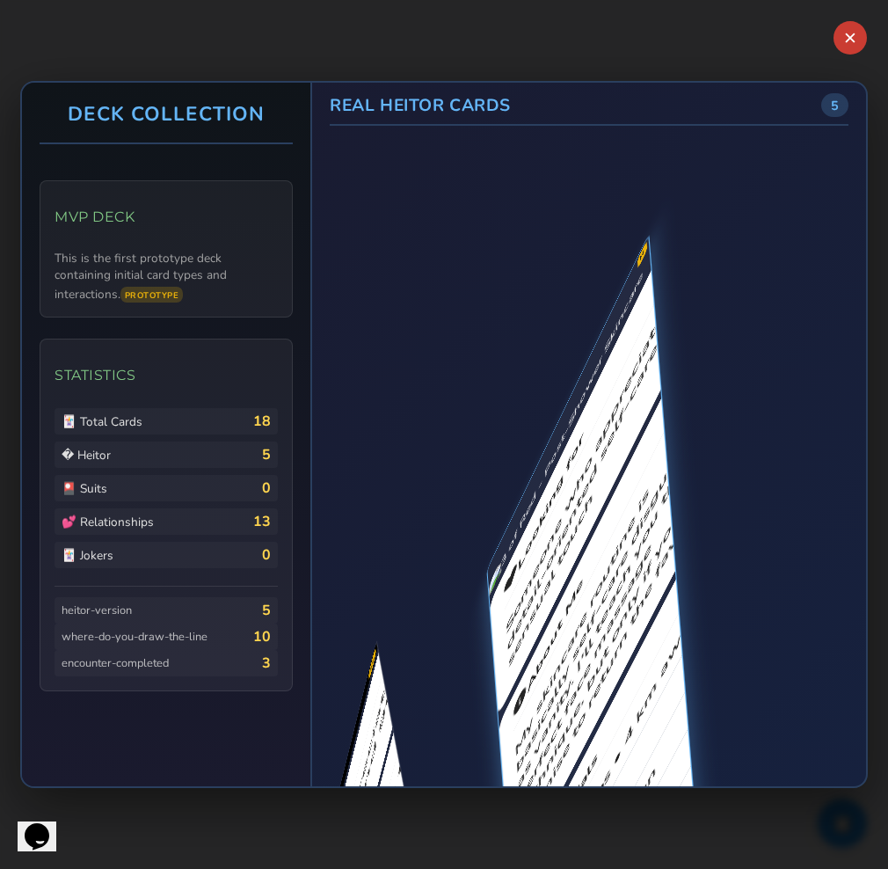
drag, startPoint x: 695, startPoint y: 331, endPoint x: 709, endPoint y: 342, distance: 17.6
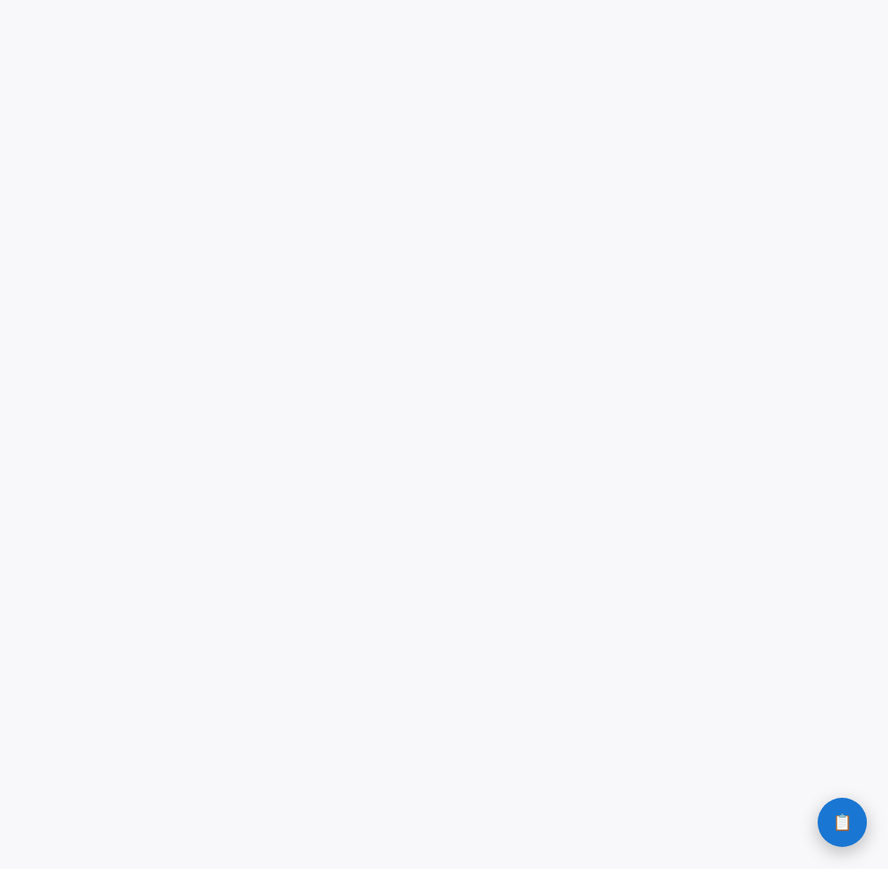
click at [829, 824] on button "📋 History" at bounding box center [842, 821] width 49 height 49
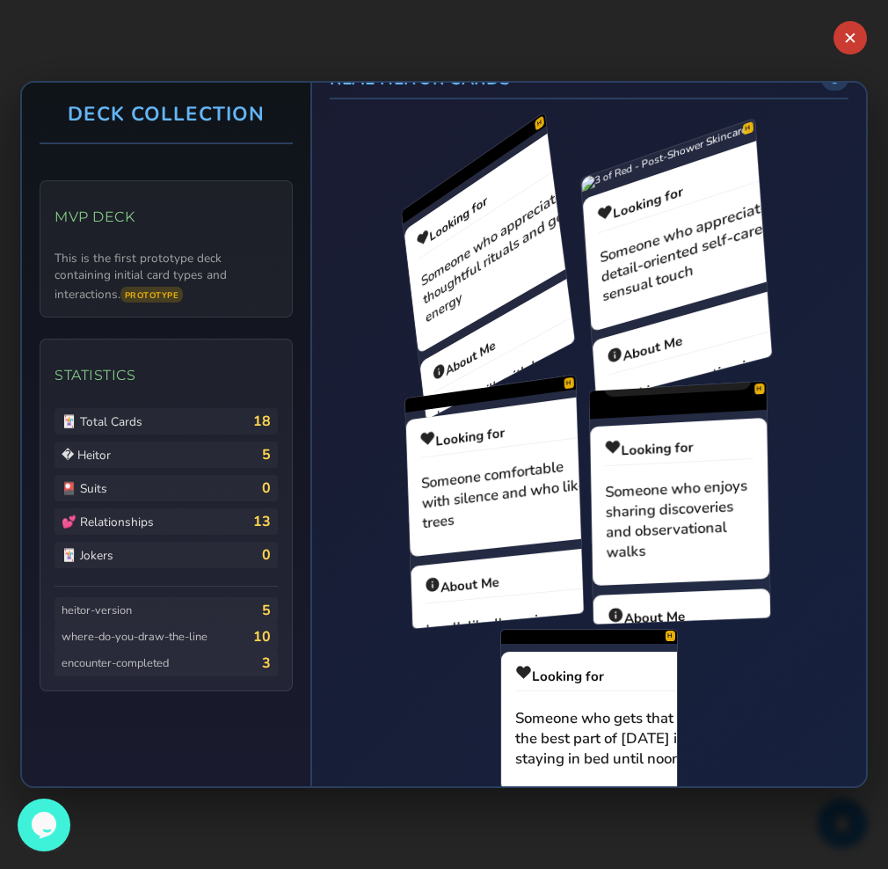
scroll to position [24, 0]
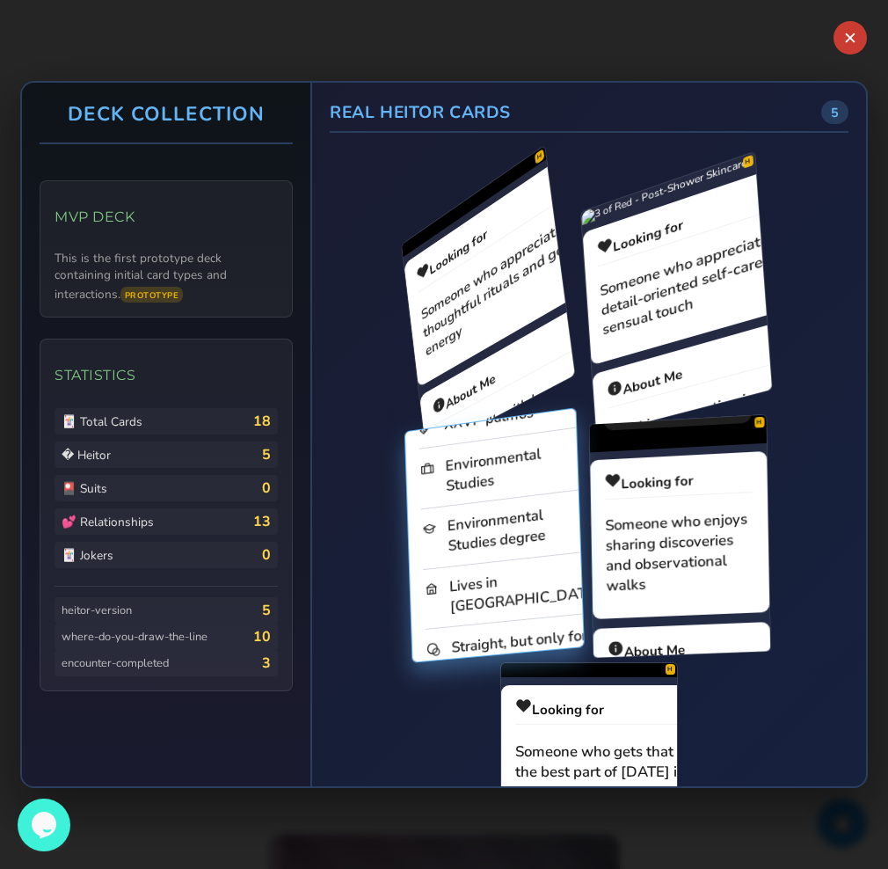
scroll to position [0, 0]
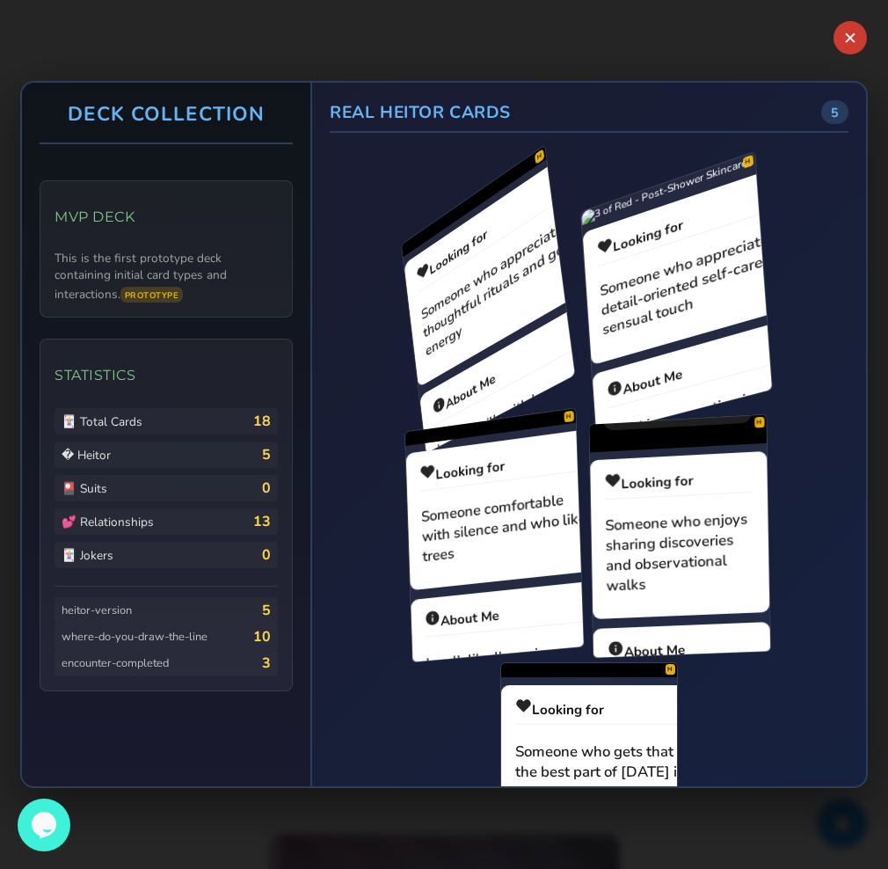
click at [458, 522] on div "H H H H H" at bounding box center [589, 536] width 491 height 723
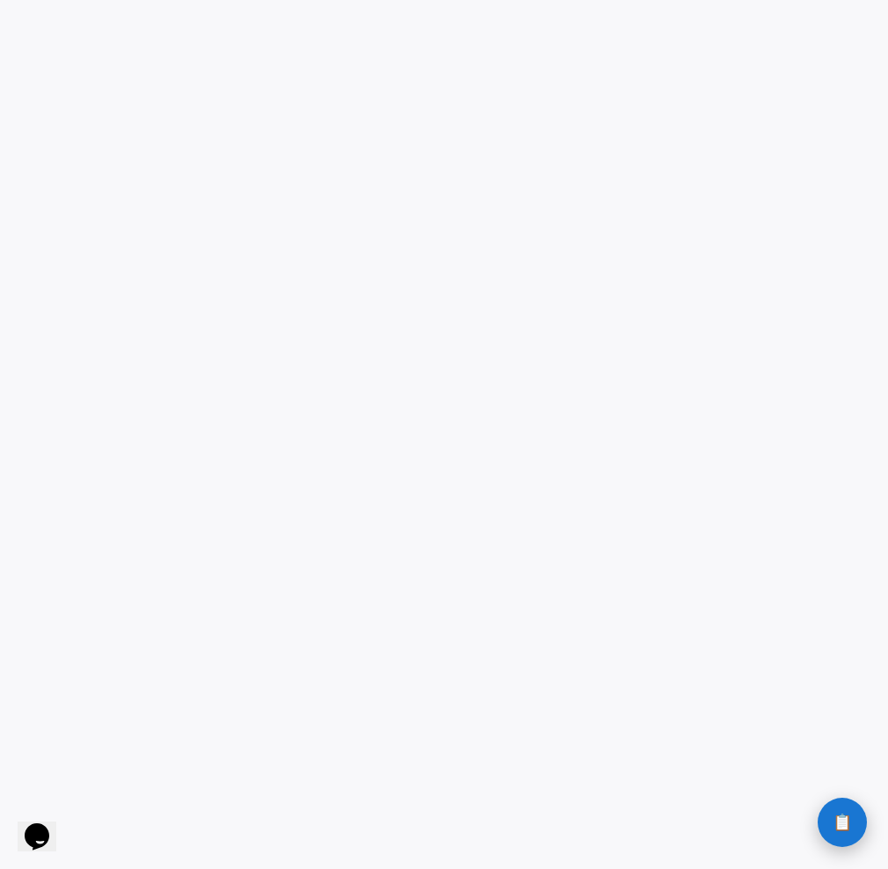
click at [846, 805] on button "📋 History" at bounding box center [842, 821] width 49 height 49
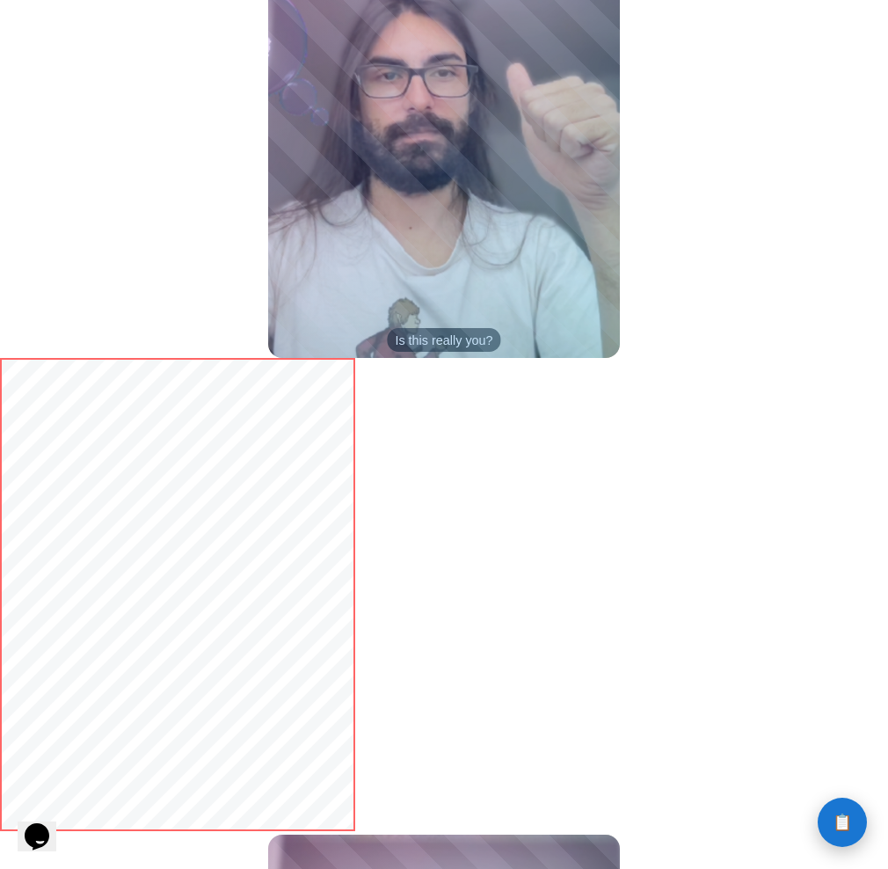
click at [846, 819] on span "📋" at bounding box center [842, 822] width 19 height 16
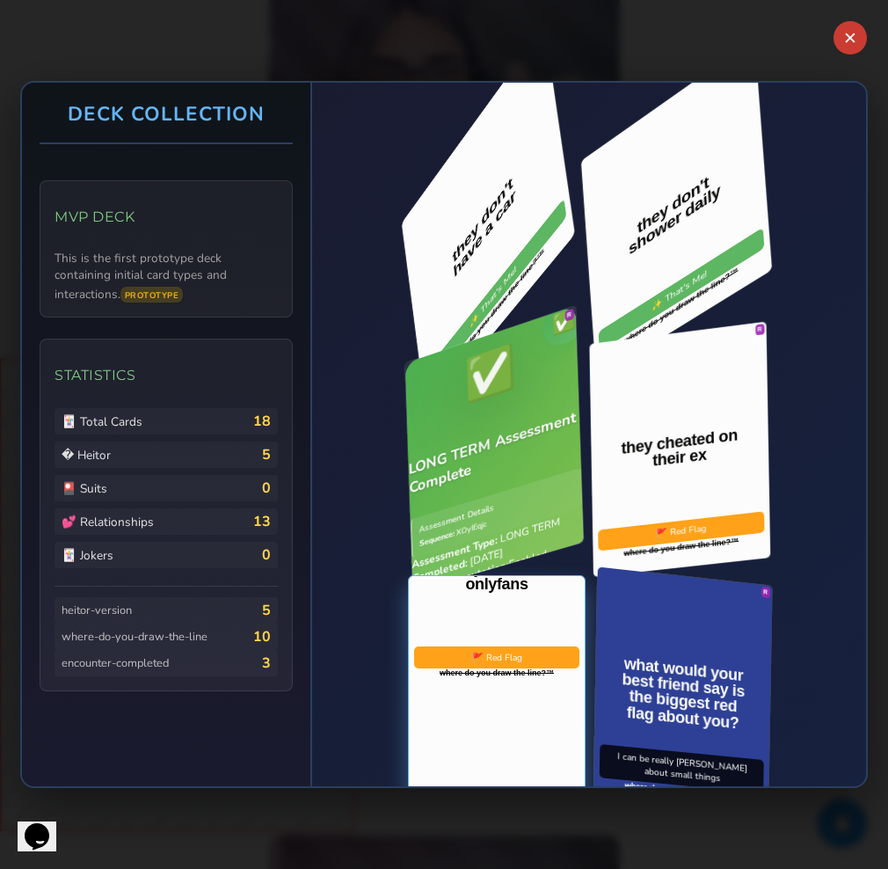
scroll to position [80, 0]
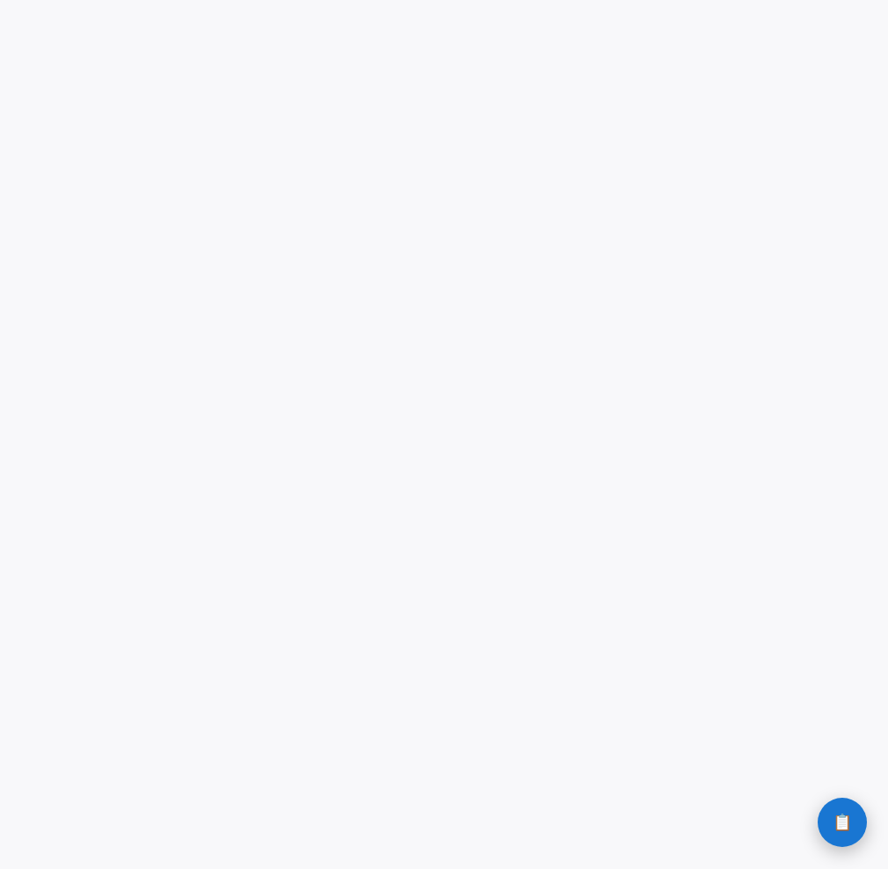
click at [844, 823] on span "📋" at bounding box center [842, 822] width 19 height 16
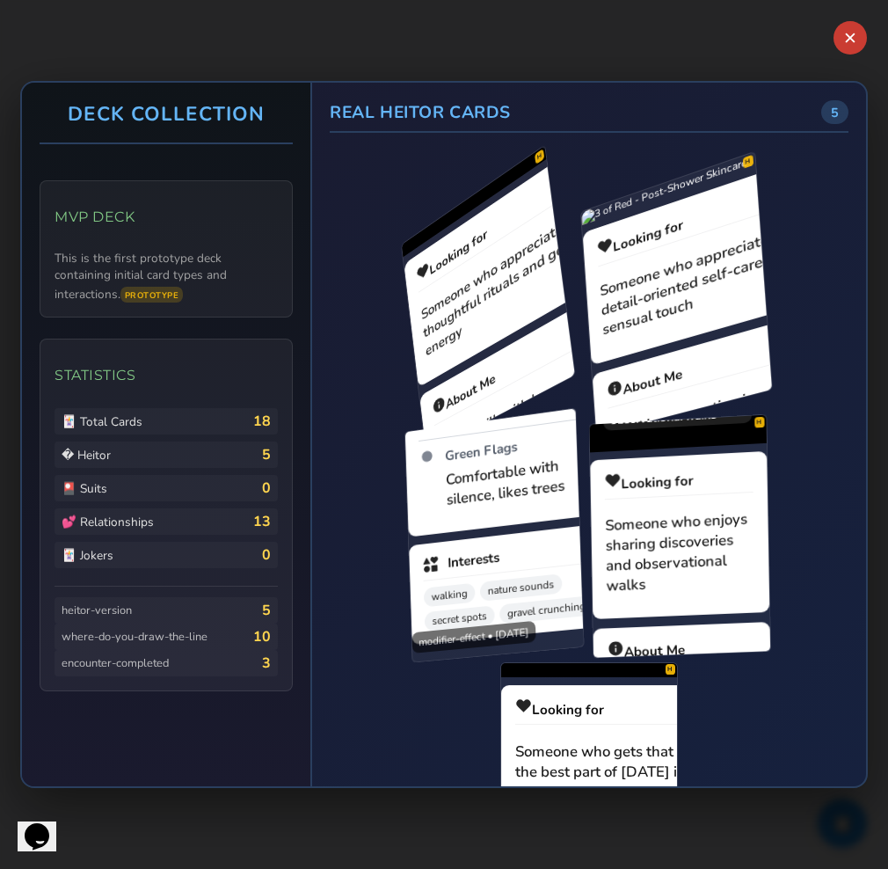
scroll to position [1925, 0]
click at [852, 36] on button "✕" at bounding box center [850, 37] width 37 height 37
